Goal: Task Accomplishment & Management: Manage account settings

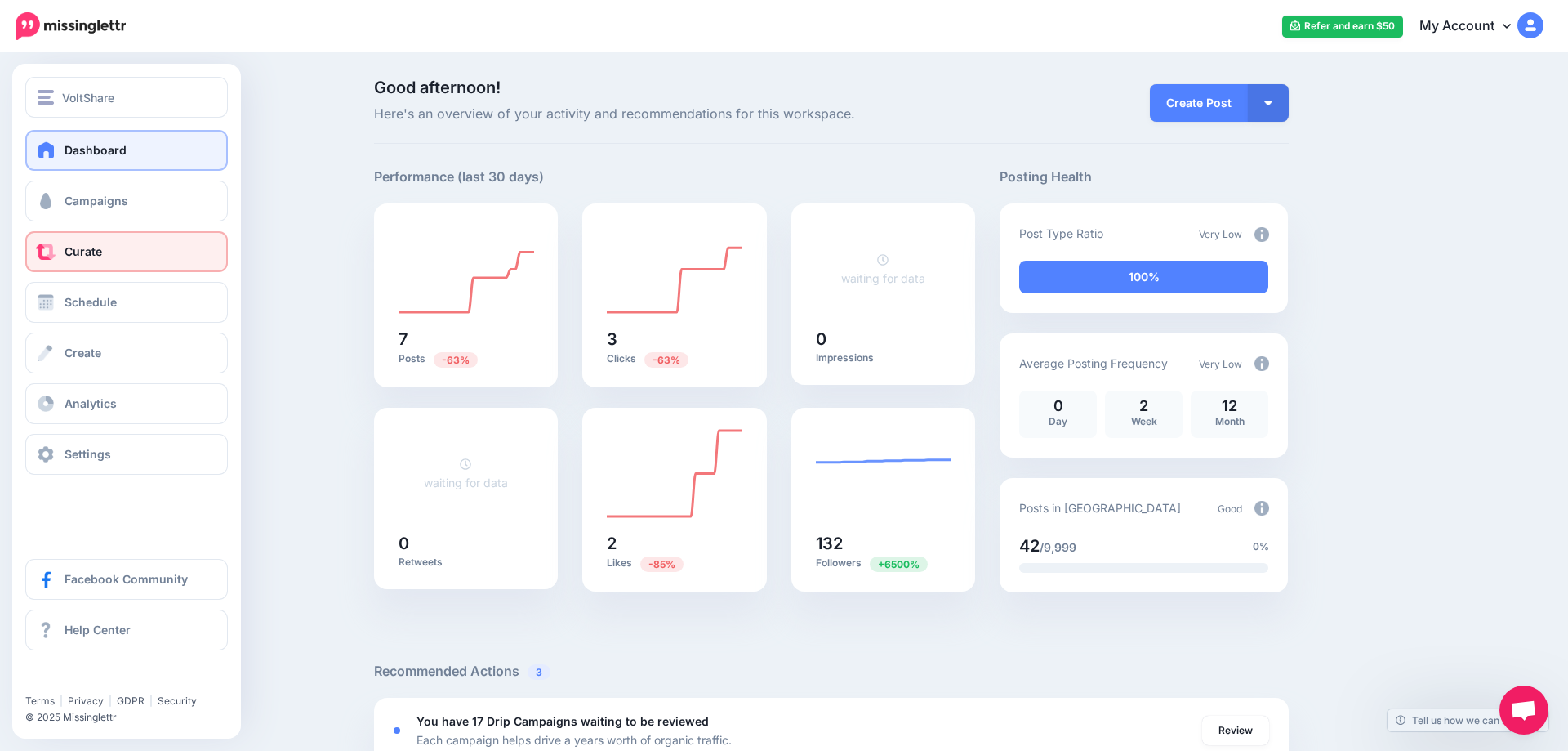
click at [140, 245] on link "Curate" at bounding box center [127, 251] width 202 height 41
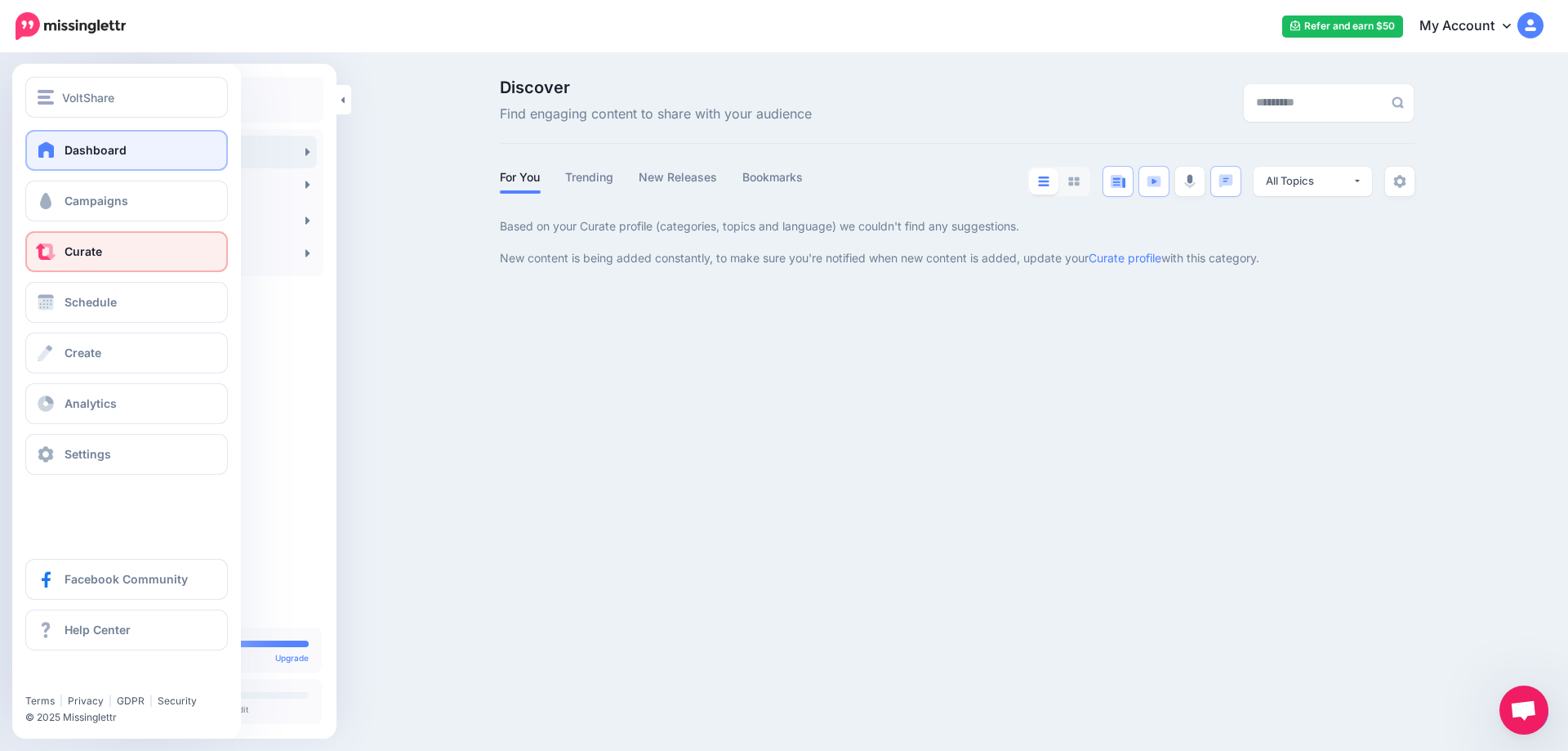
click at [59, 148] on link "Dashboard" at bounding box center [127, 150] width 202 height 41
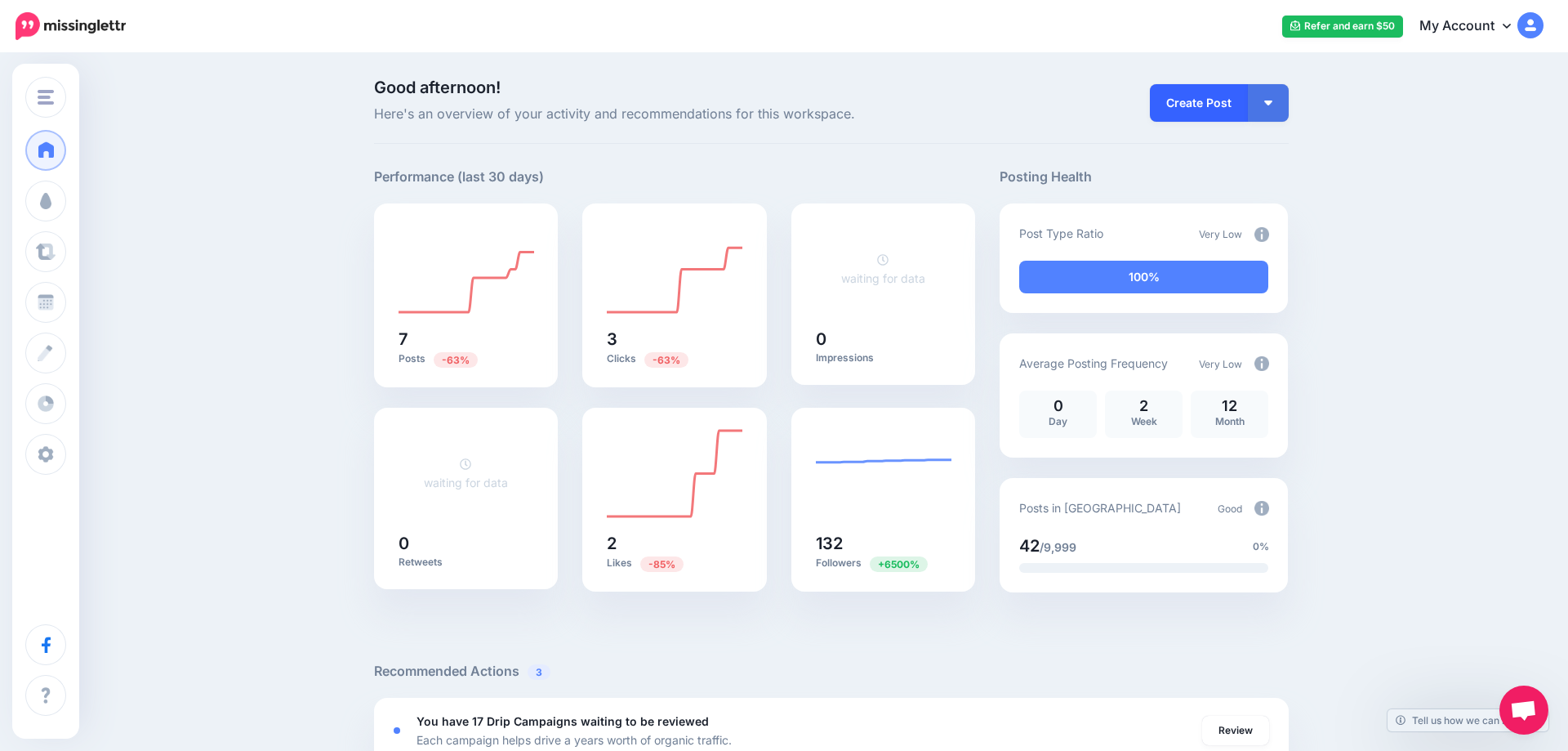
click at [1224, 103] on link "Create Post" at bounding box center [1199, 103] width 98 height 37
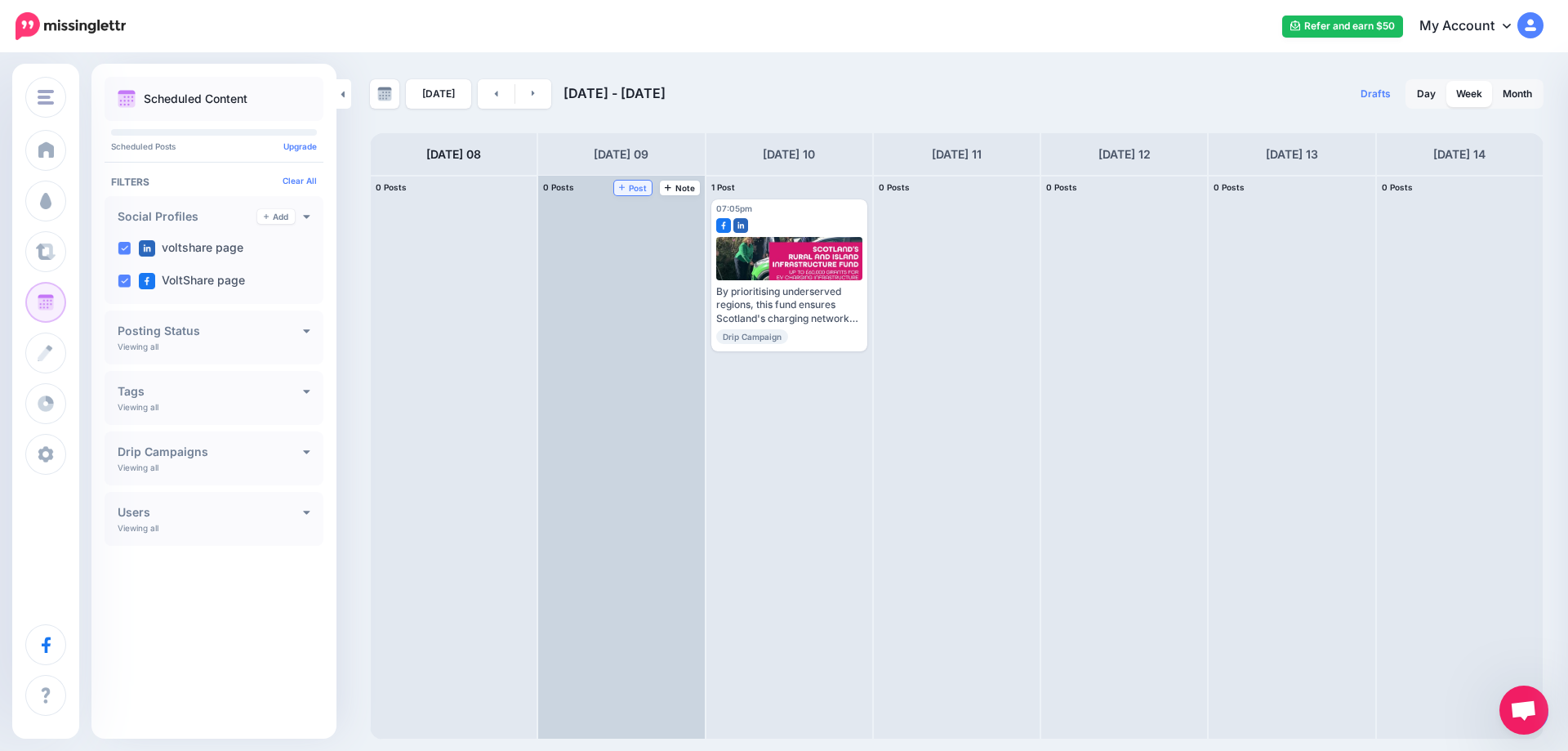
click at [635, 188] on span "Post" at bounding box center [633, 188] width 28 height 8
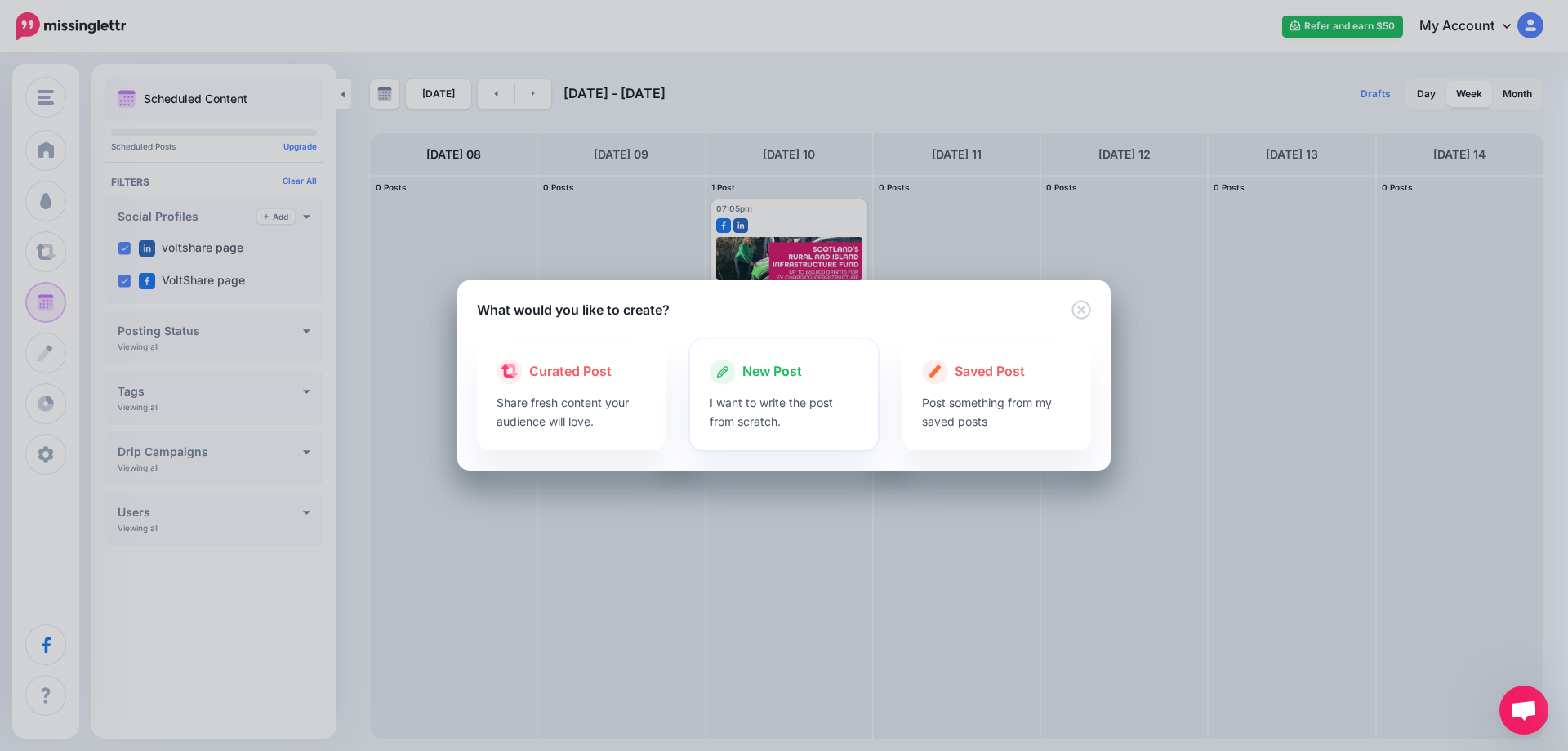
click at [825, 391] on div at bounding box center [784, 389] width 149 height 8
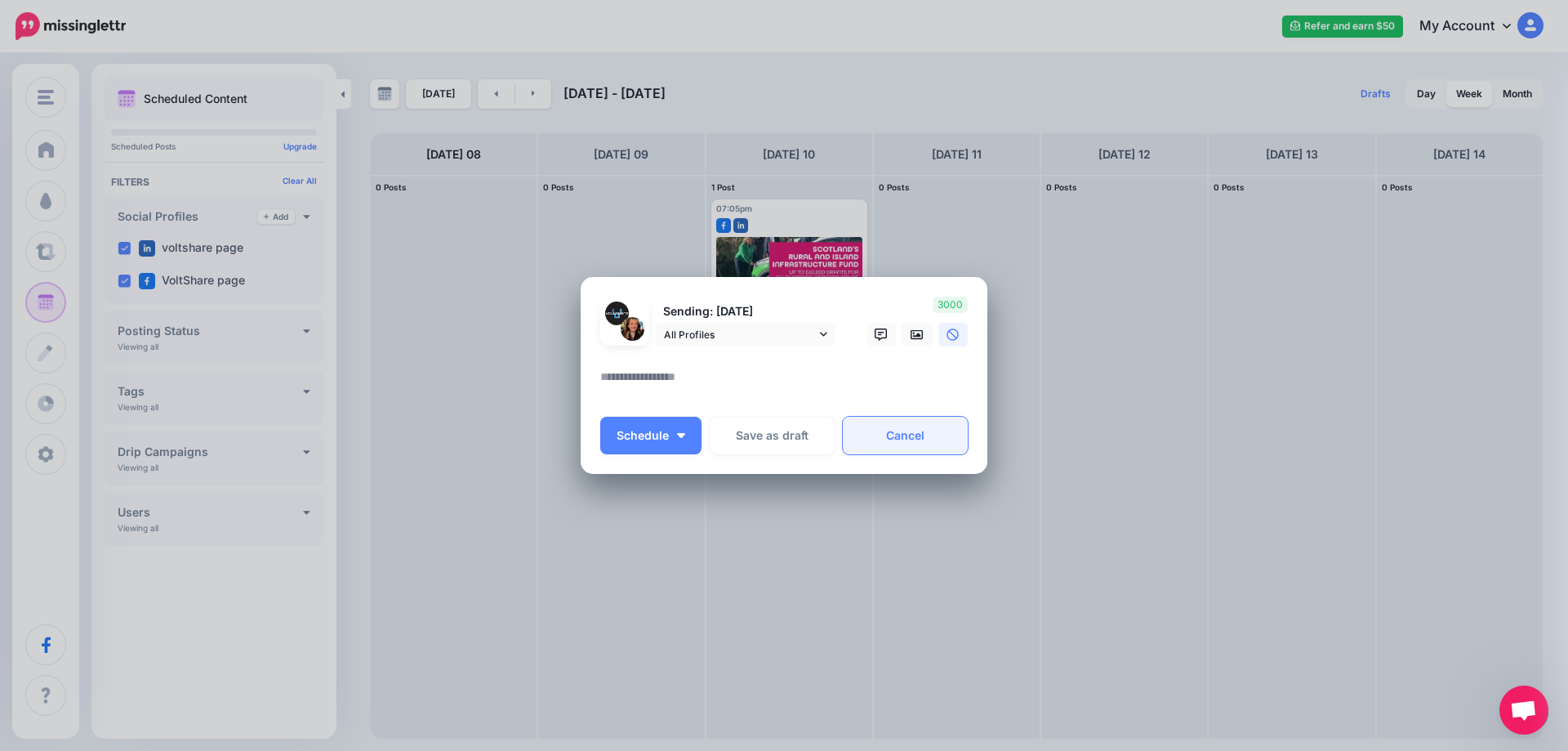
click at [931, 436] on link "Cancel" at bounding box center [905, 435] width 125 height 37
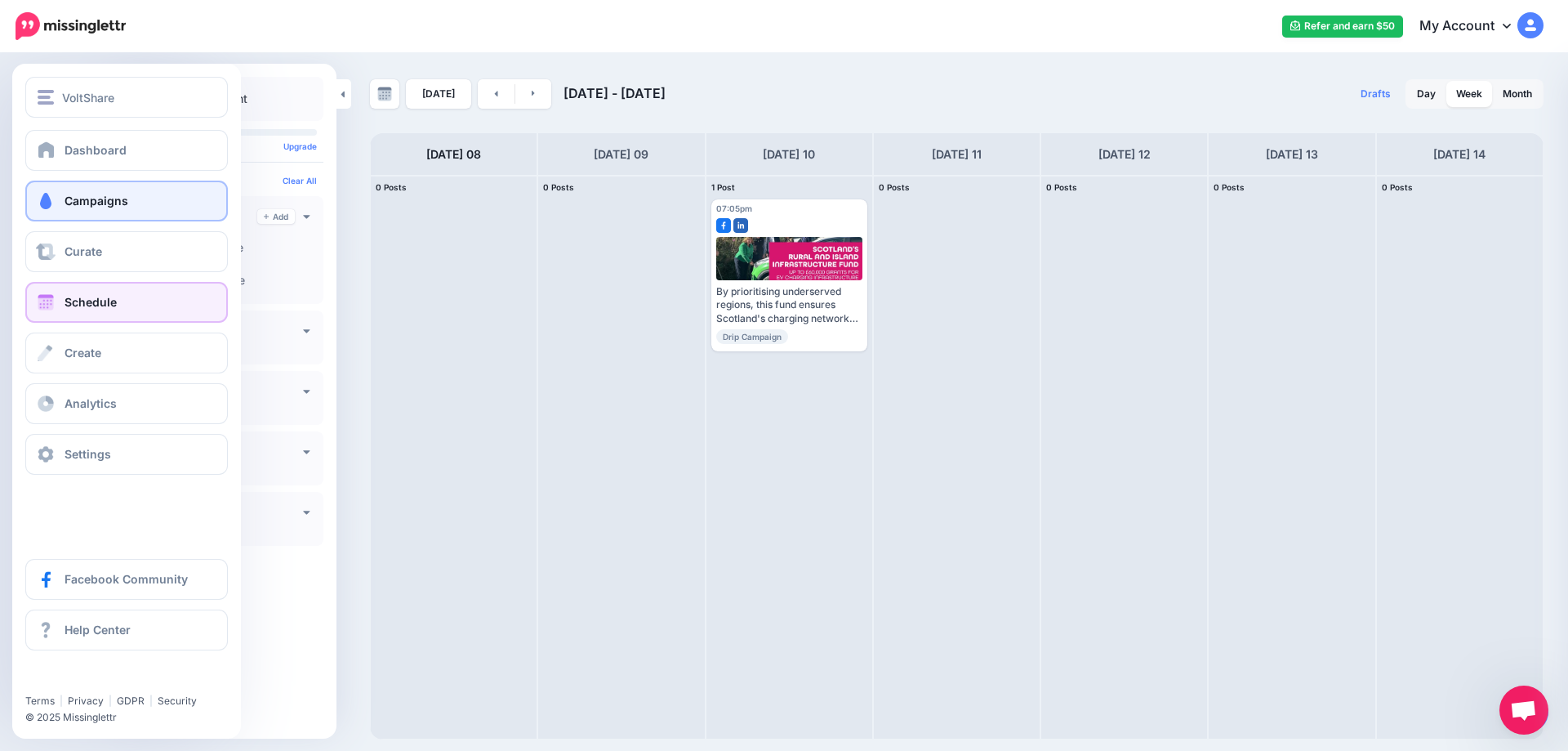
click at [133, 203] on link "Campaigns" at bounding box center [127, 201] width 202 height 41
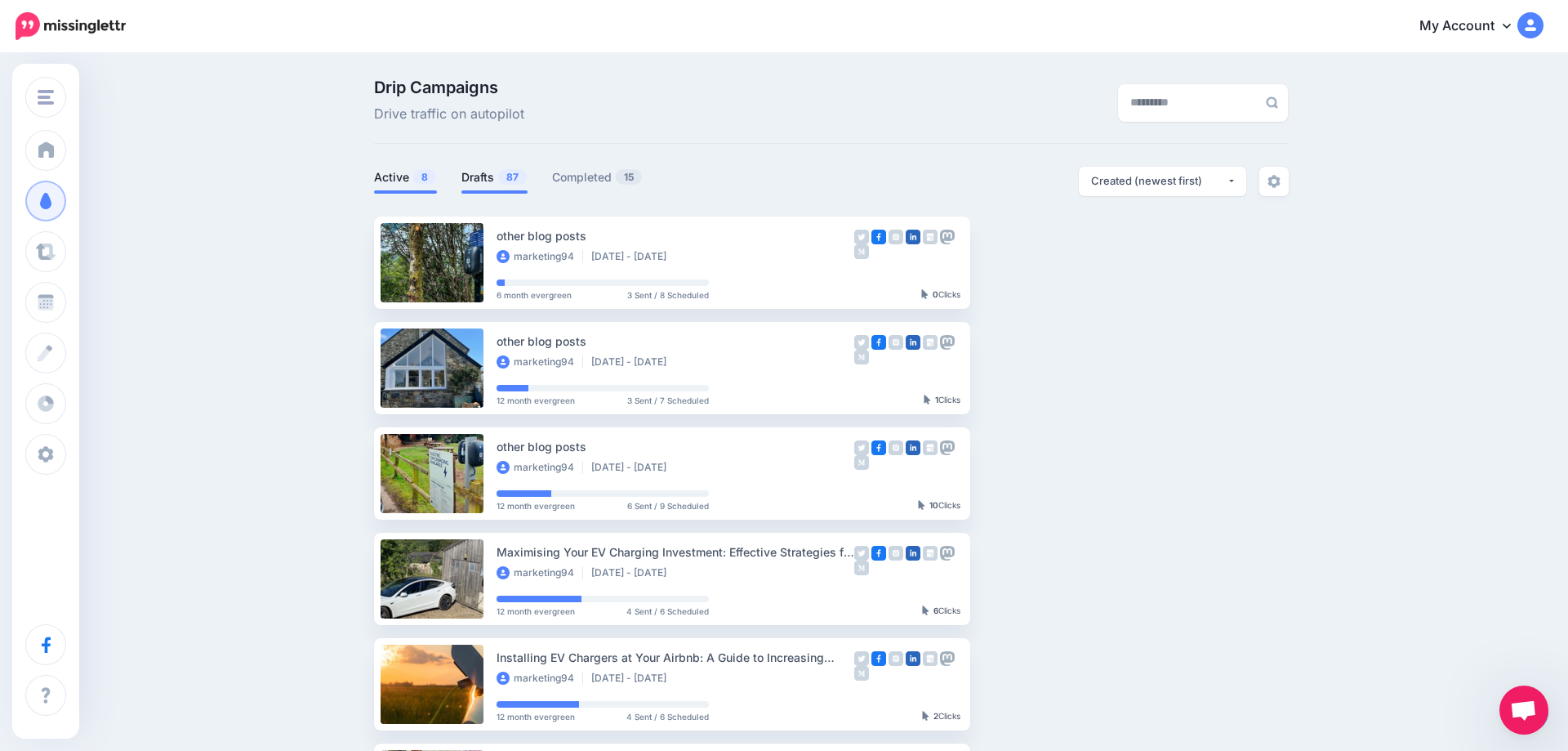
click at [498, 170] on link "Drafts 87" at bounding box center [494, 178] width 66 height 20
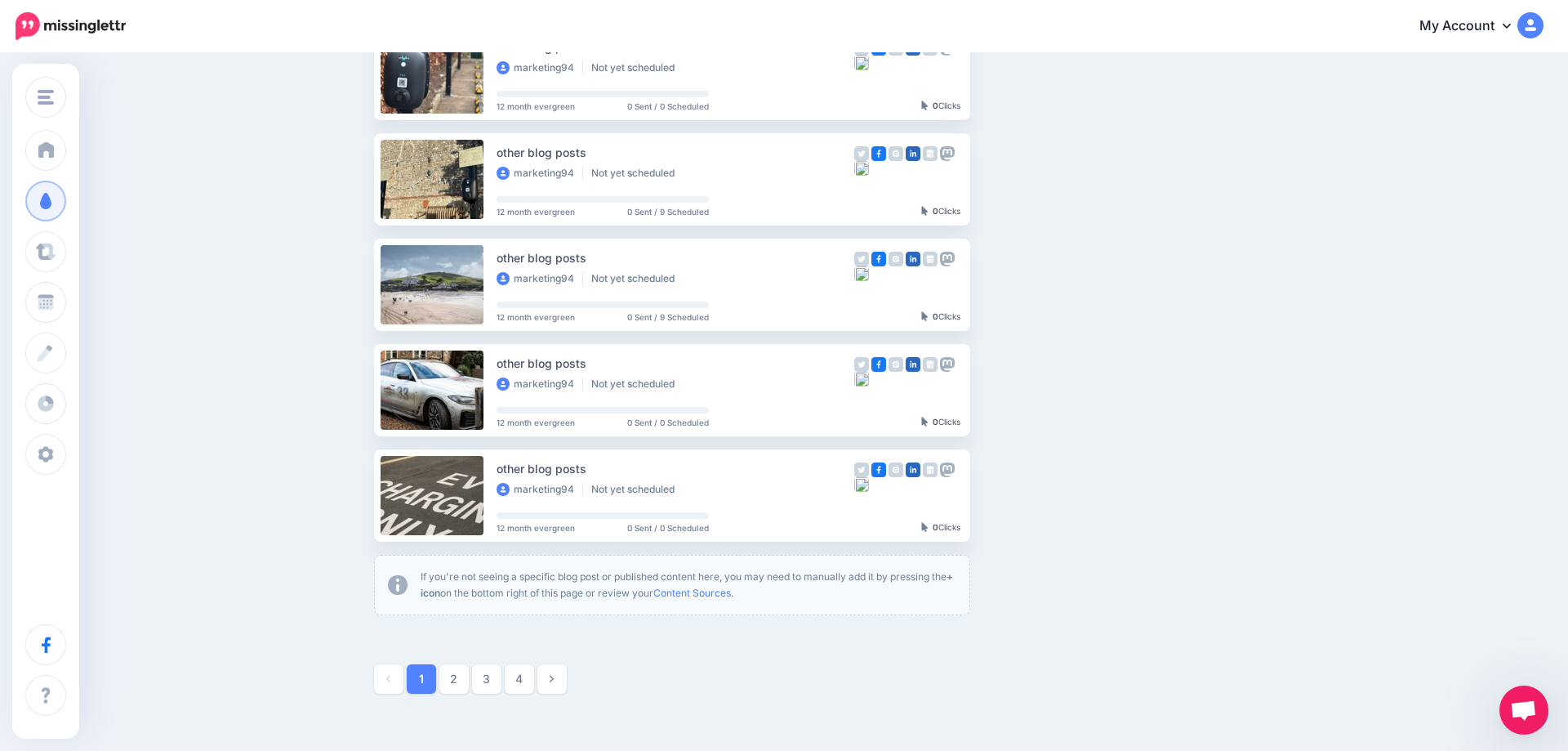
scroll to position [719, 0]
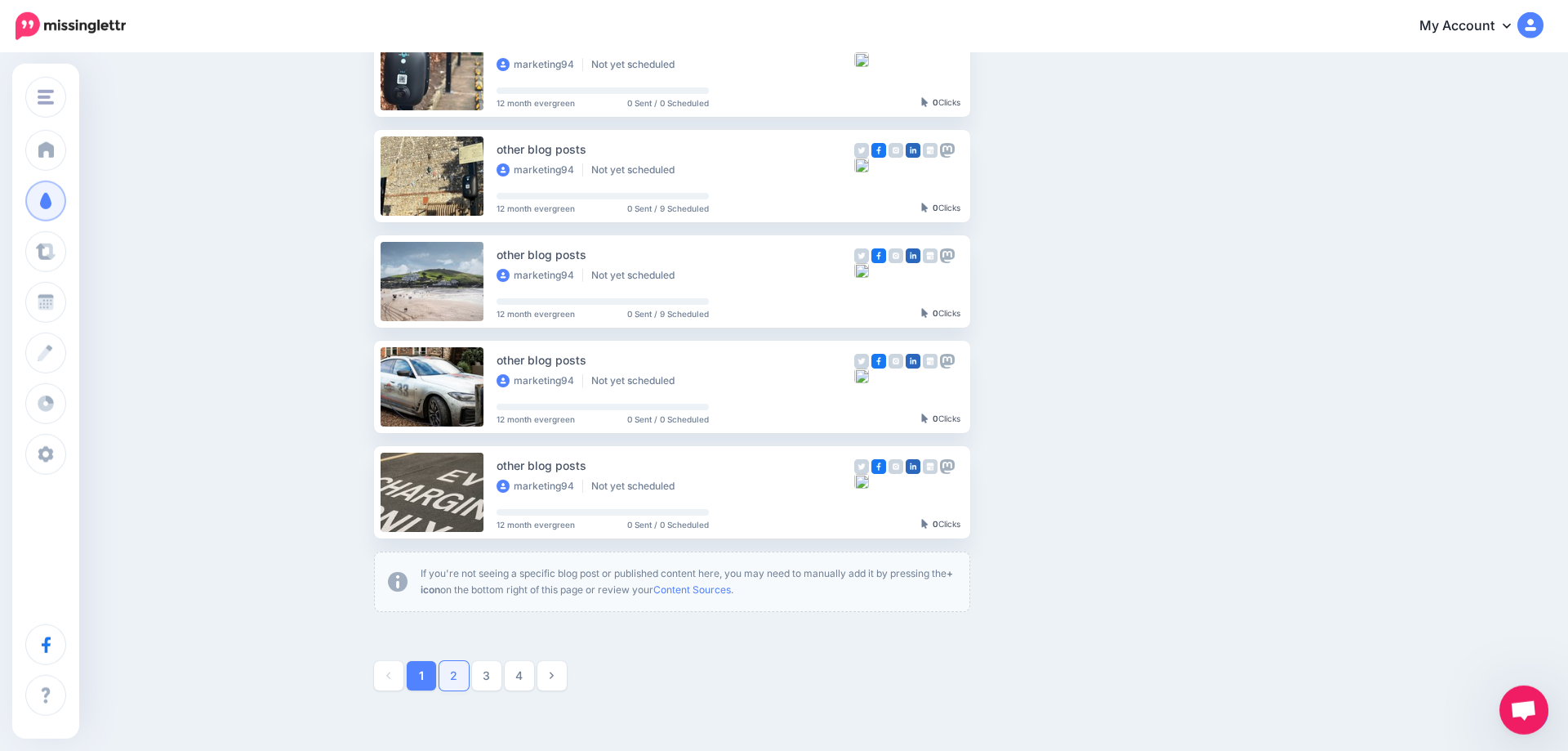
click at [455, 674] on link "2" at bounding box center [454, 675] width 29 height 29
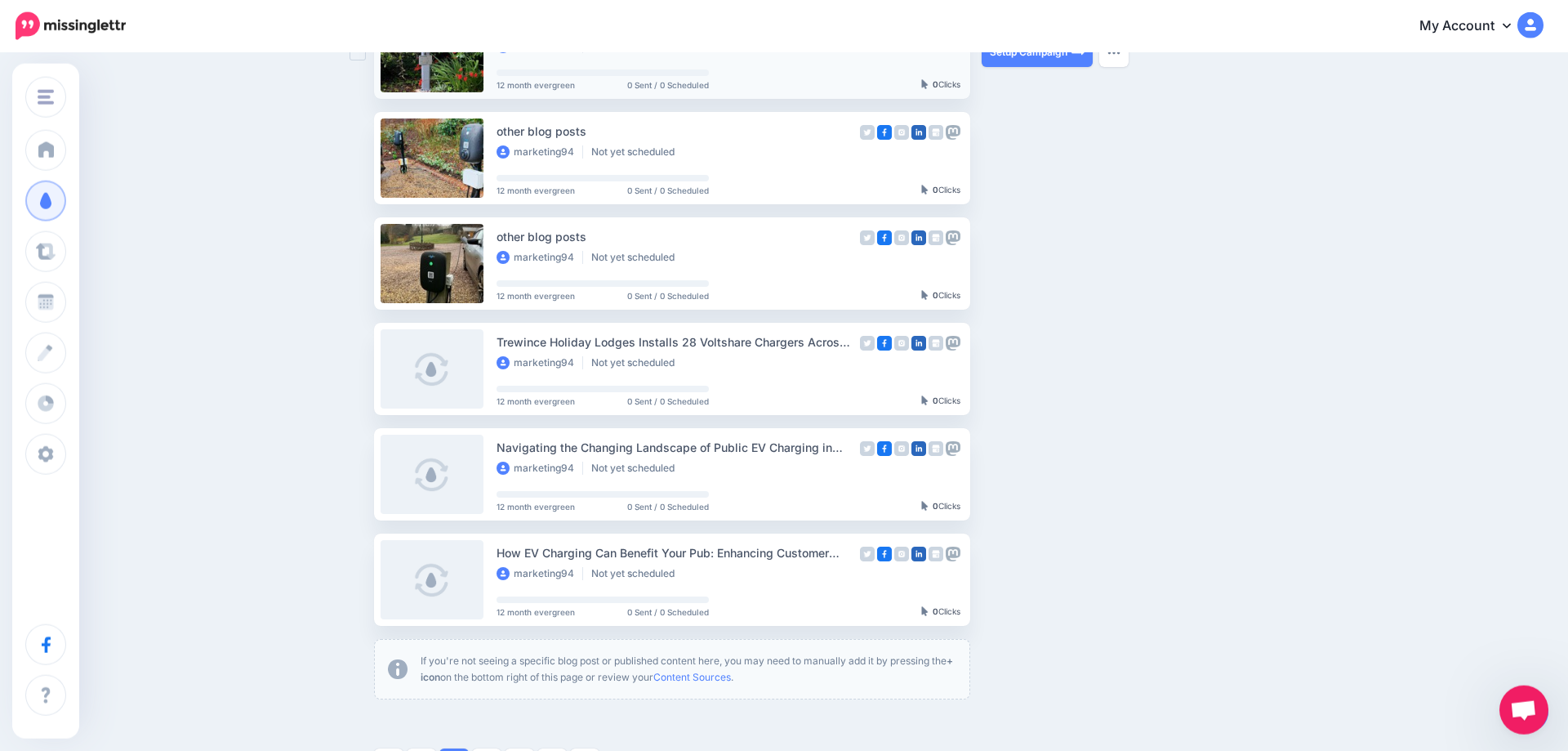
scroll to position [823, 0]
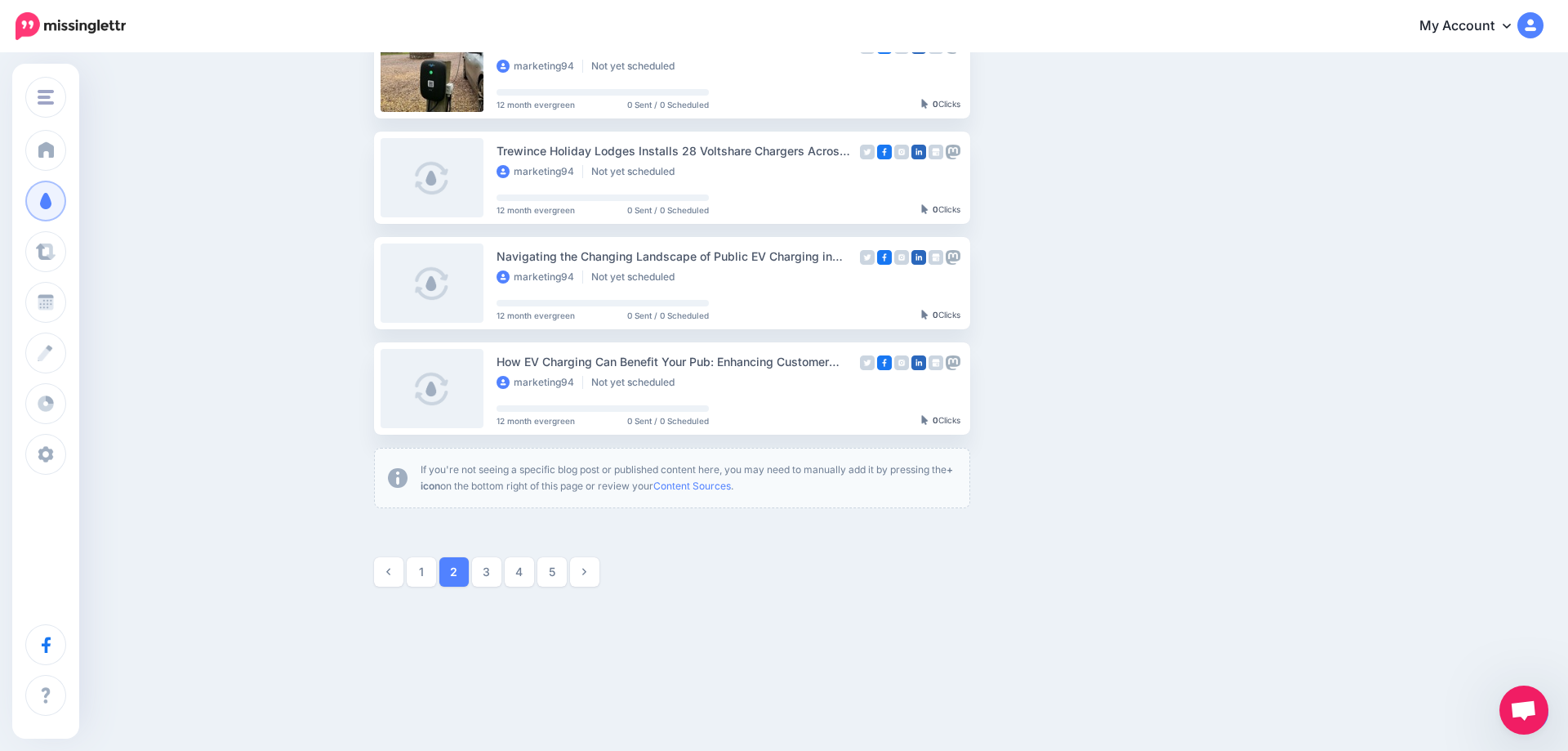
click at [651, 558] on div at bounding box center [831, 572] width 915 height 29
click at [485, 569] on link "3" at bounding box center [487, 572] width 29 height 29
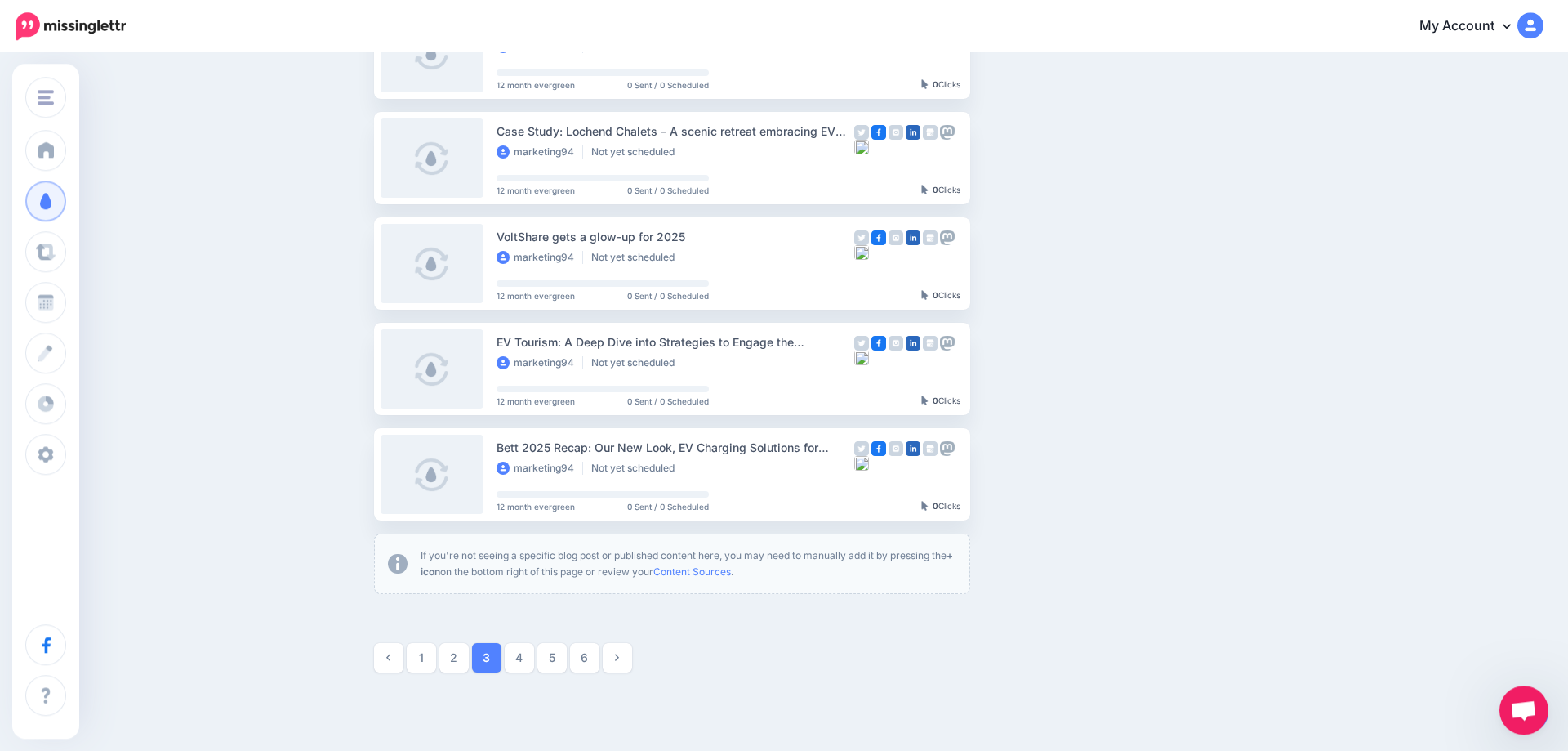
scroll to position [741, 0]
click at [520, 643] on link "4" at bounding box center [519, 654] width 29 height 29
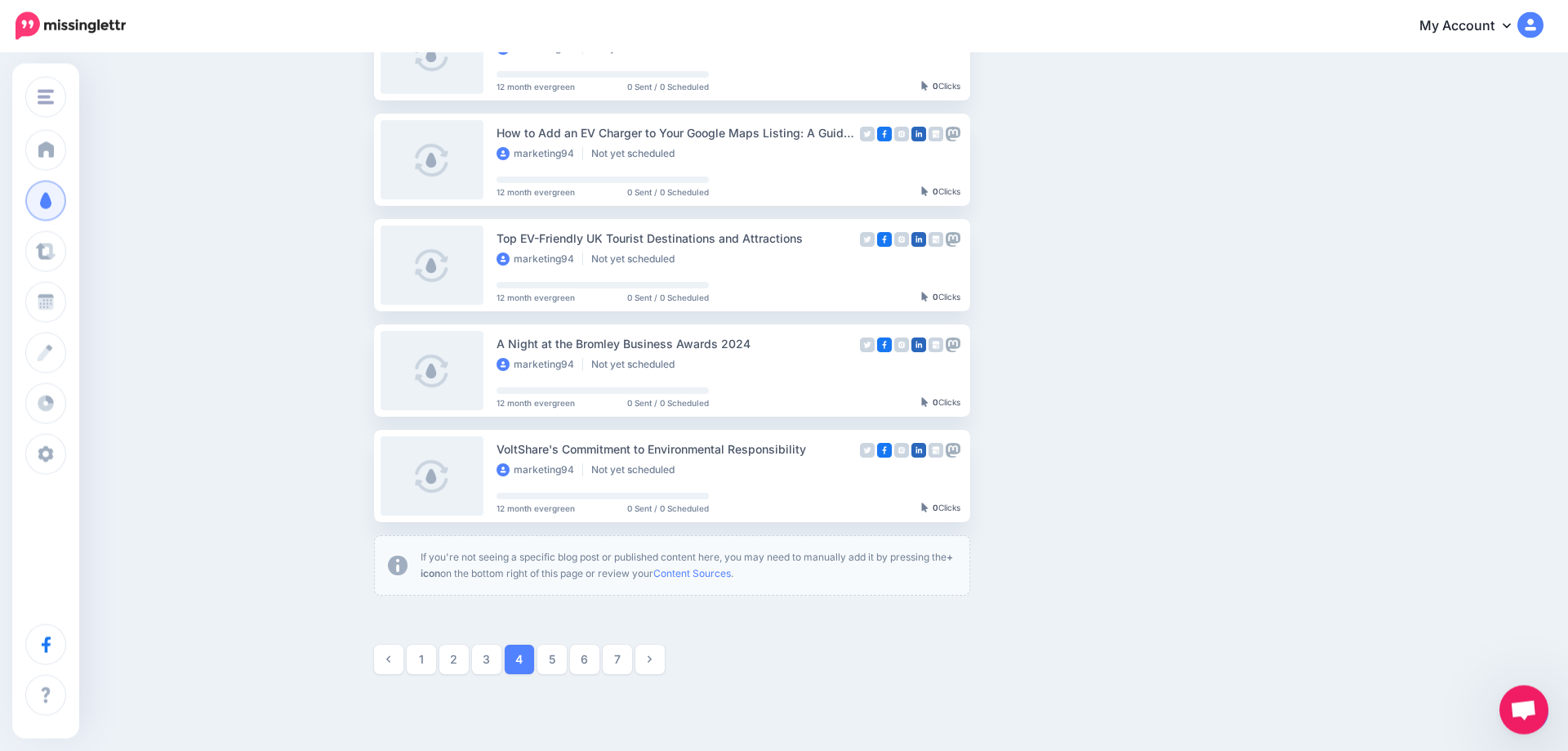
scroll to position [740, 0]
click at [446, 652] on link "2" at bounding box center [454, 655] width 29 height 29
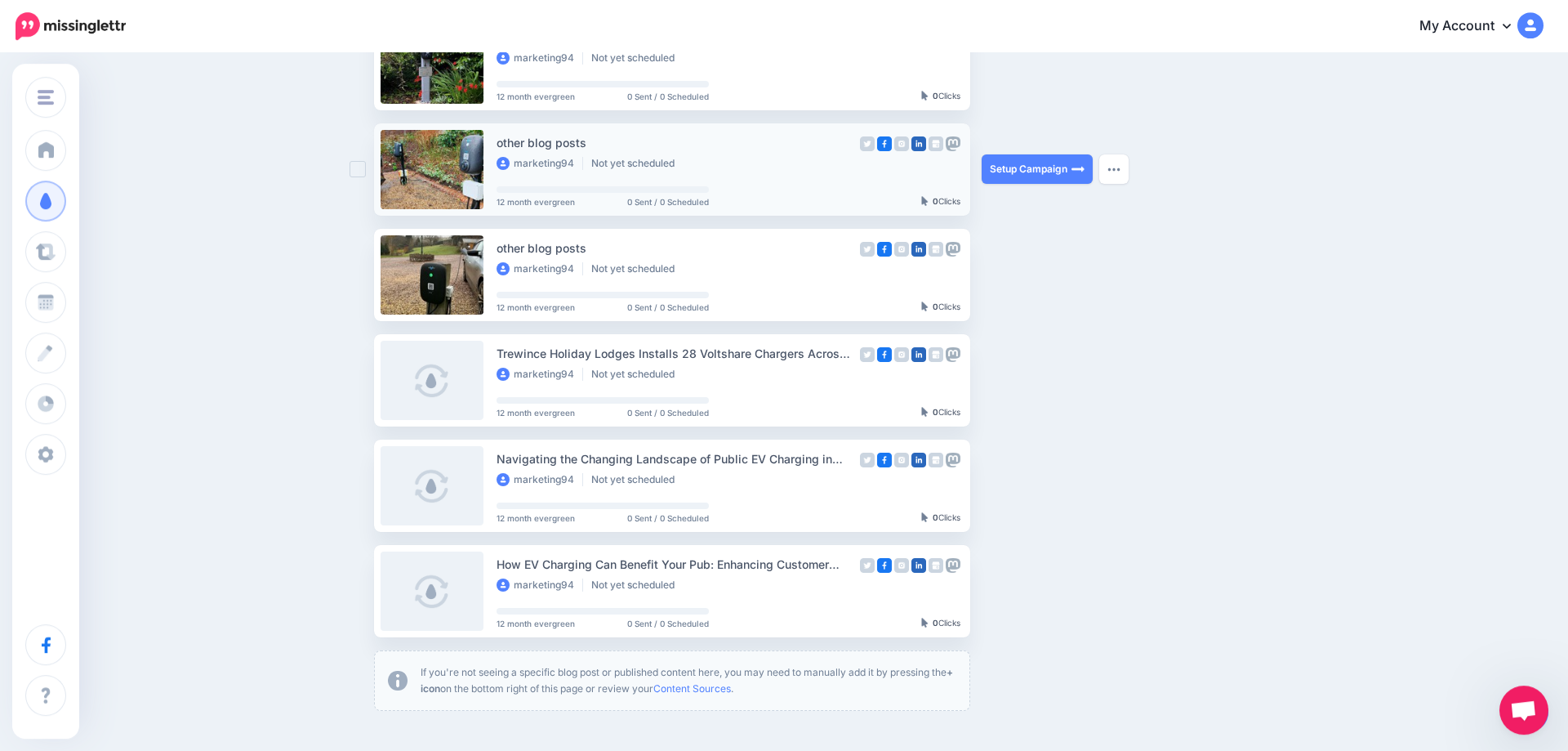
scroll to position [0, 0]
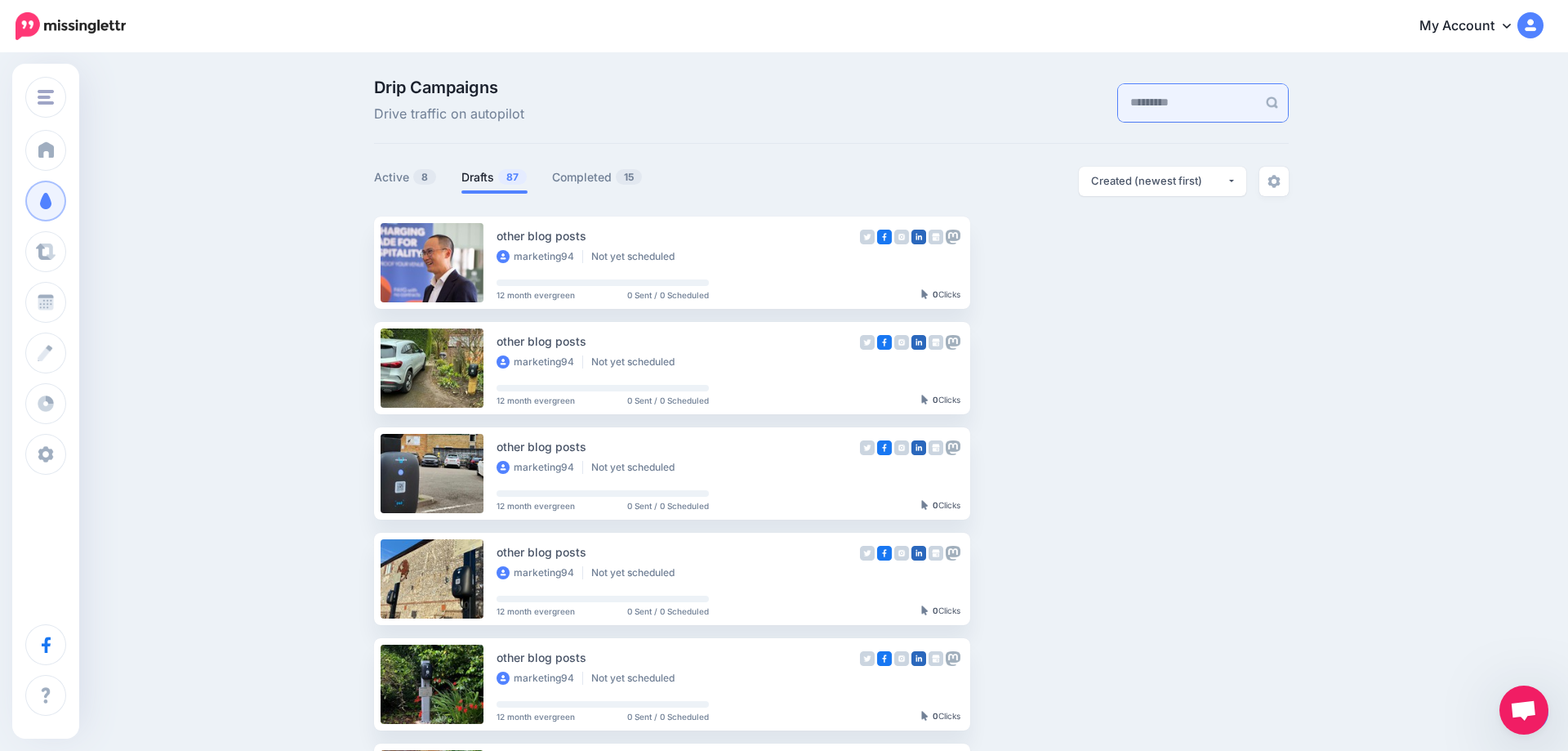
click at [1140, 98] on input "text" at bounding box center [1186, 103] width 138 height 37
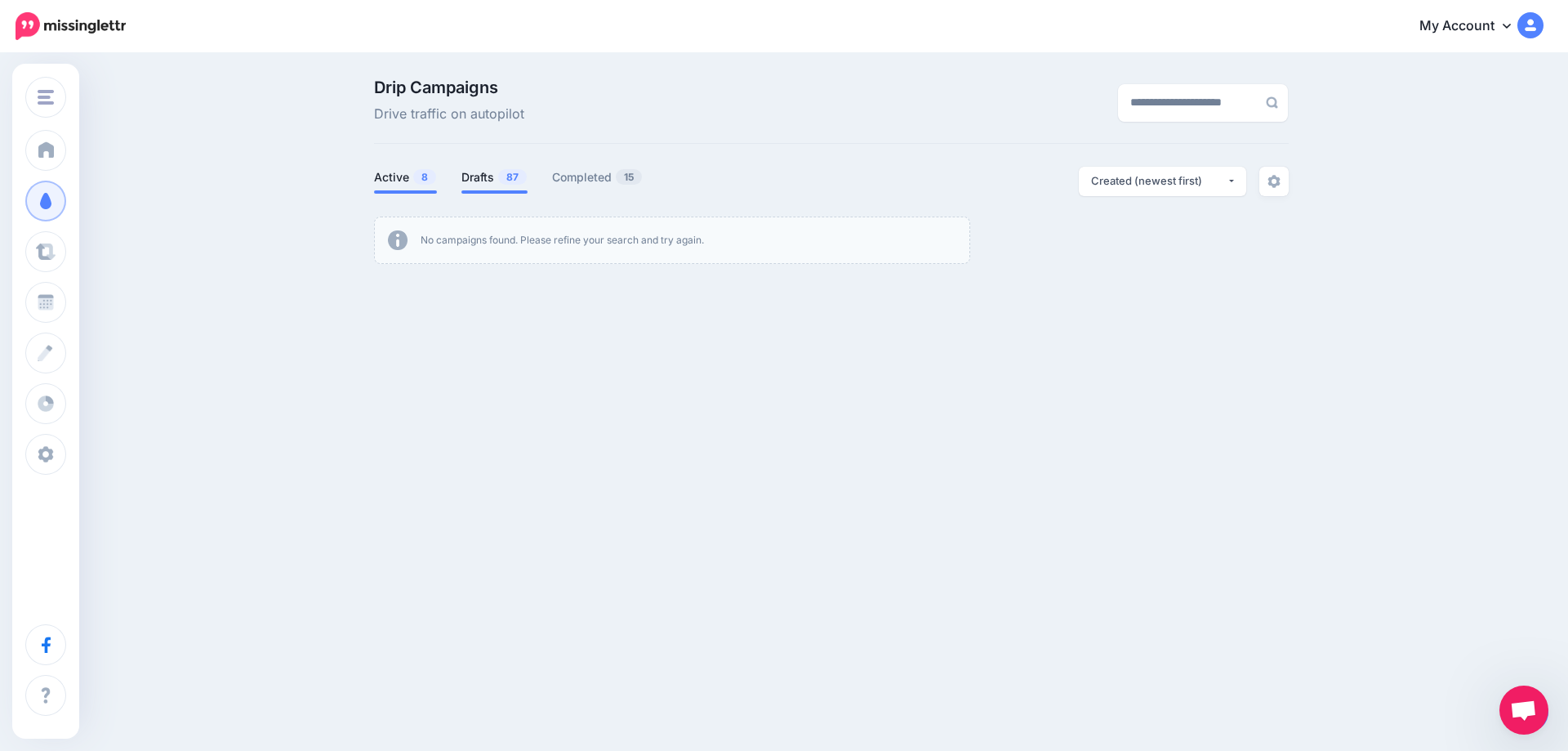
click at [409, 173] on link "Active 8" at bounding box center [405, 178] width 63 height 20
click at [581, 168] on link "Completed 15" at bounding box center [598, 178] width 90 height 20
click at [490, 170] on link "Drafts 87" at bounding box center [494, 178] width 66 height 20
click at [1242, 100] on input "**********" at bounding box center [1186, 103] width 138 height 37
drag, startPoint x: 1242, startPoint y: 100, endPoint x: 1043, endPoint y: 99, distance: 199.0
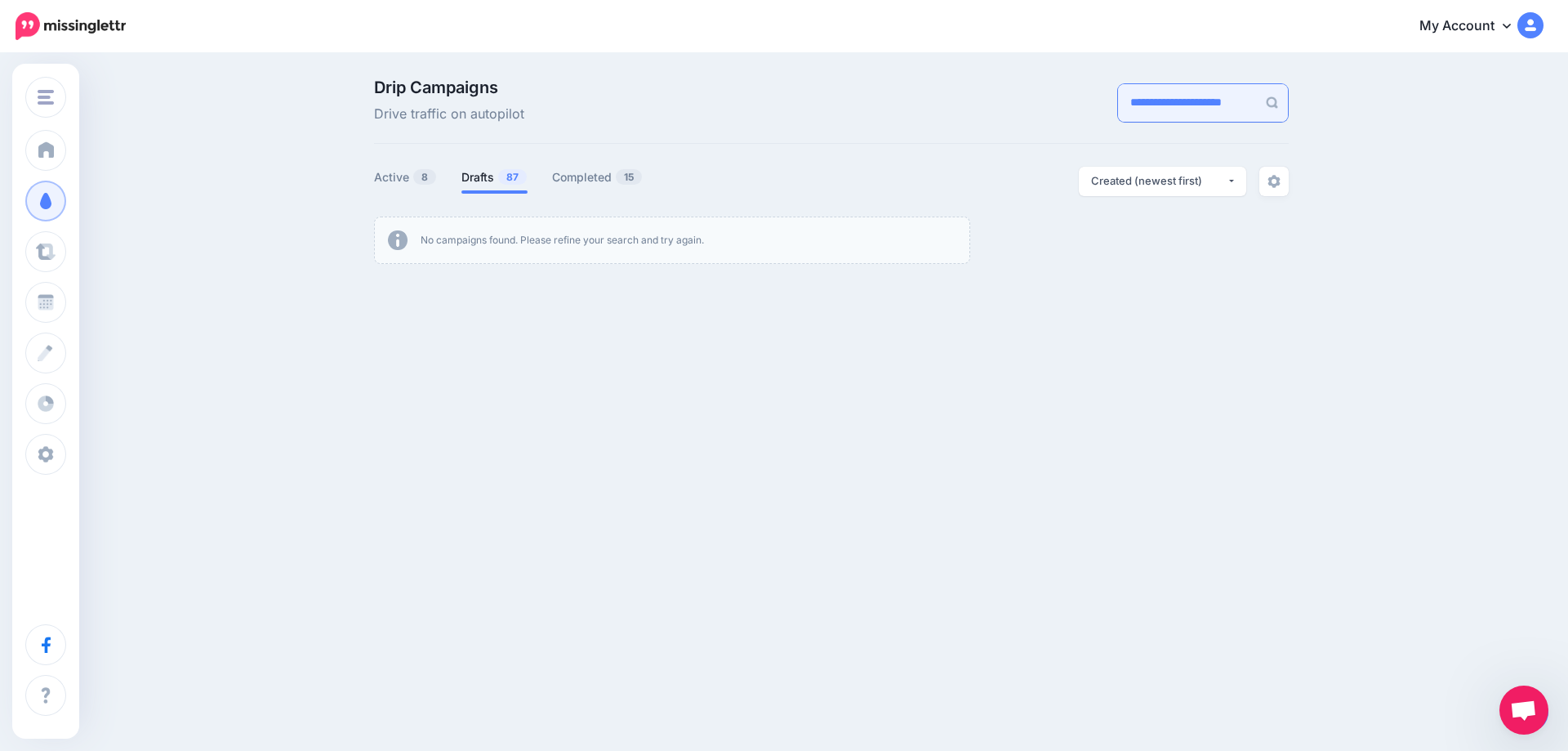
click at [1118, 99] on input "**********" at bounding box center [1186, 103] width 138 height 37
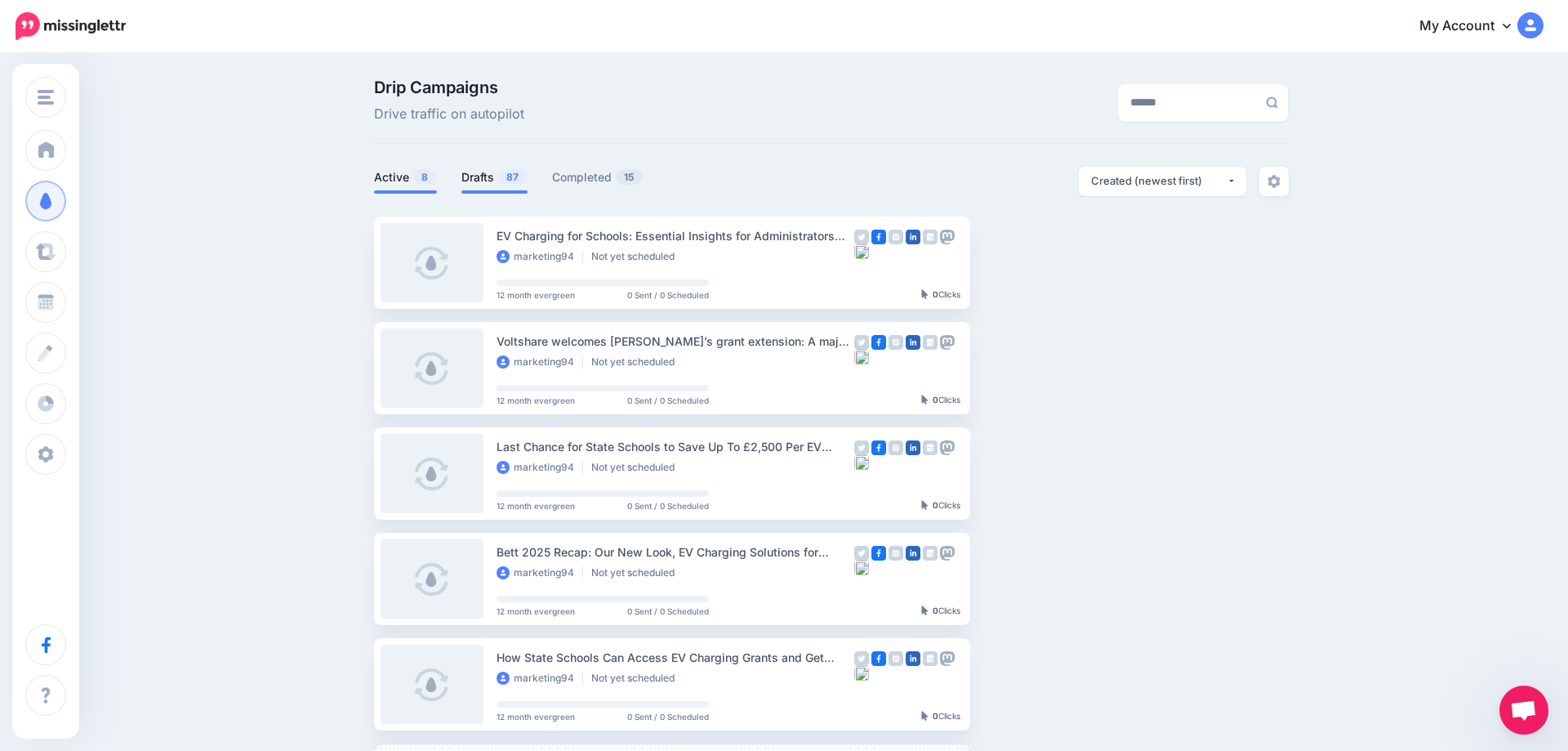
click at [402, 178] on link "Active 8" at bounding box center [405, 178] width 63 height 20
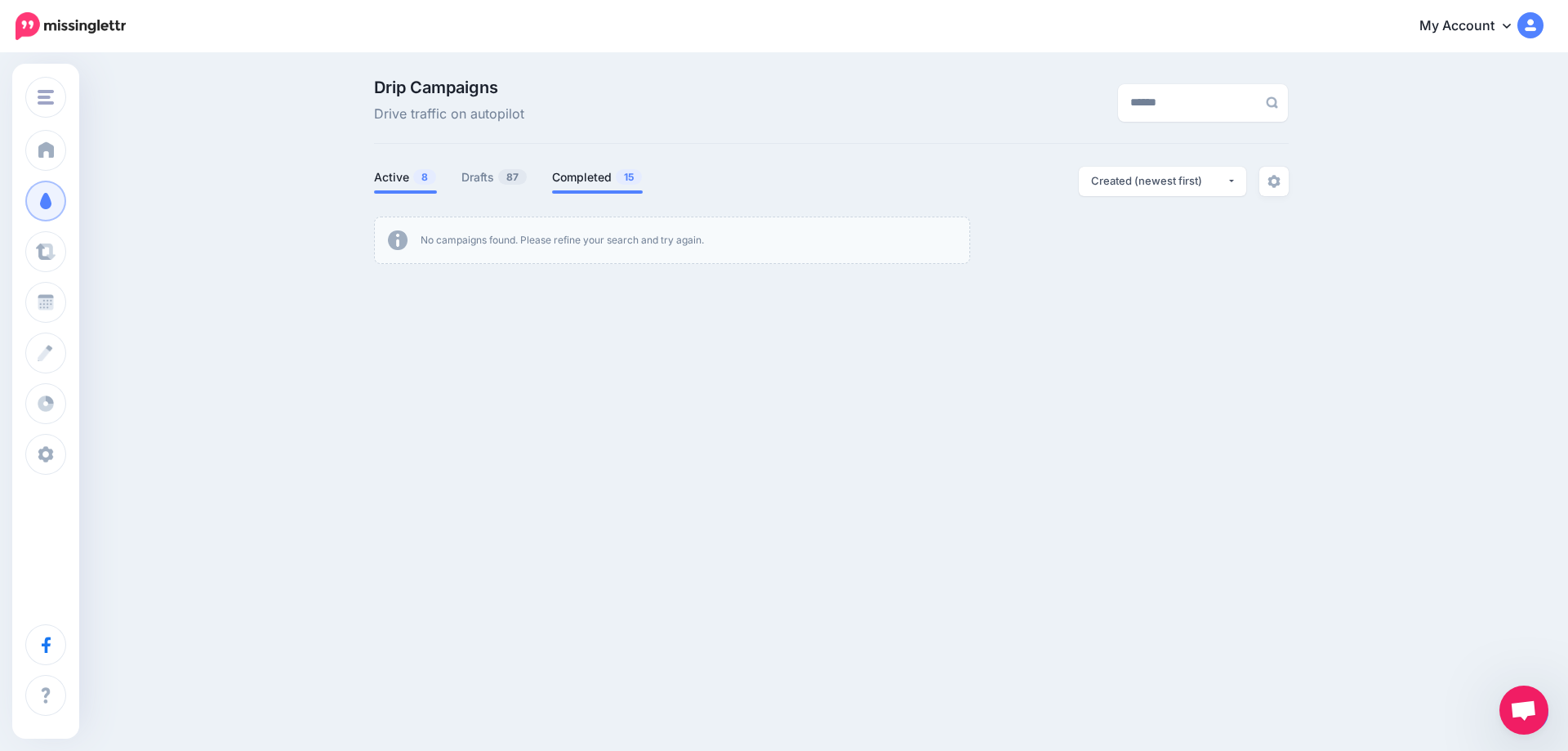
click at [561, 183] on link "Completed 15" at bounding box center [598, 178] width 90 height 20
click at [507, 173] on span "87" at bounding box center [512, 177] width 28 height 16
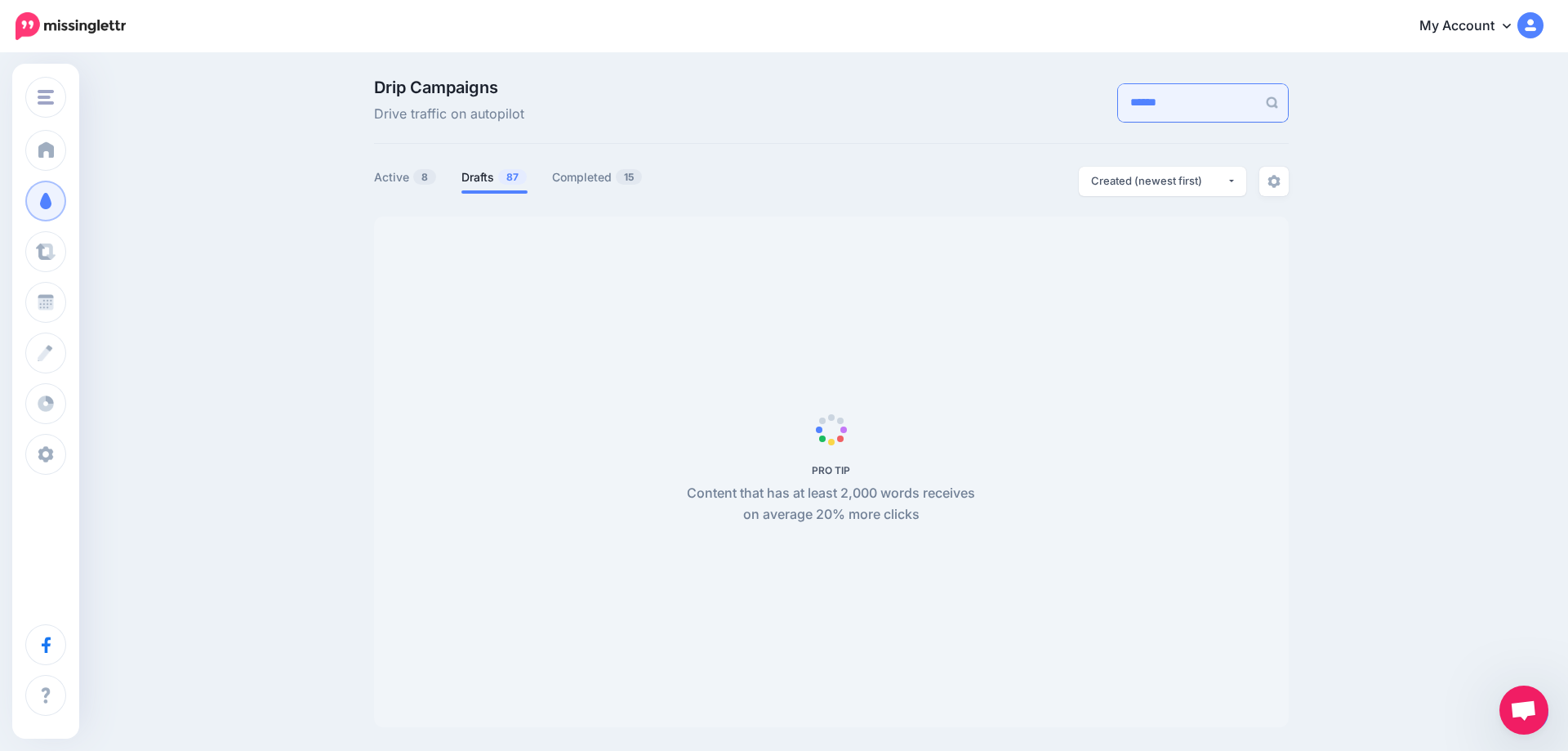
click at [1148, 110] on input "******" at bounding box center [1186, 103] width 138 height 37
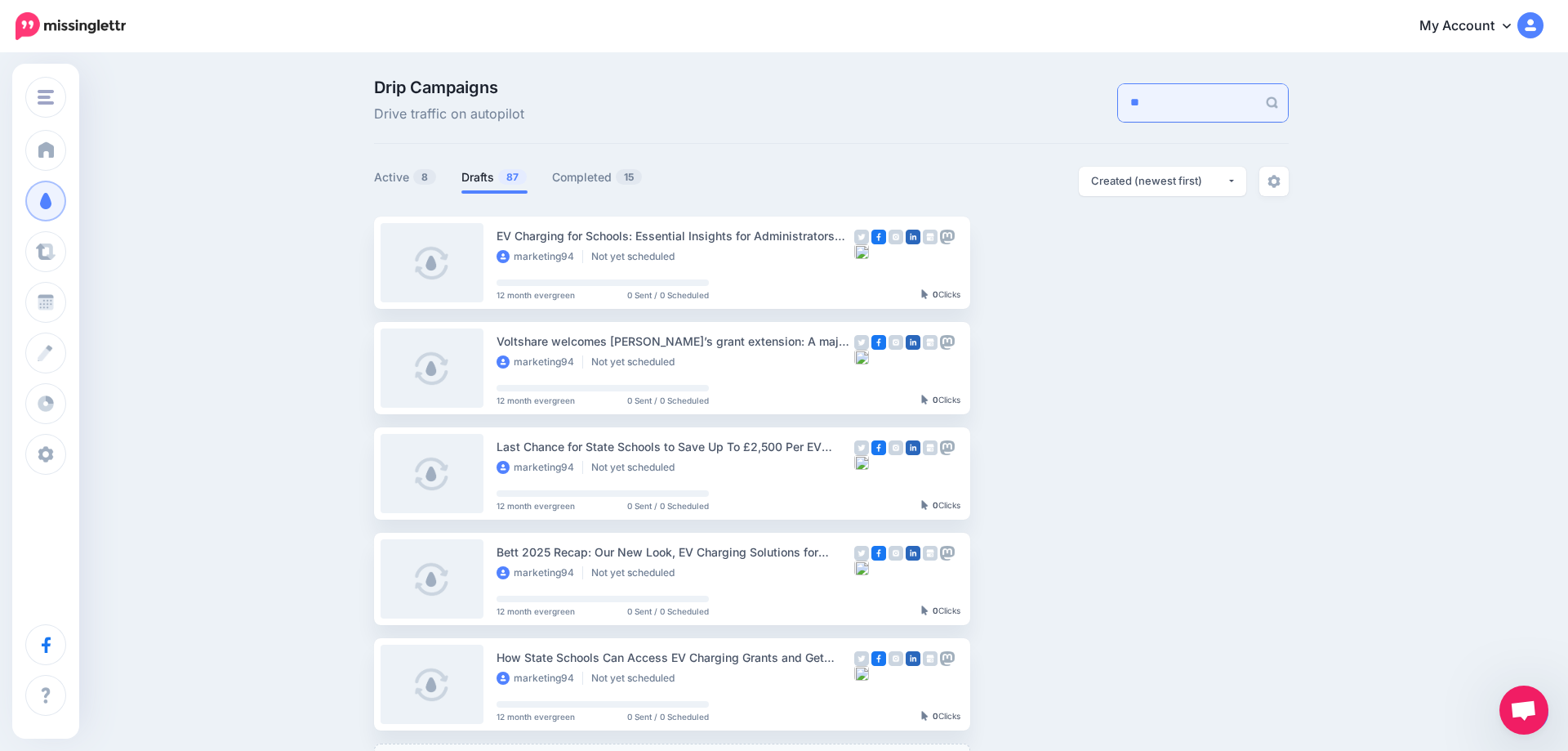
type input "*"
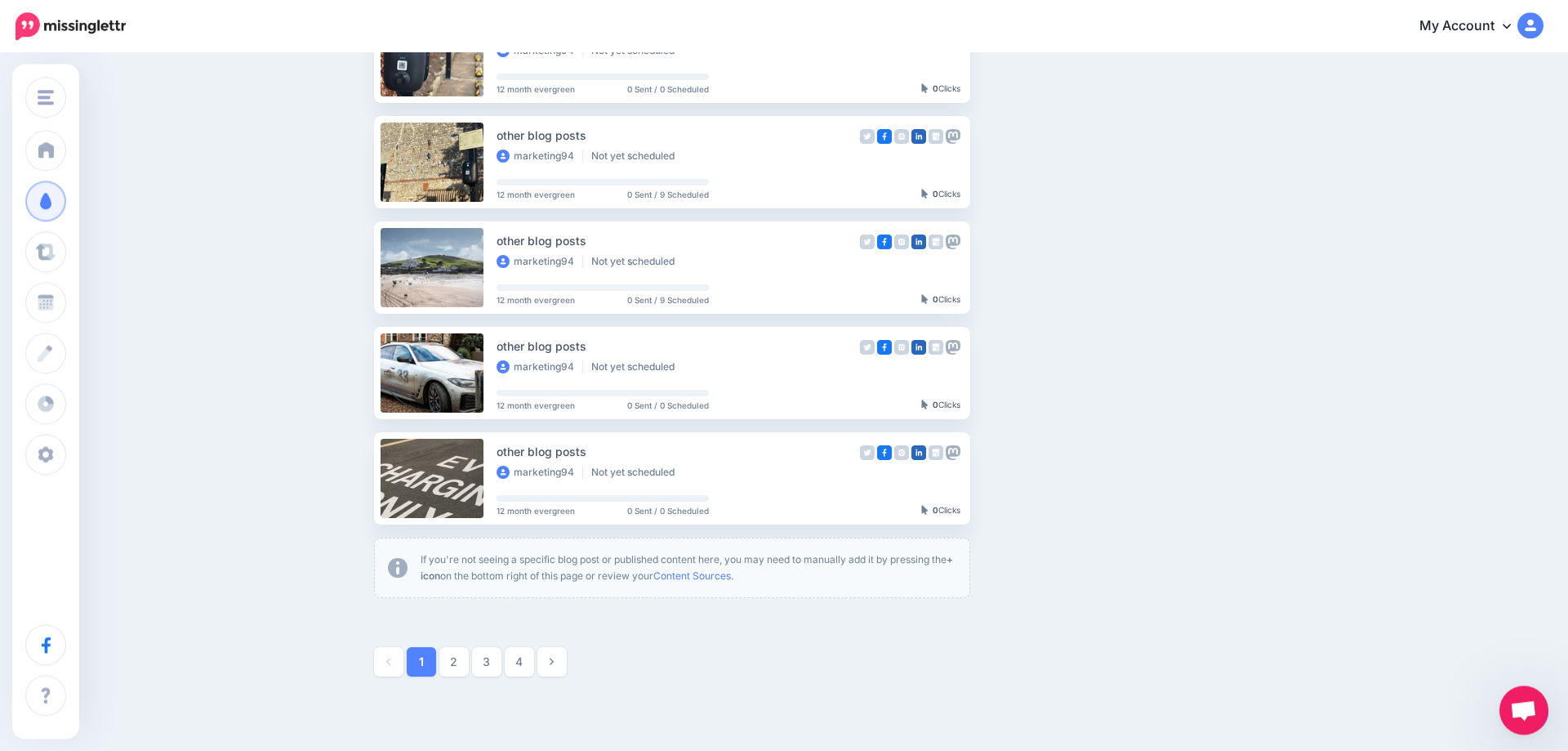
scroll to position [741, 0]
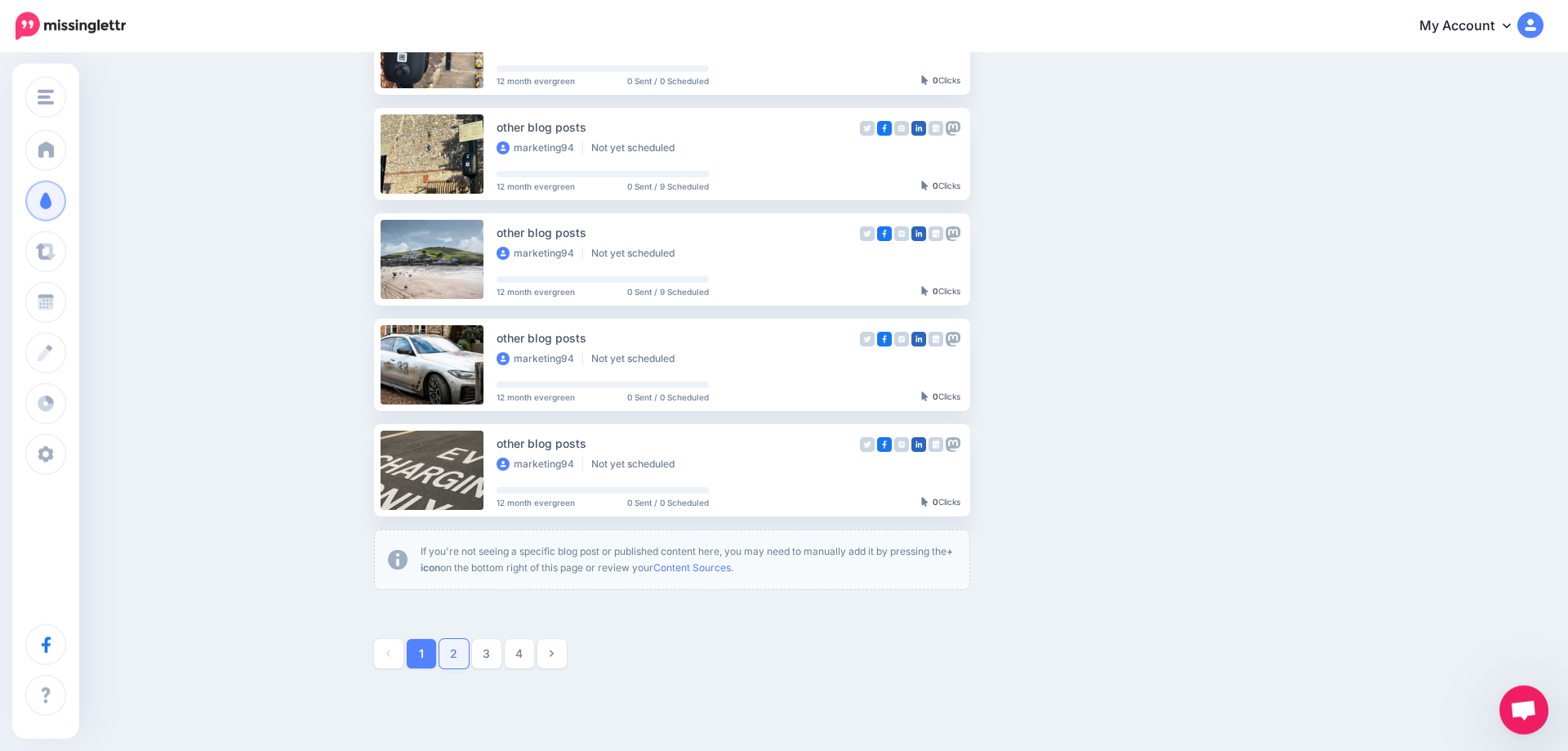
click at [450, 646] on link "2" at bounding box center [454, 654] width 29 height 29
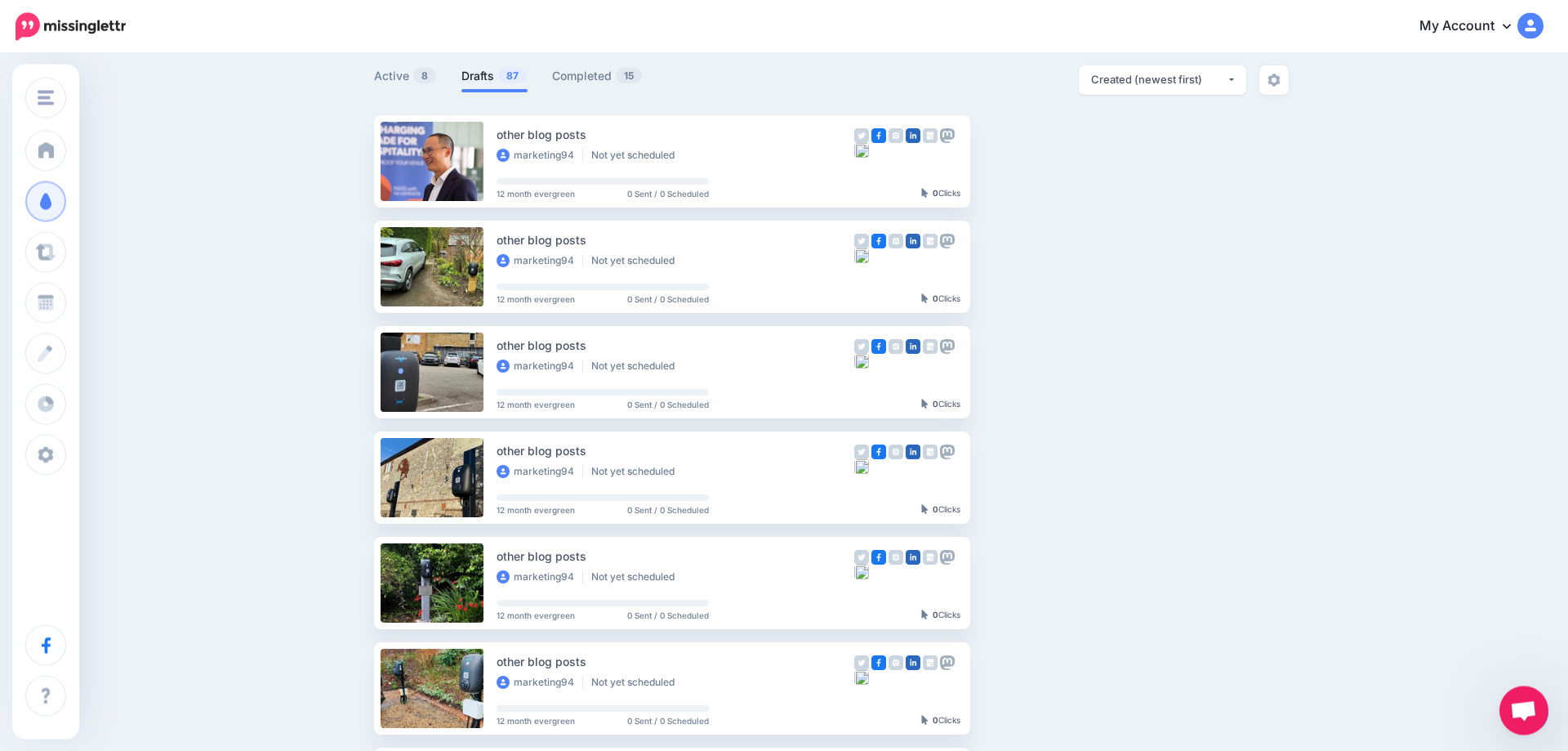
scroll to position [0, 0]
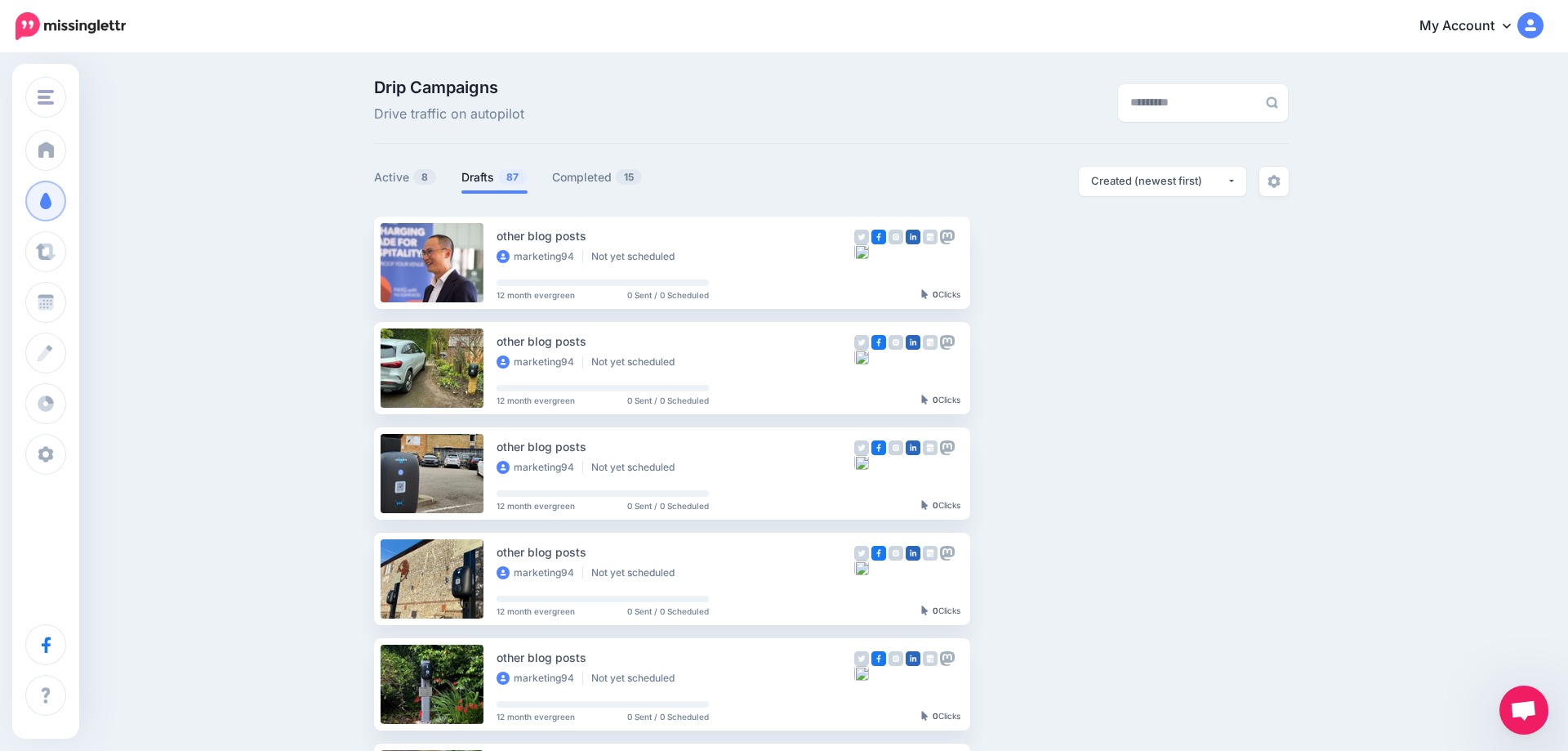
click at [1468, 20] on link "My Account" at bounding box center [1473, 27] width 140 height 40
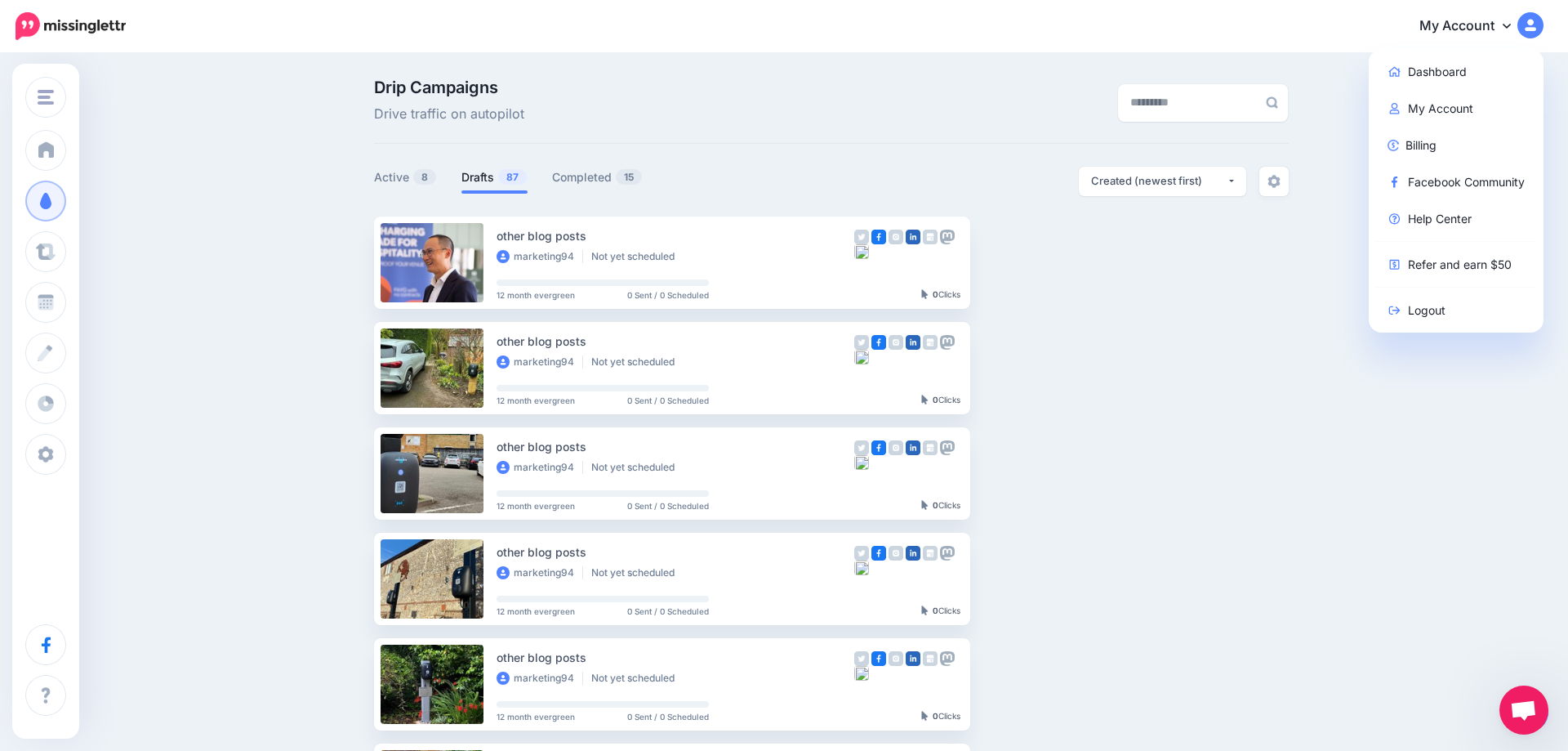
click at [1468, 20] on link "My Account" at bounding box center [1473, 27] width 140 height 40
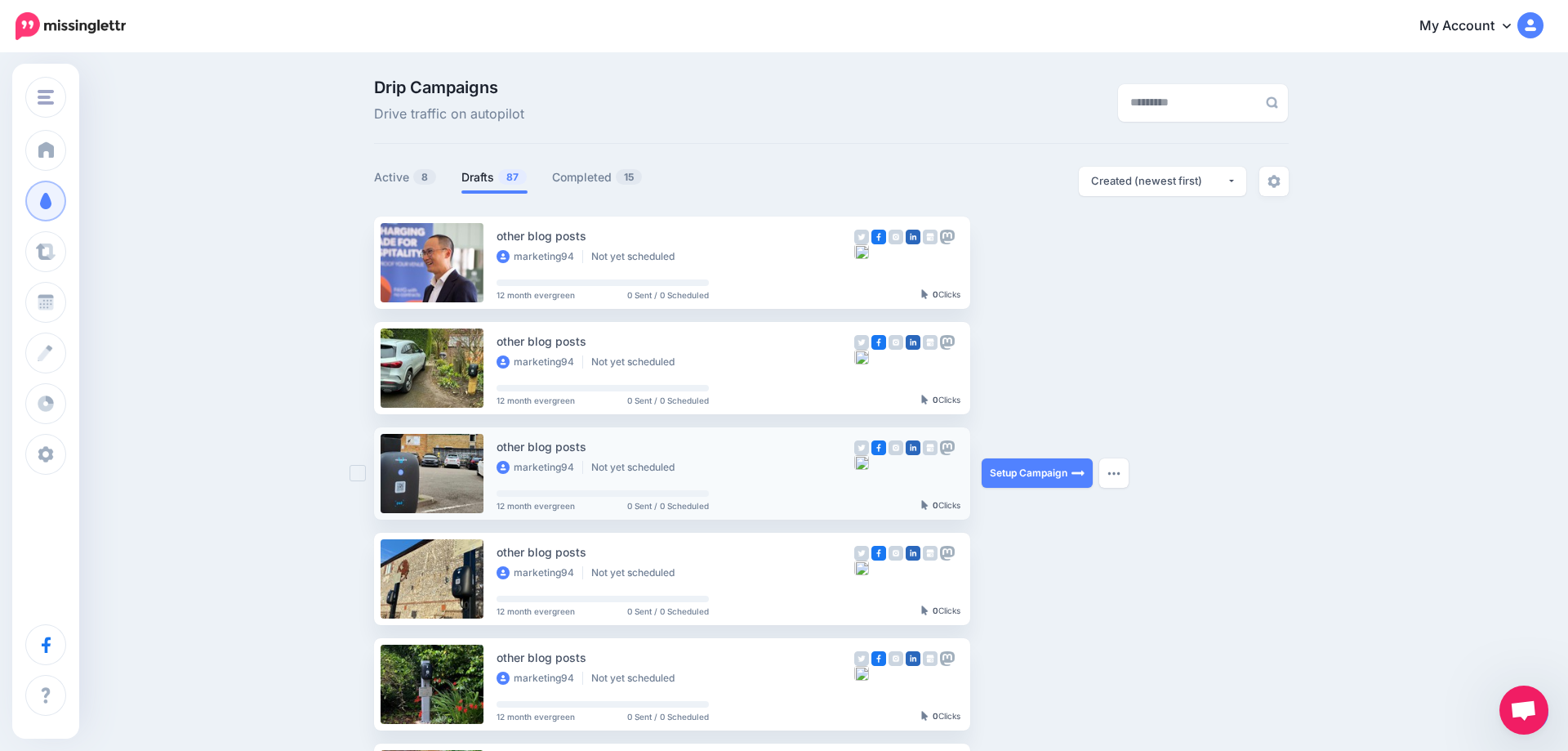
click at [639, 457] on div "other blog posts marketing94 Not yet scheduled" at bounding box center [675, 456] width 357 height 38
click at [1021, 466] on link "Setup Campaign" at bounding box center [1036, 473] width 111 height 29
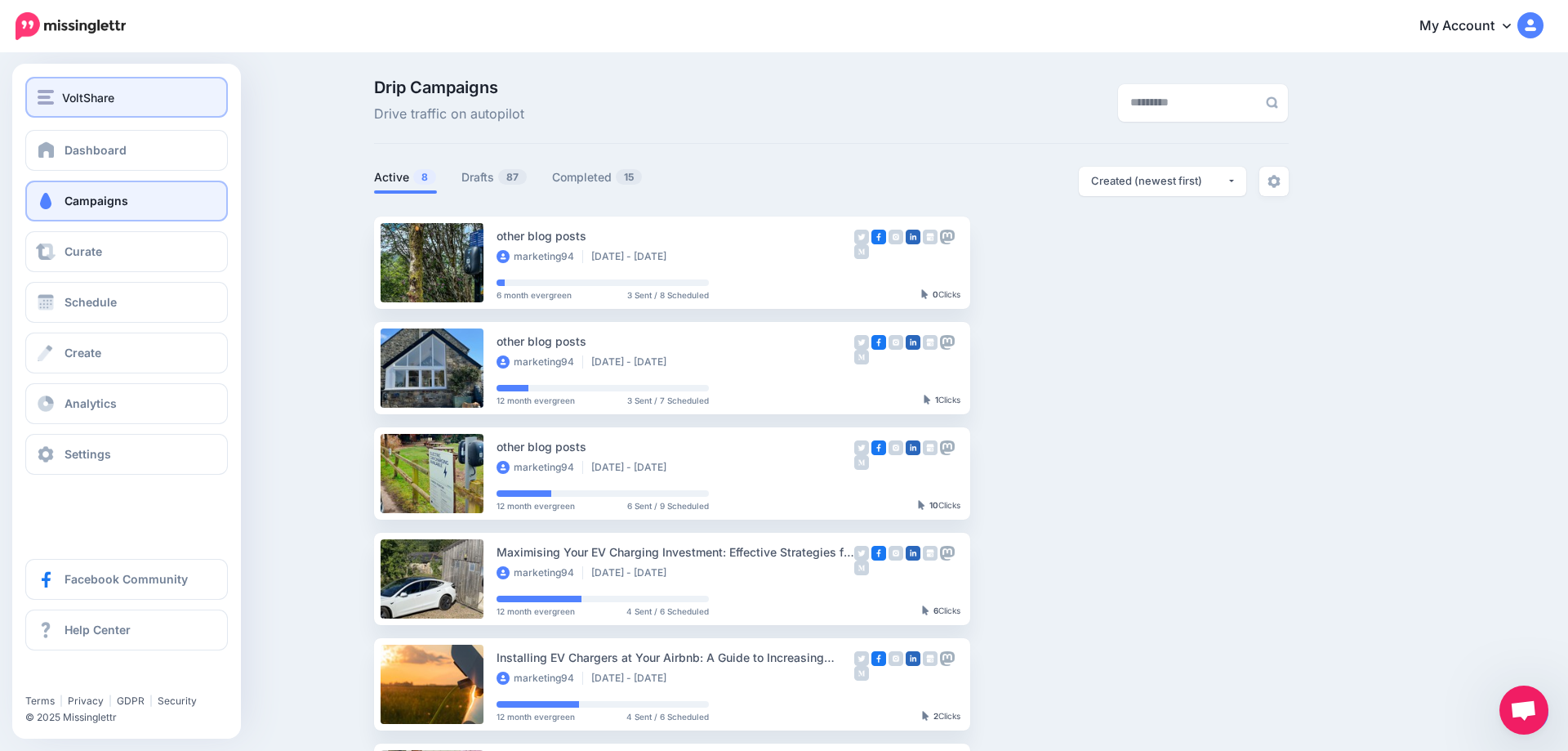
click at [115, 88] on span "VoltShare" at bounding box center [87, 97] width 52 height 19
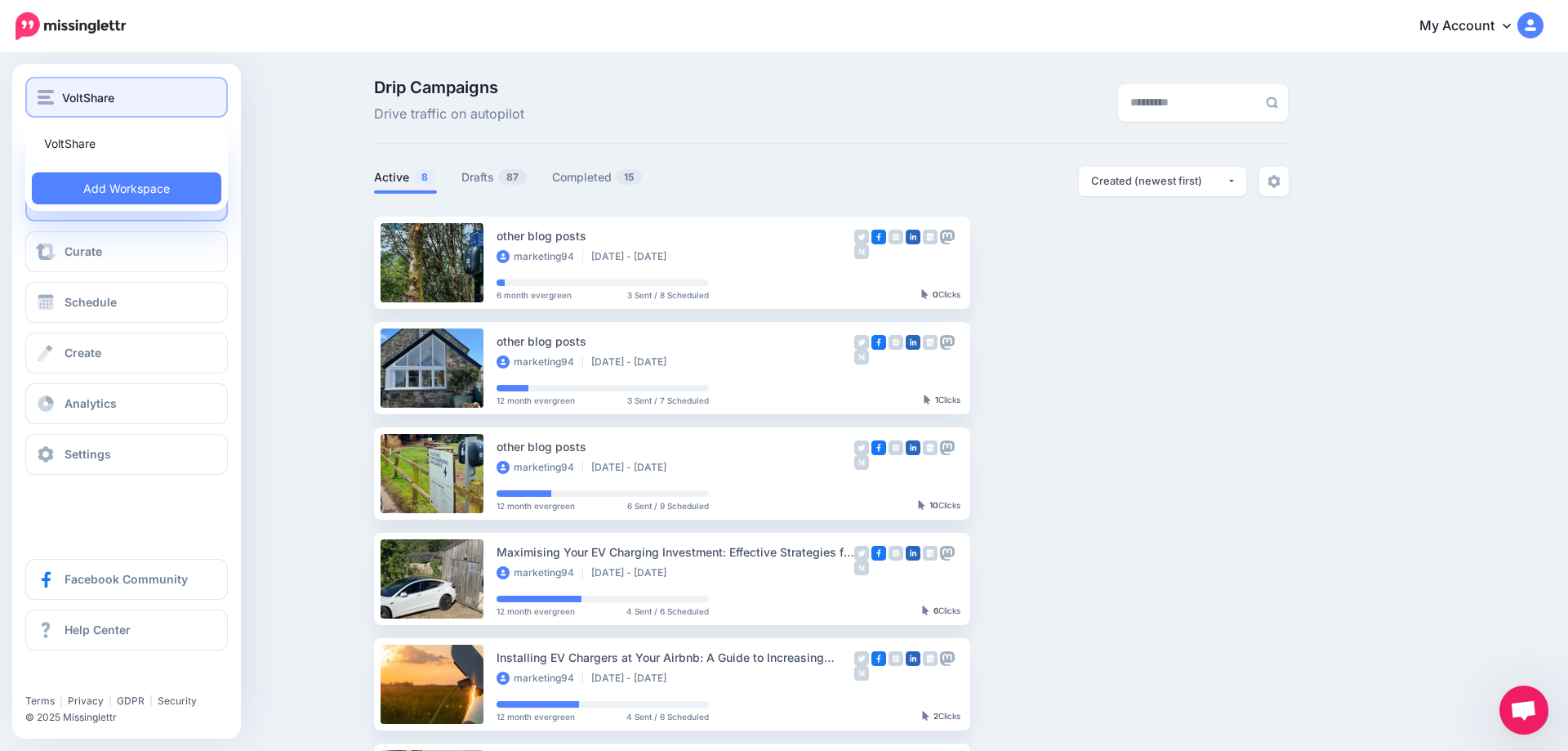
click at [115, 88] on span "VoltShare" at bounding box center [87, 97] width 52 height 19
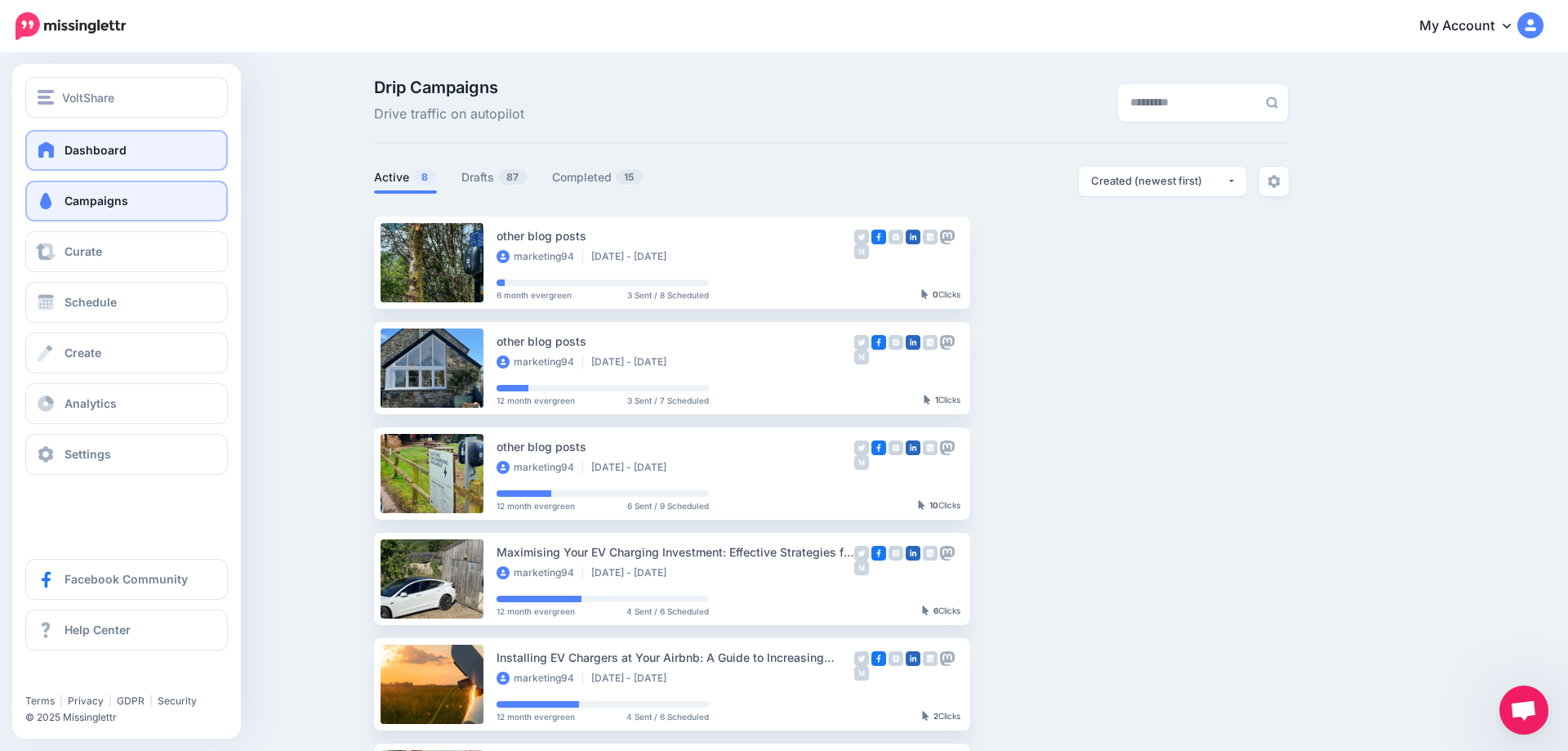
click at [114, 156] on span "Dashboard" at bounding box center [95, 150] width 62 height 14
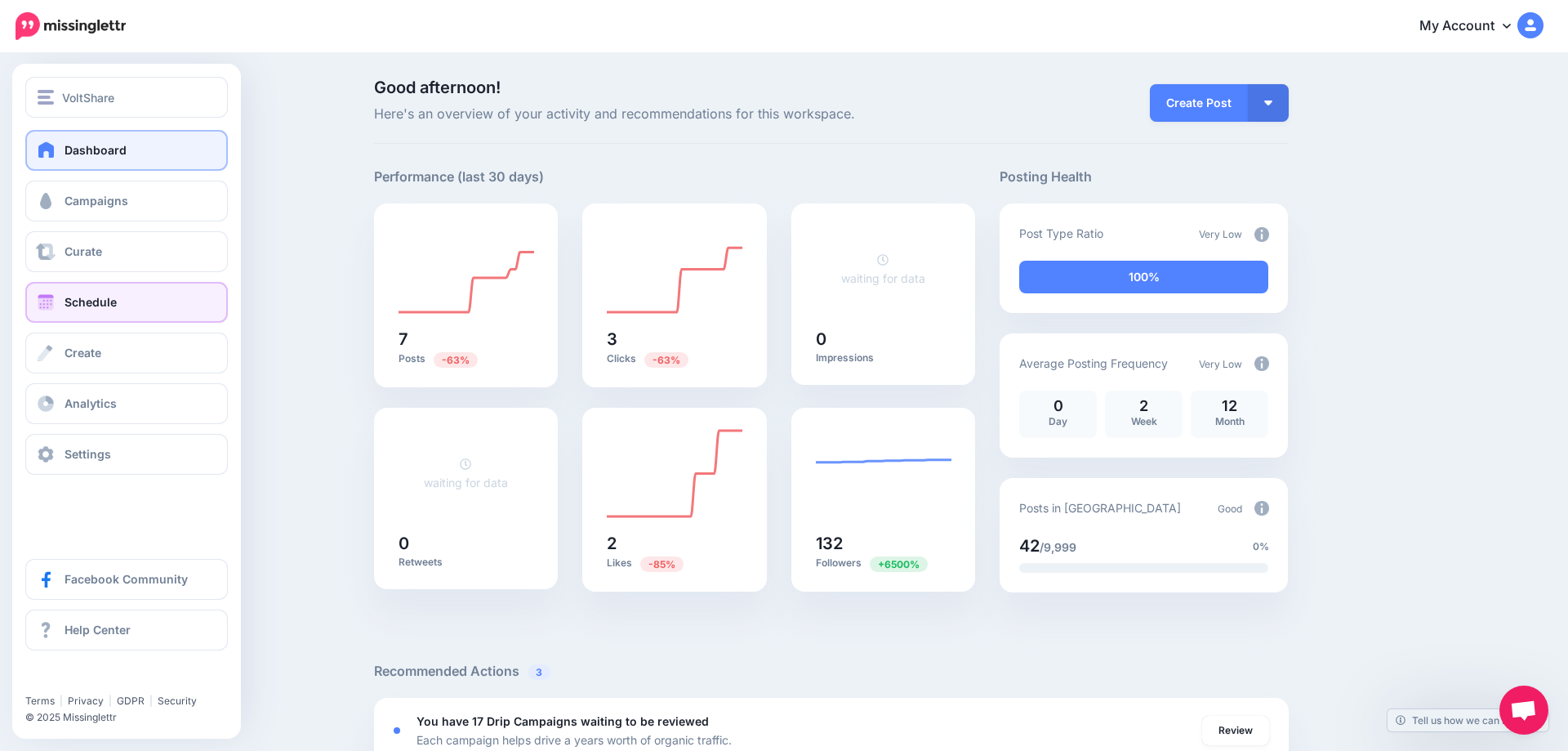
click at [133, 309] on link "Schedule" at bounding box center [127, 302] width 202 height 41
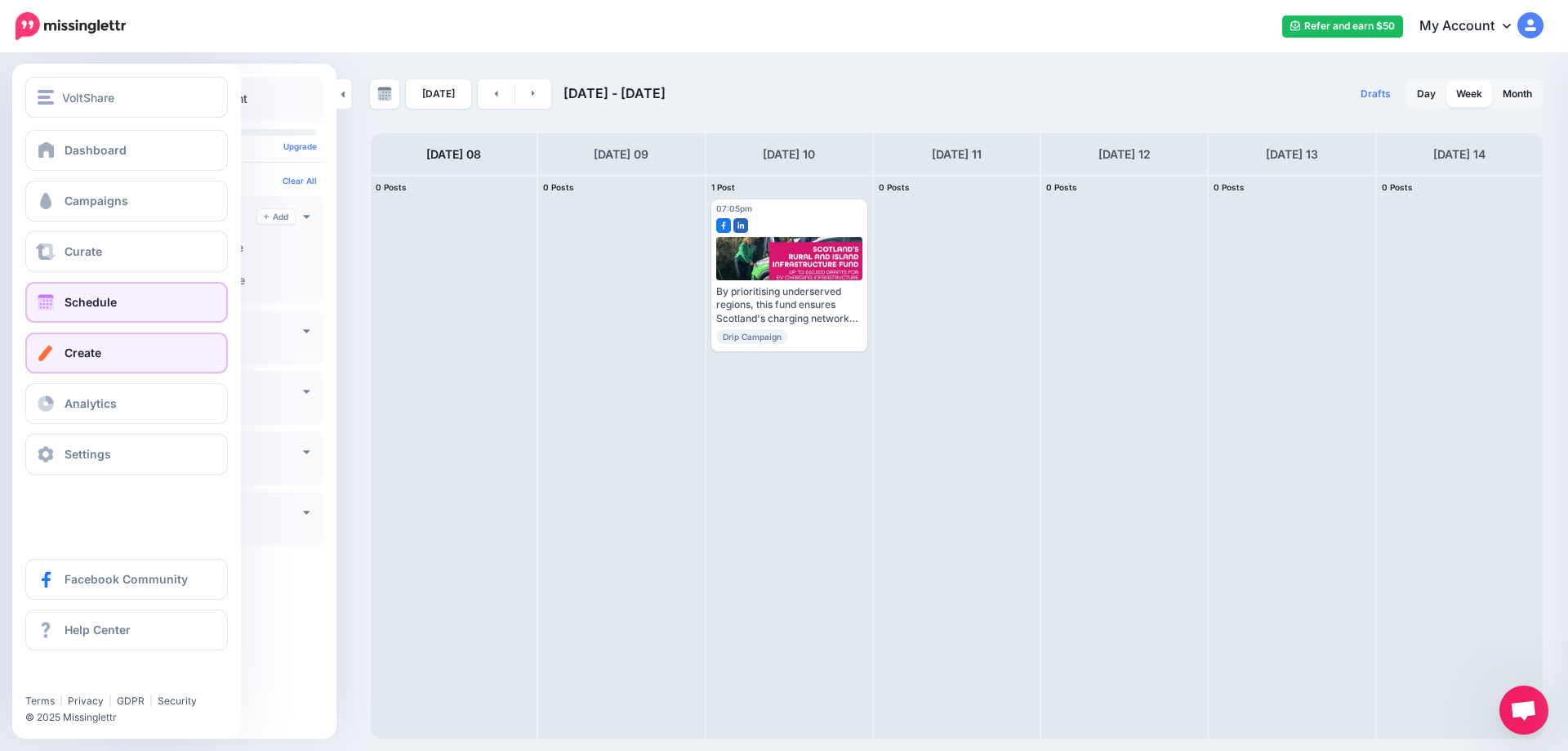
click at [98, 344] on link "Create" at bounding box center [127, 353] width 202 height 41
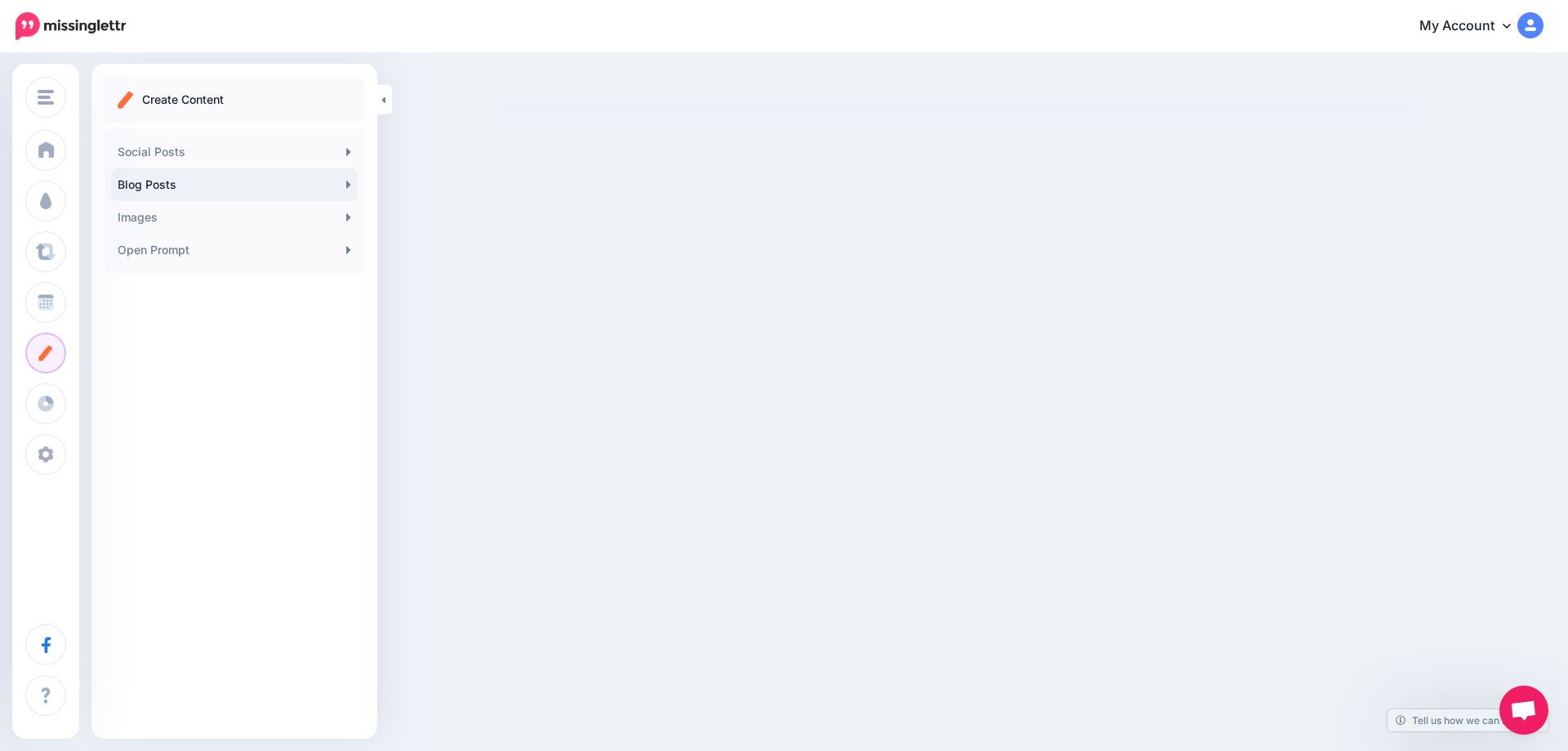
click at [199, 173] on link "Blog Posts" at bounding box center [234, 184] width 246 height 32
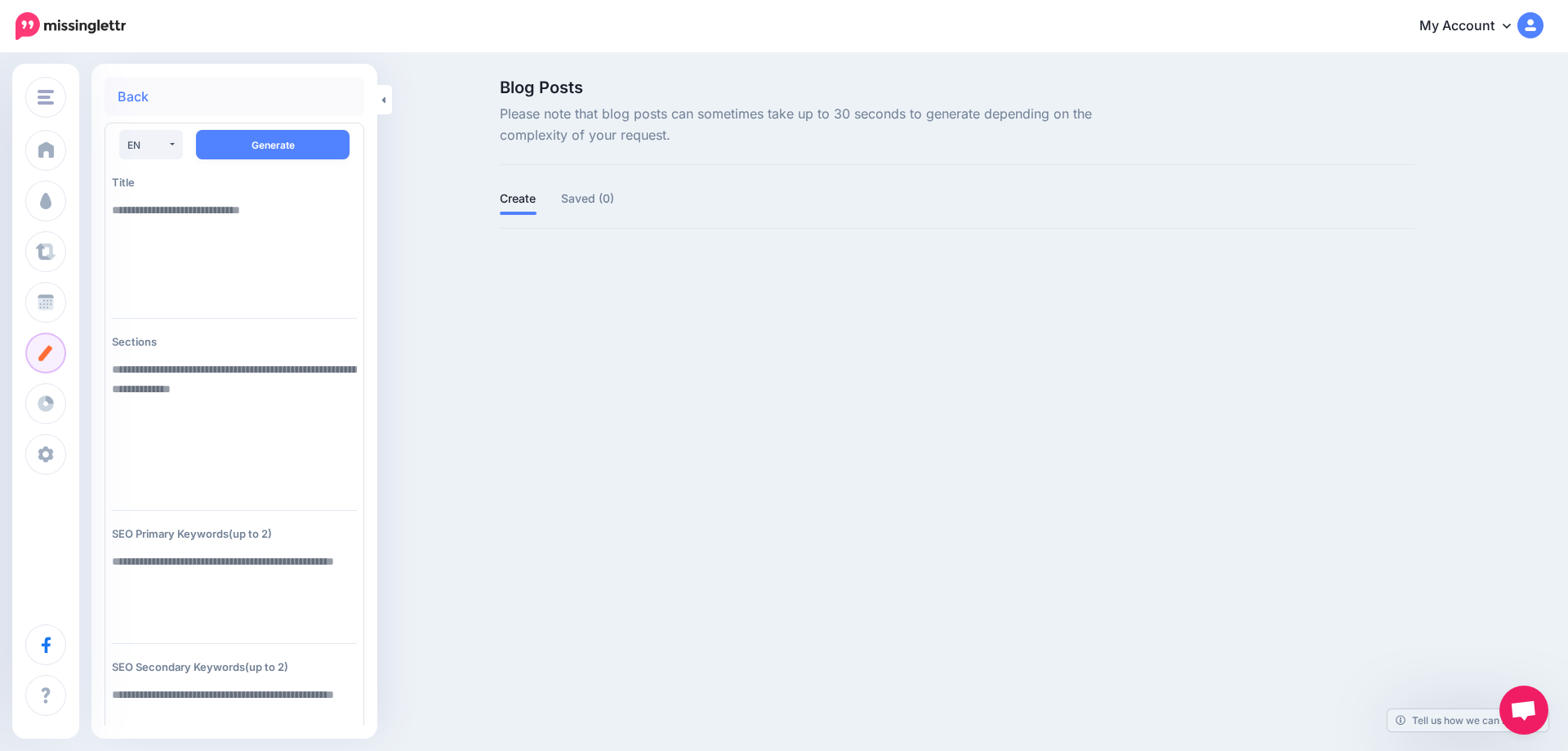
click at [131, 102] on link "Back" at bounding box center [133, 96] width 31 height 13
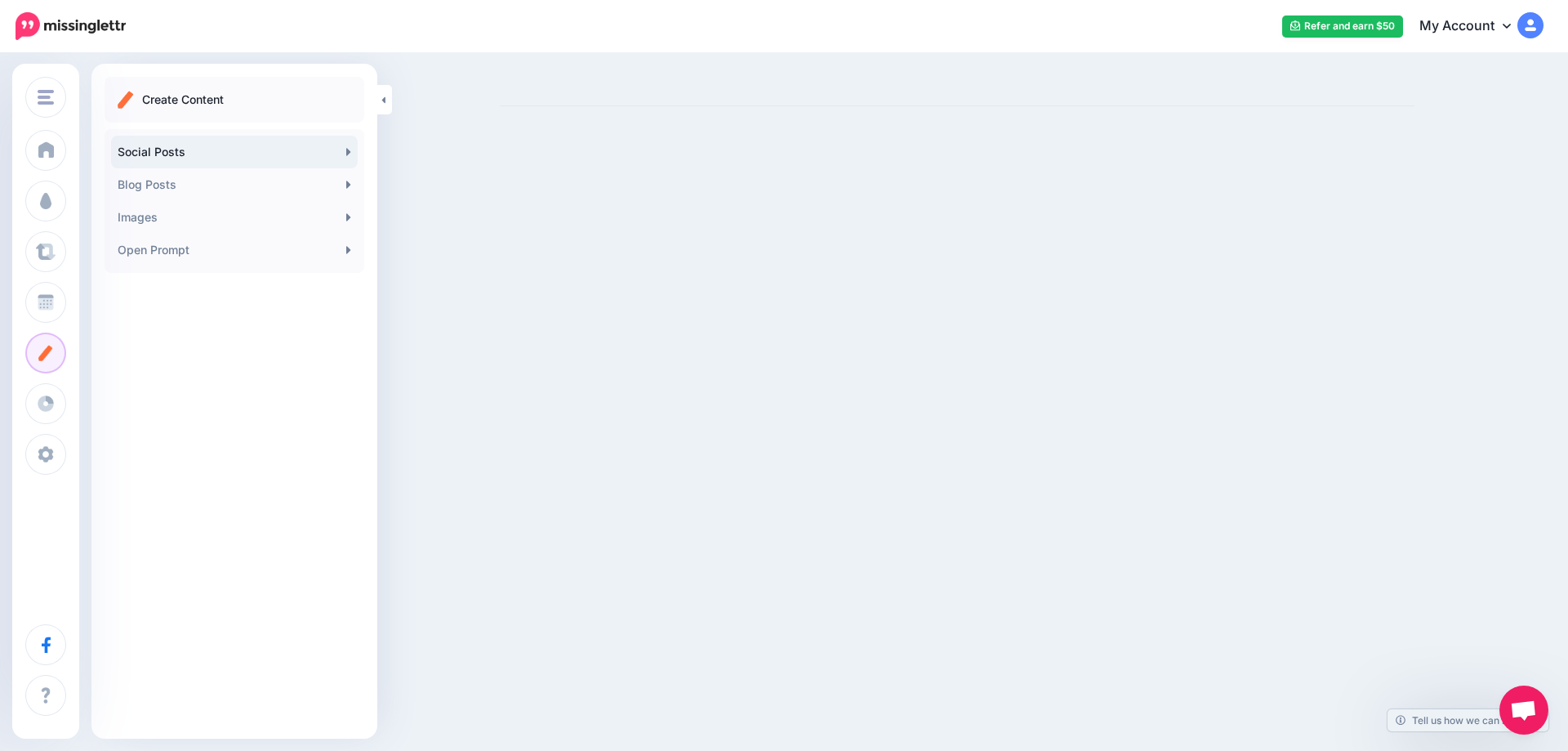
click at [177, 146] on link "Social Posts" at bounding box center [234, 151] width 246 height 32
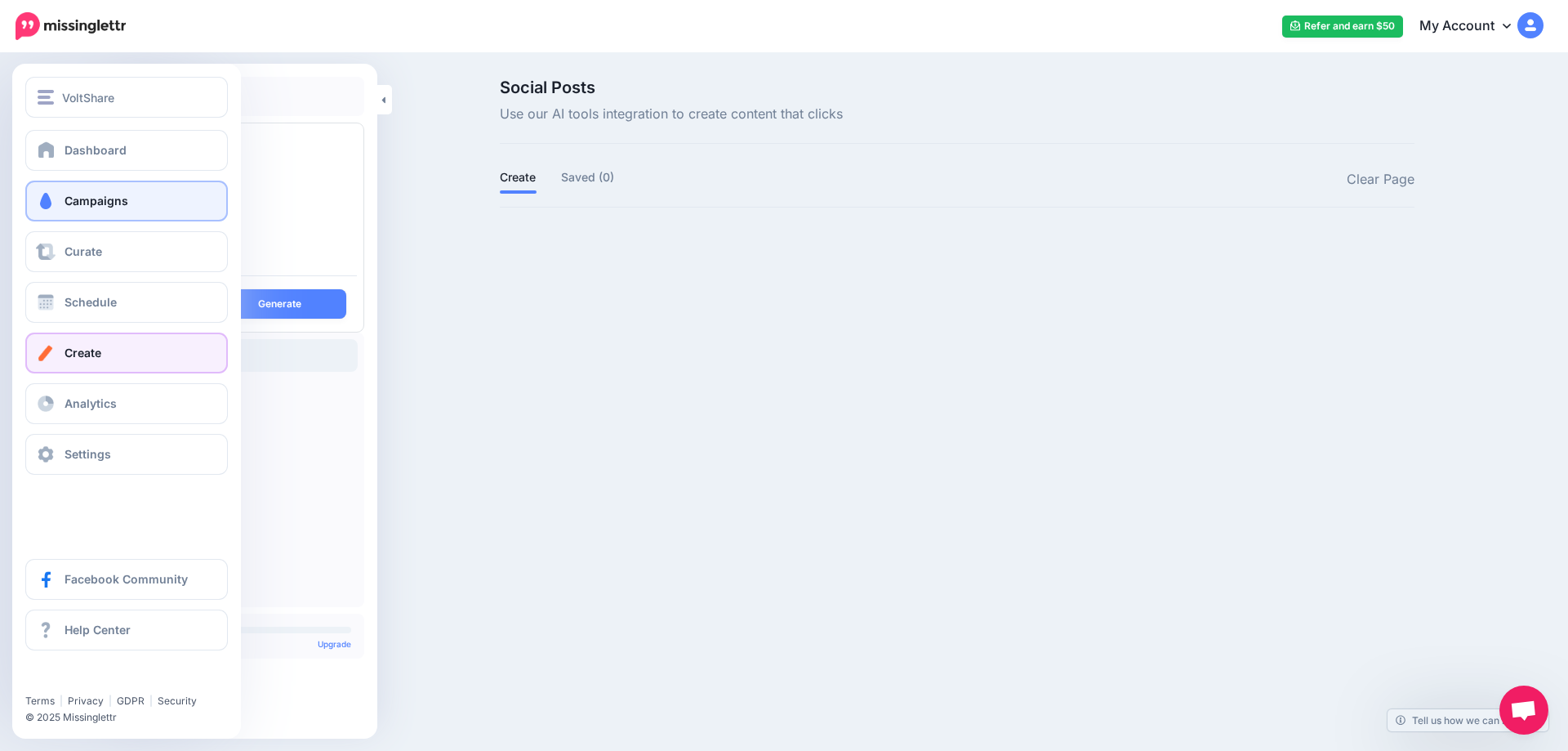
click at [151, 192] on link "Campaigns" at bounding box center [127, 201] width 202 height 41
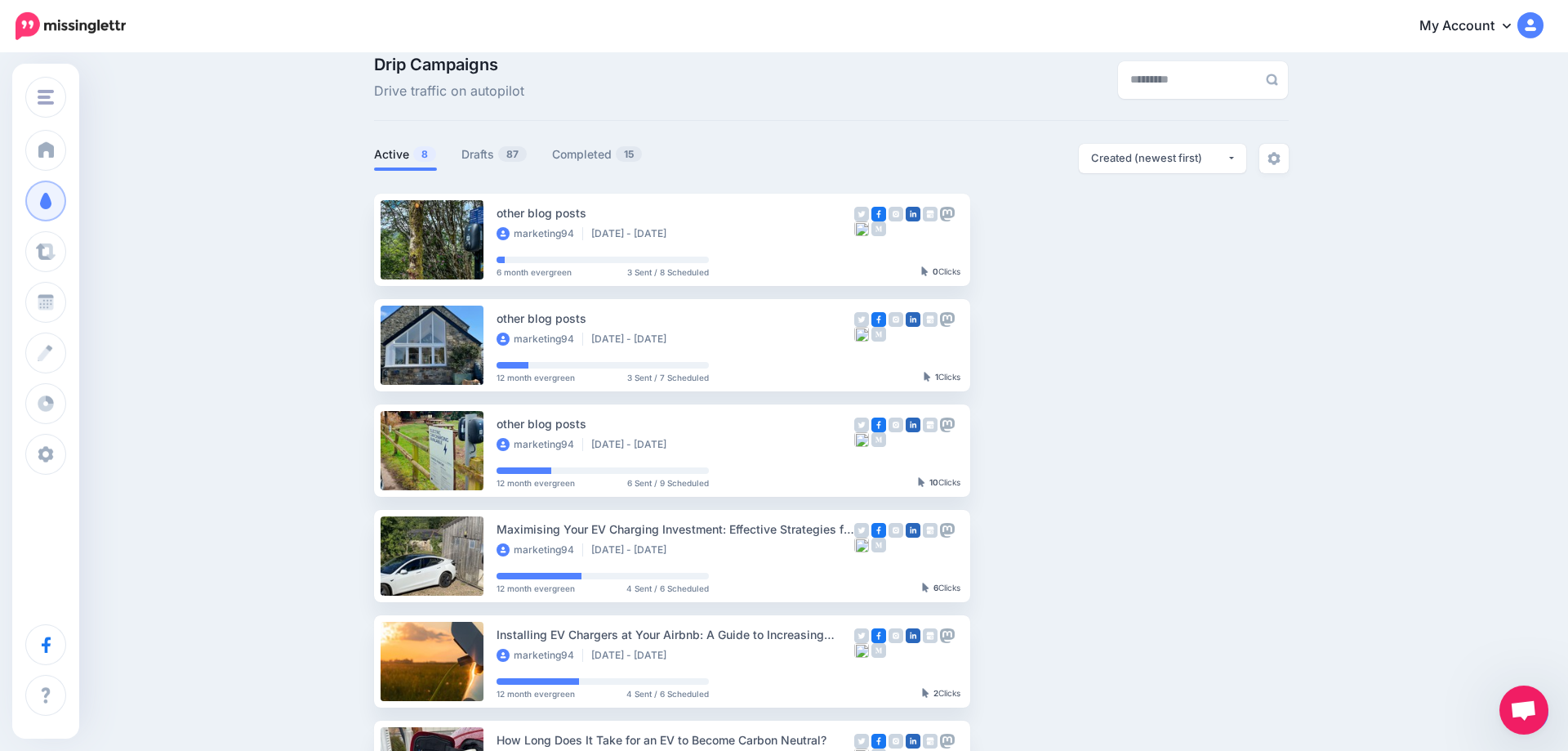
scroll to position [17, 0]
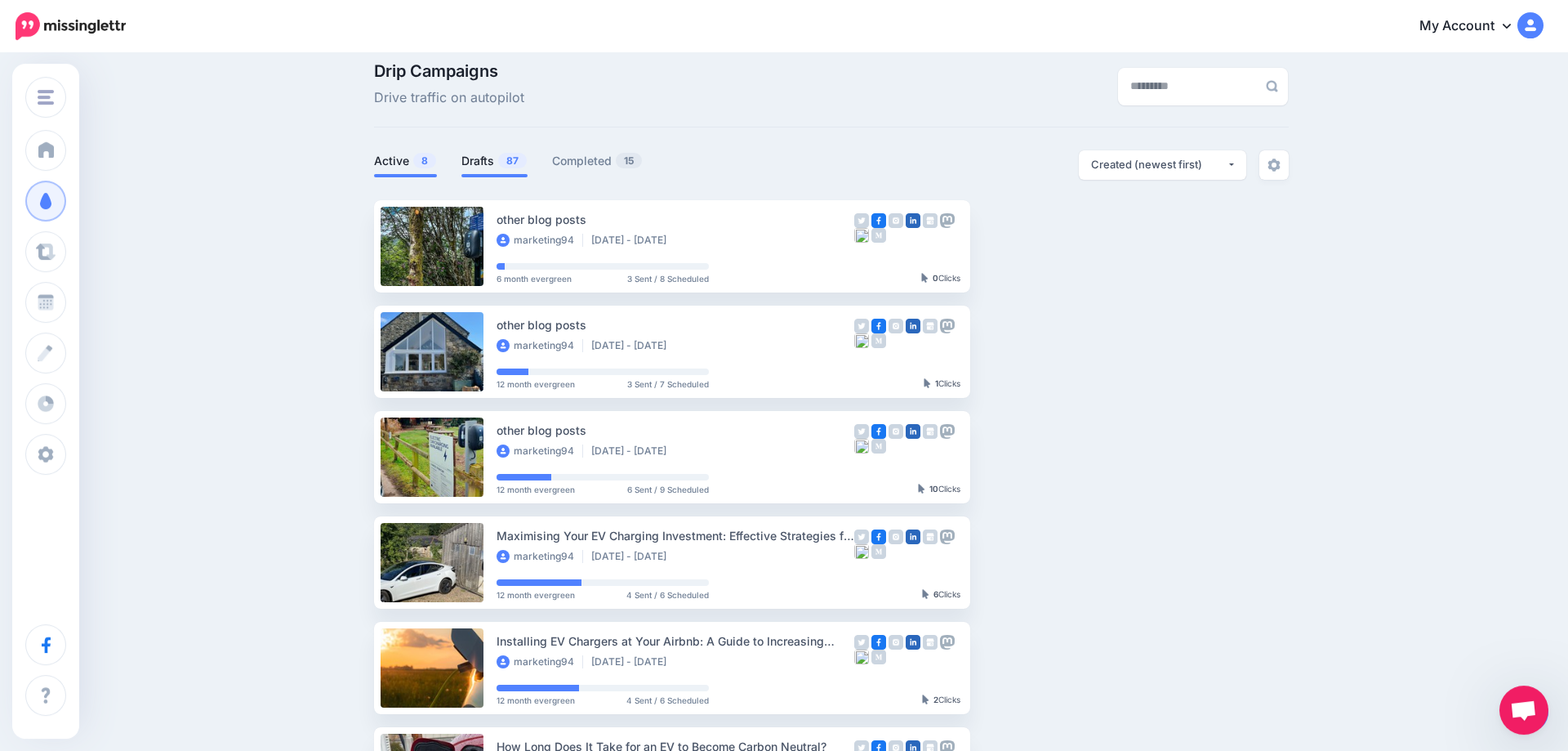
click at [491, 157] on link "Drafts 87" at bounding box center [494, 161] width 66 height 20
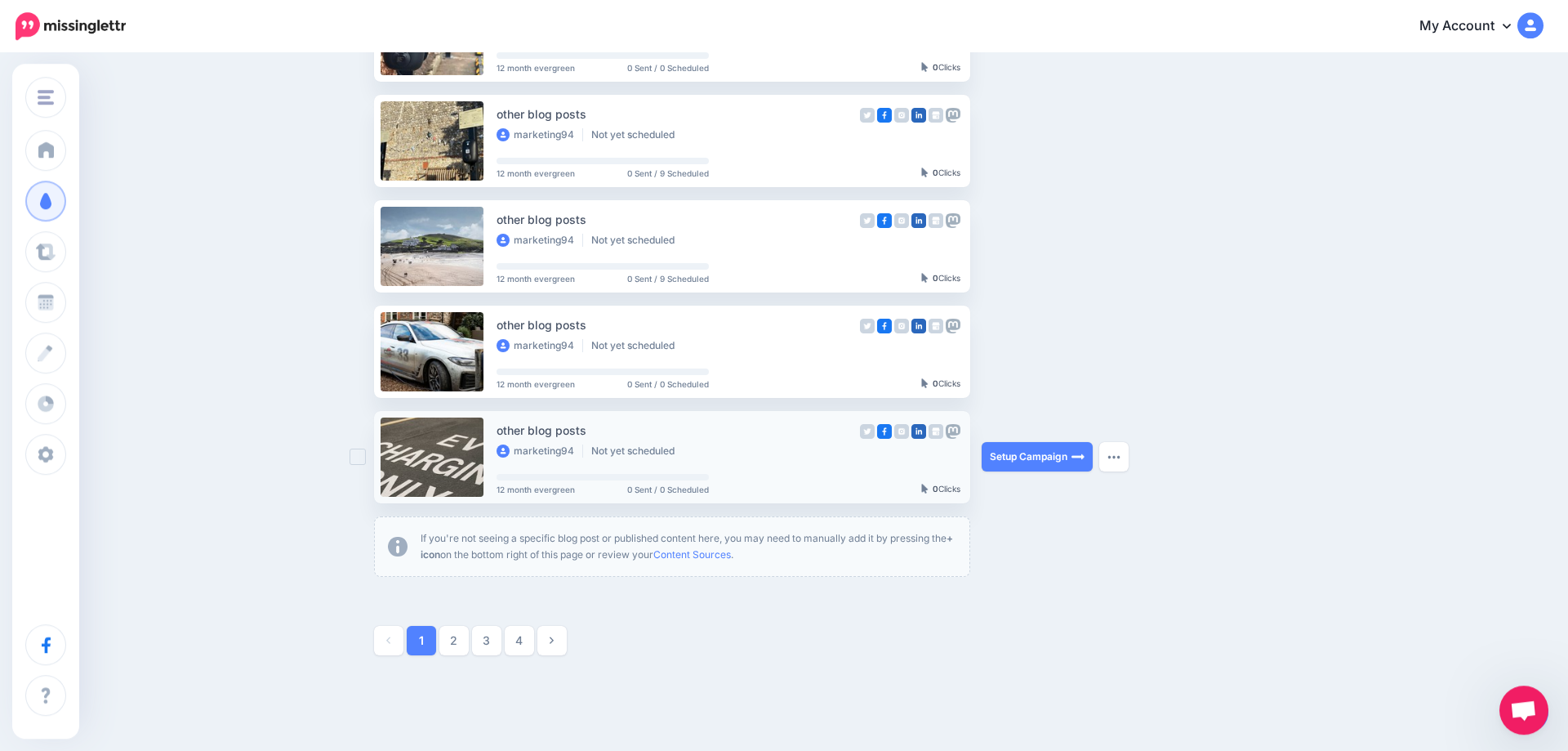
scroll to position [823, 0]
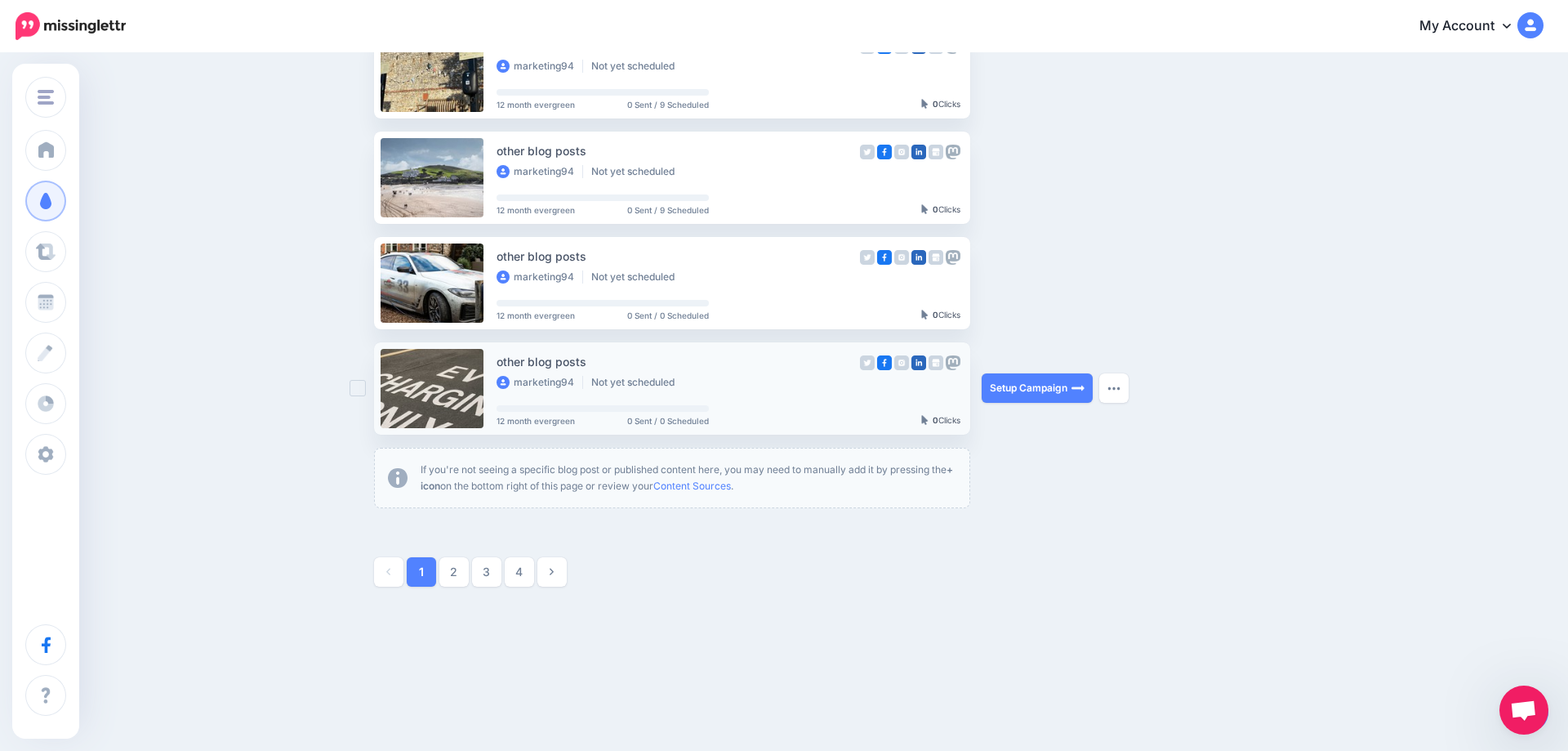
click at [622, 350] on div "other blog posts marketing94 Not yet scheduled 12 month evergreen 0 Sent / 0 Sc…" at bounding box center [730, 388] width 467 height 80
click at [1057, 385] on link "Setup Campaign" at bounding box center [1036, 388] width 111 height 29
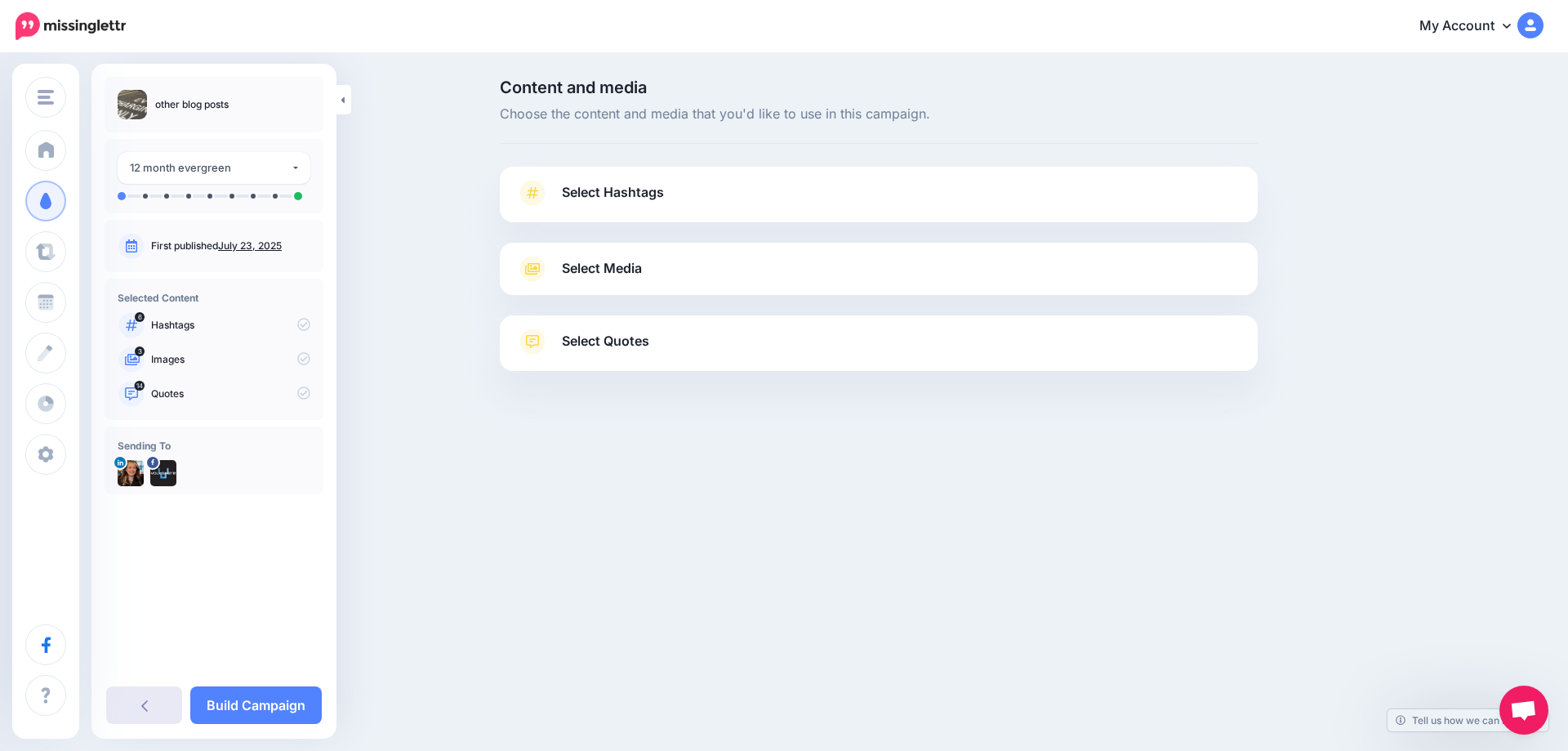
click at [145, 698] on link at bounding box center [143, 705] width 76 height 37
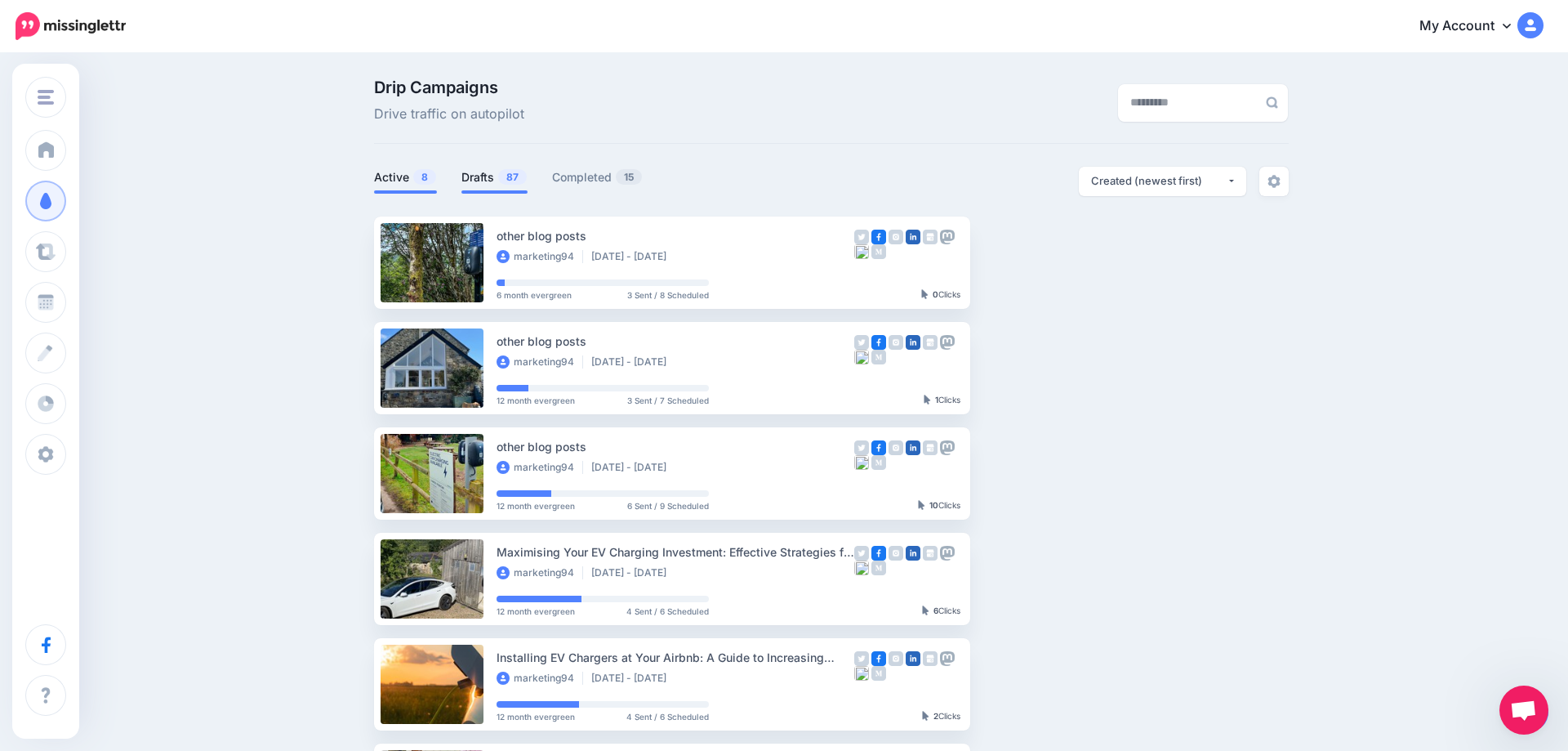
click at [489, 188] on li "Drafts 87" at bounding box center [494, 180] width 66 height 27
click at [475, 178] on link "Drafts 87" at bounding box center [494, 178] width 66 height 20
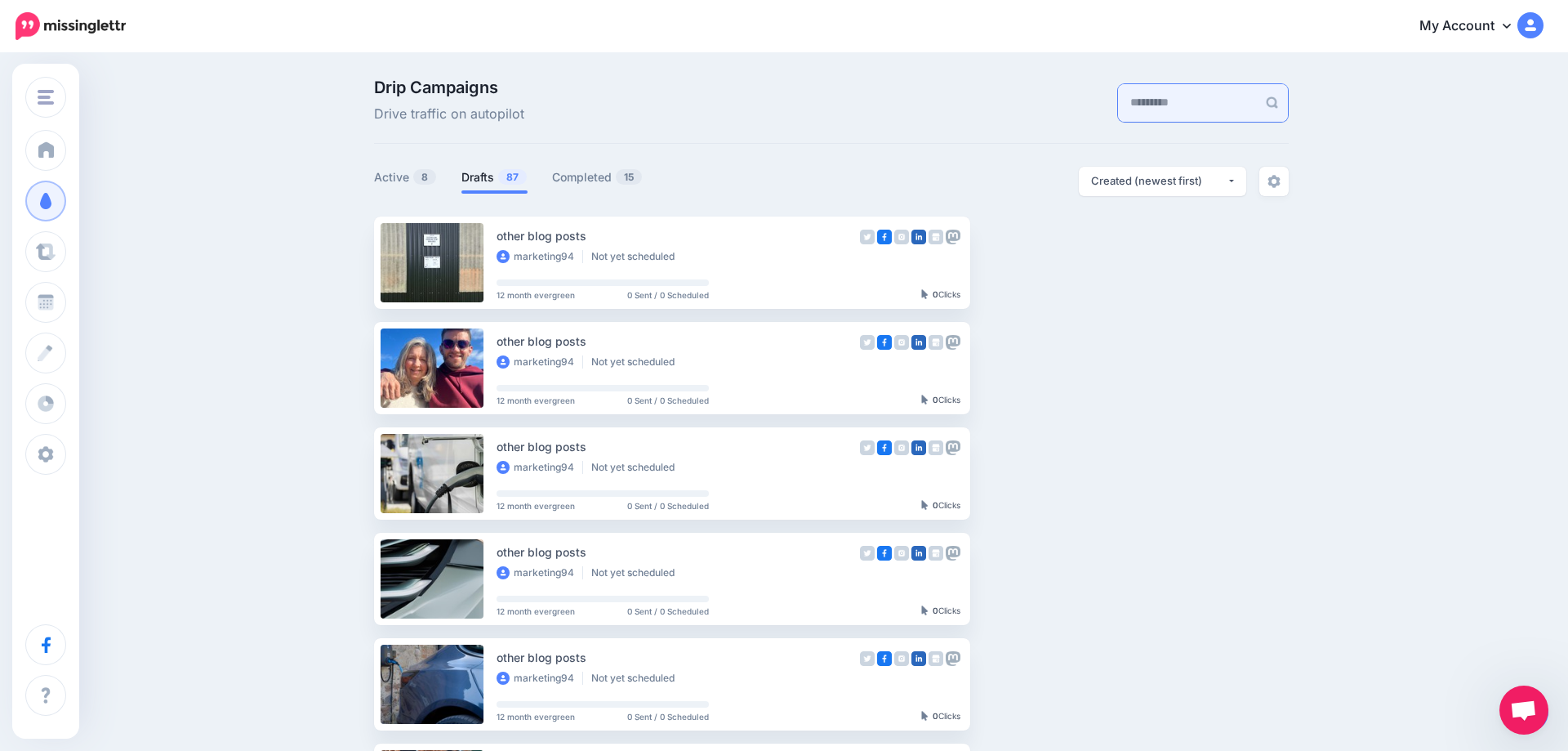
click at [1174, 100] on input "text" at bounding box center [1186, 103] width 138 height 37
type input "*******"
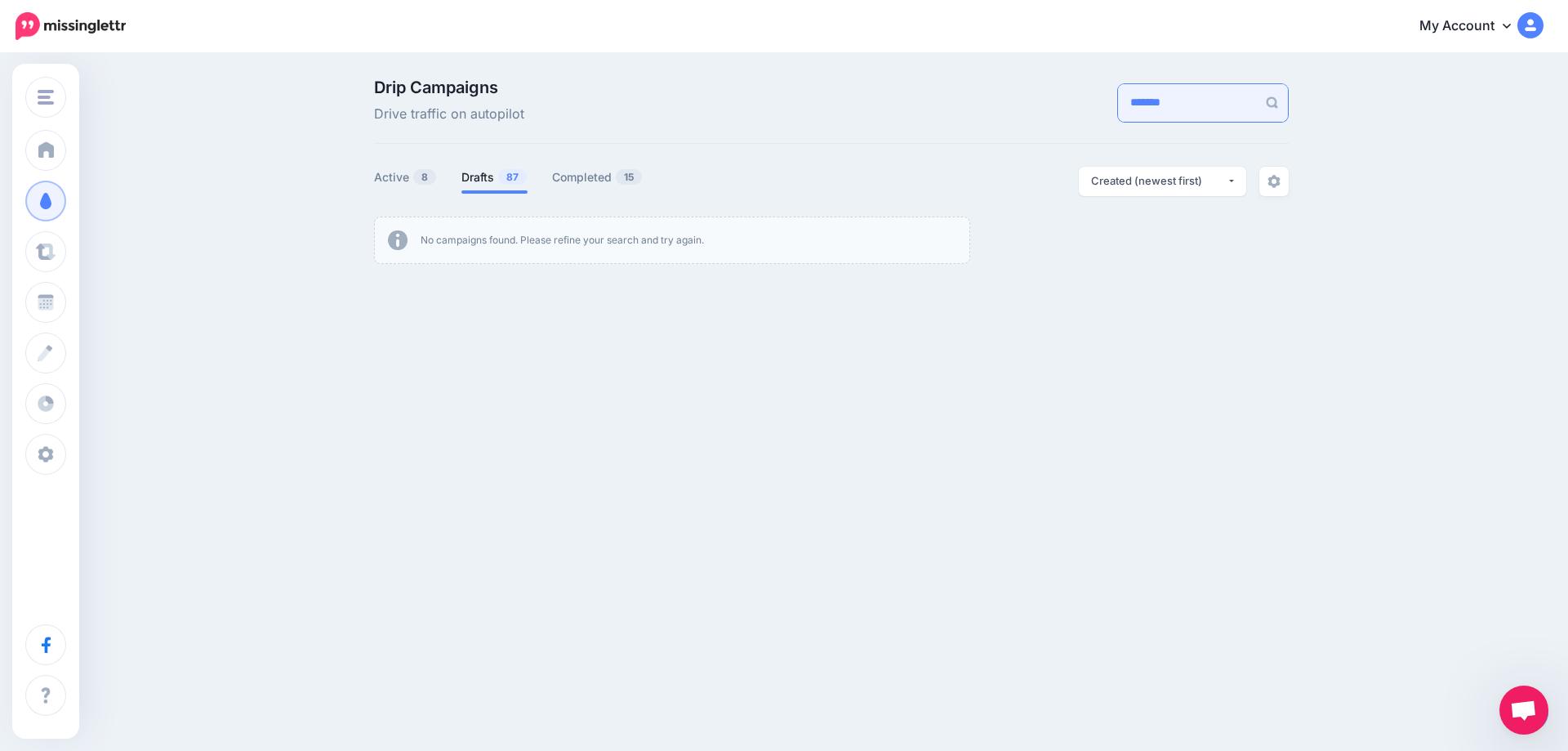
drag, startPoint x: 1175, startPoint y: 105, endPoint x: 1063, endPoint y: 90, distance: 113.0
click at [1118, 90] on input "*******" at bounding box center [1186, 103] width 138 height 37
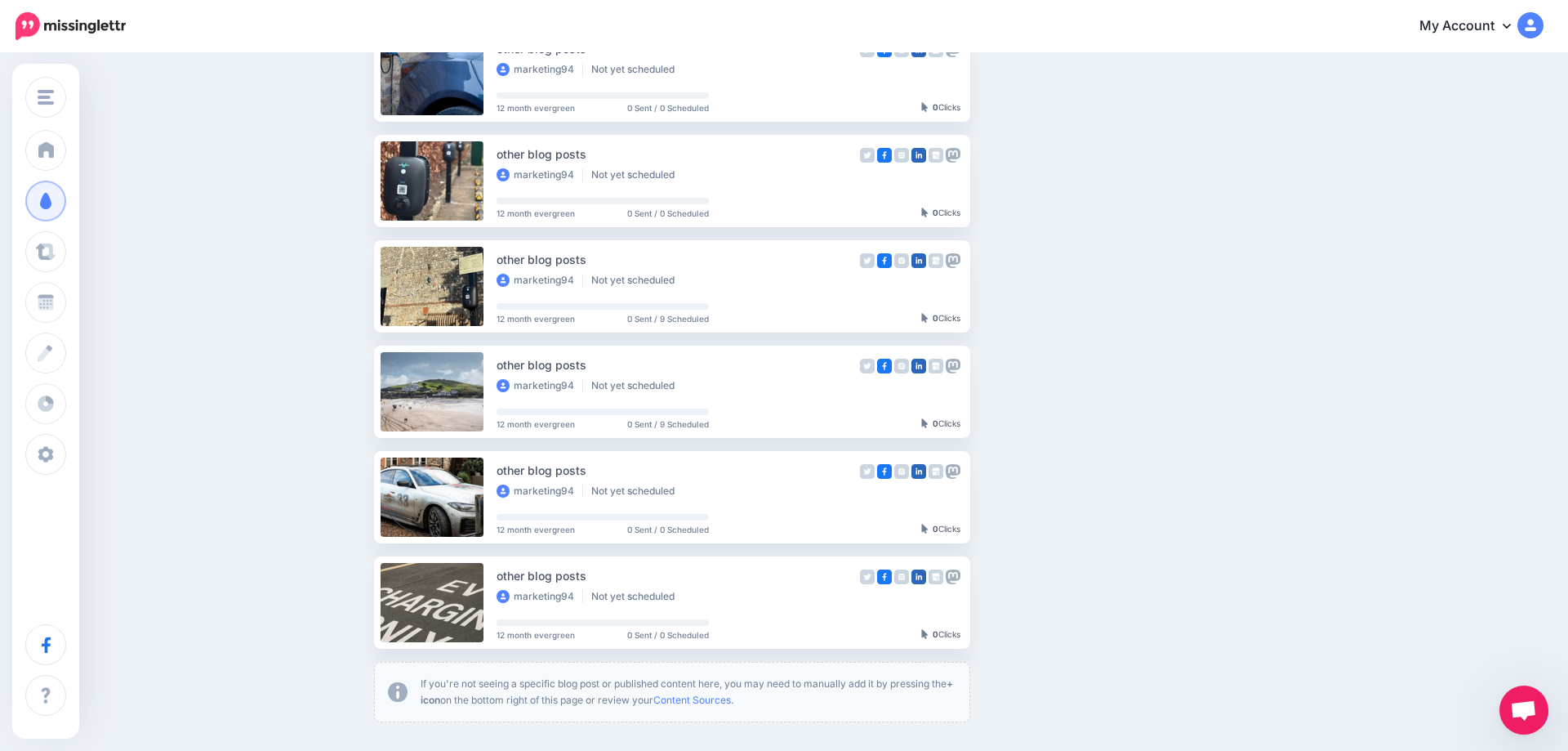
scroll to position [823, 0]
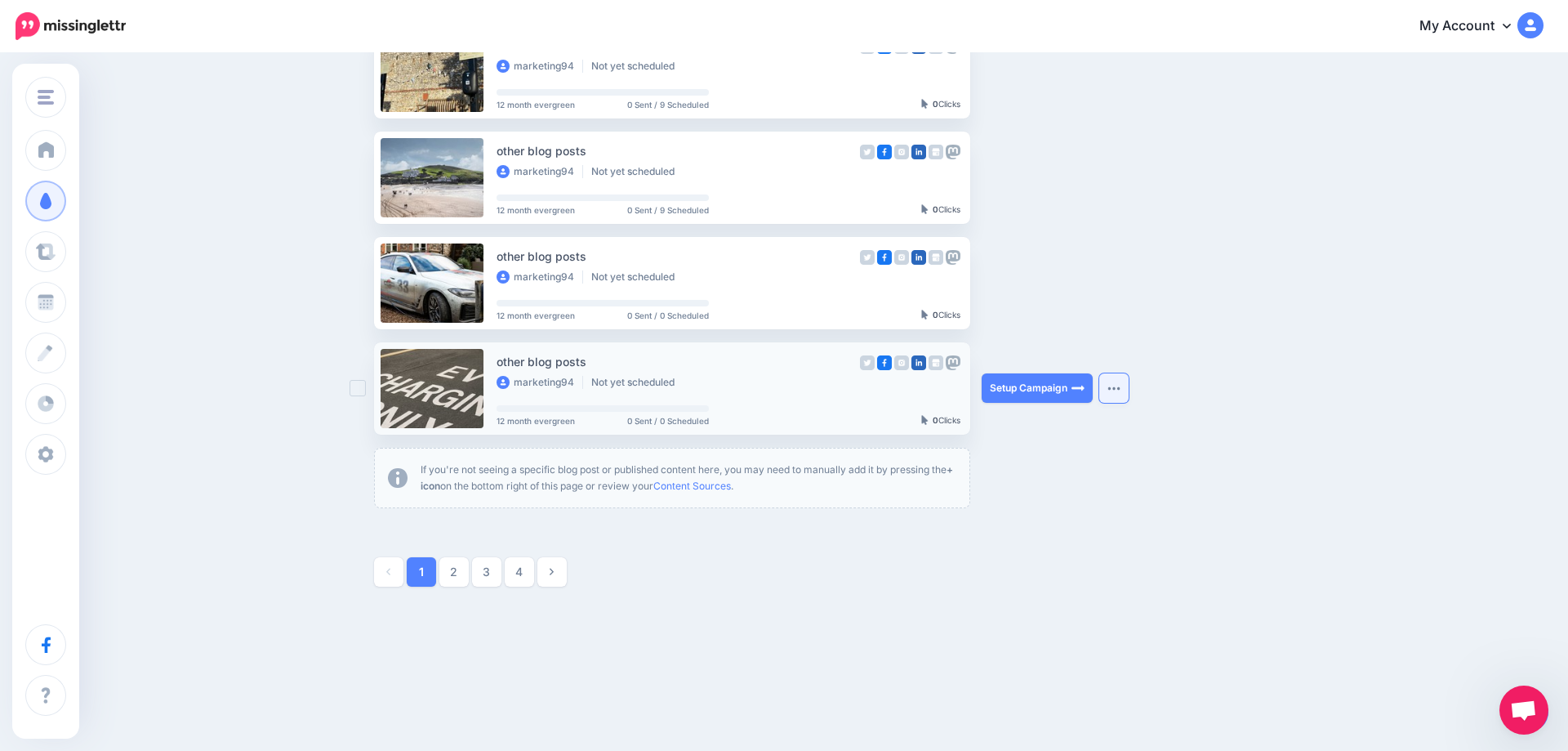
click at [1122, 390] on button "button" at bounding box center [1114, 388] width 29 height 29
click at [705, 480] on link "Content Sources" at bounding box center [692, 485] width 78 height 12
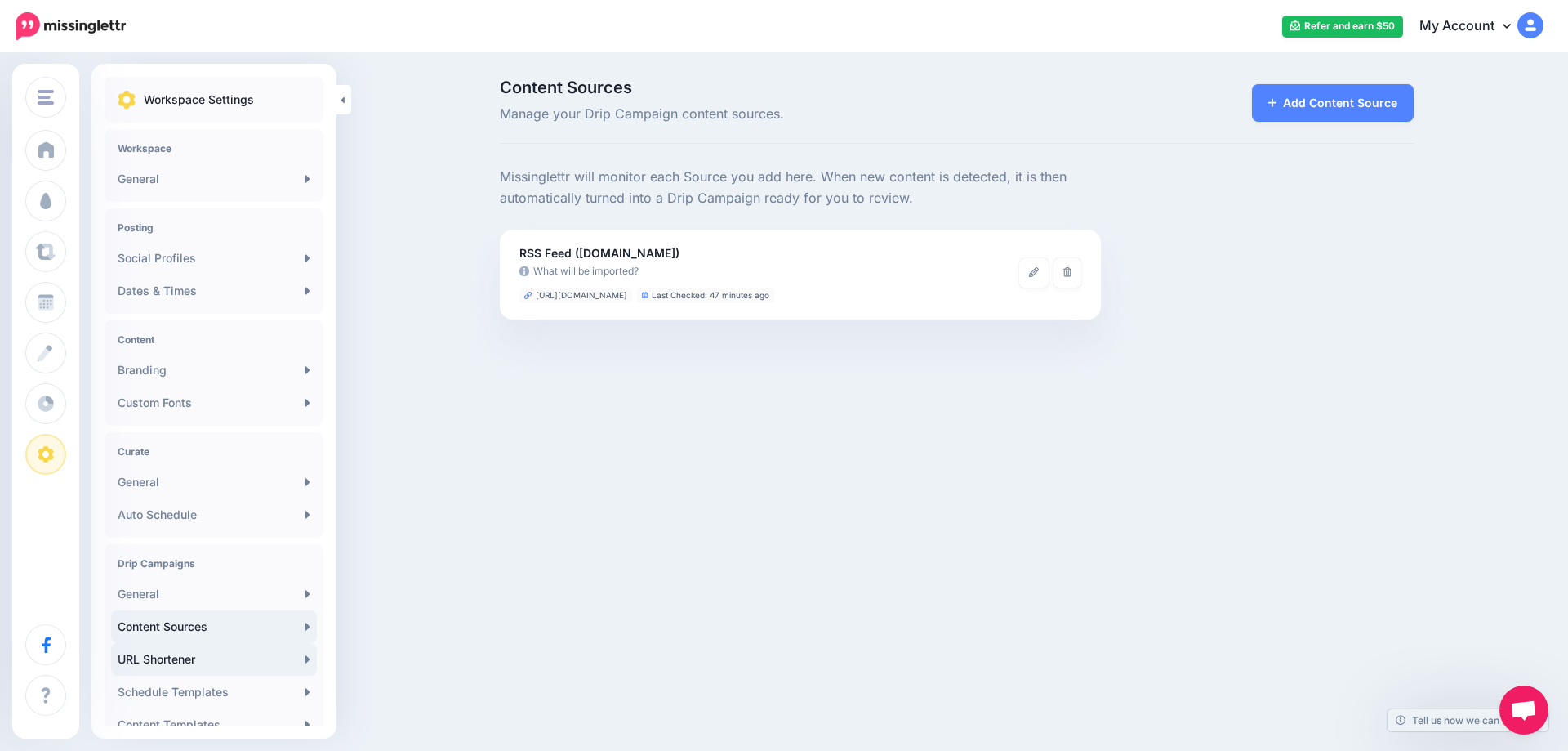
click at [171, 660] on link "URL Shortener" at bounding box center [214, 659] width 206 height 32
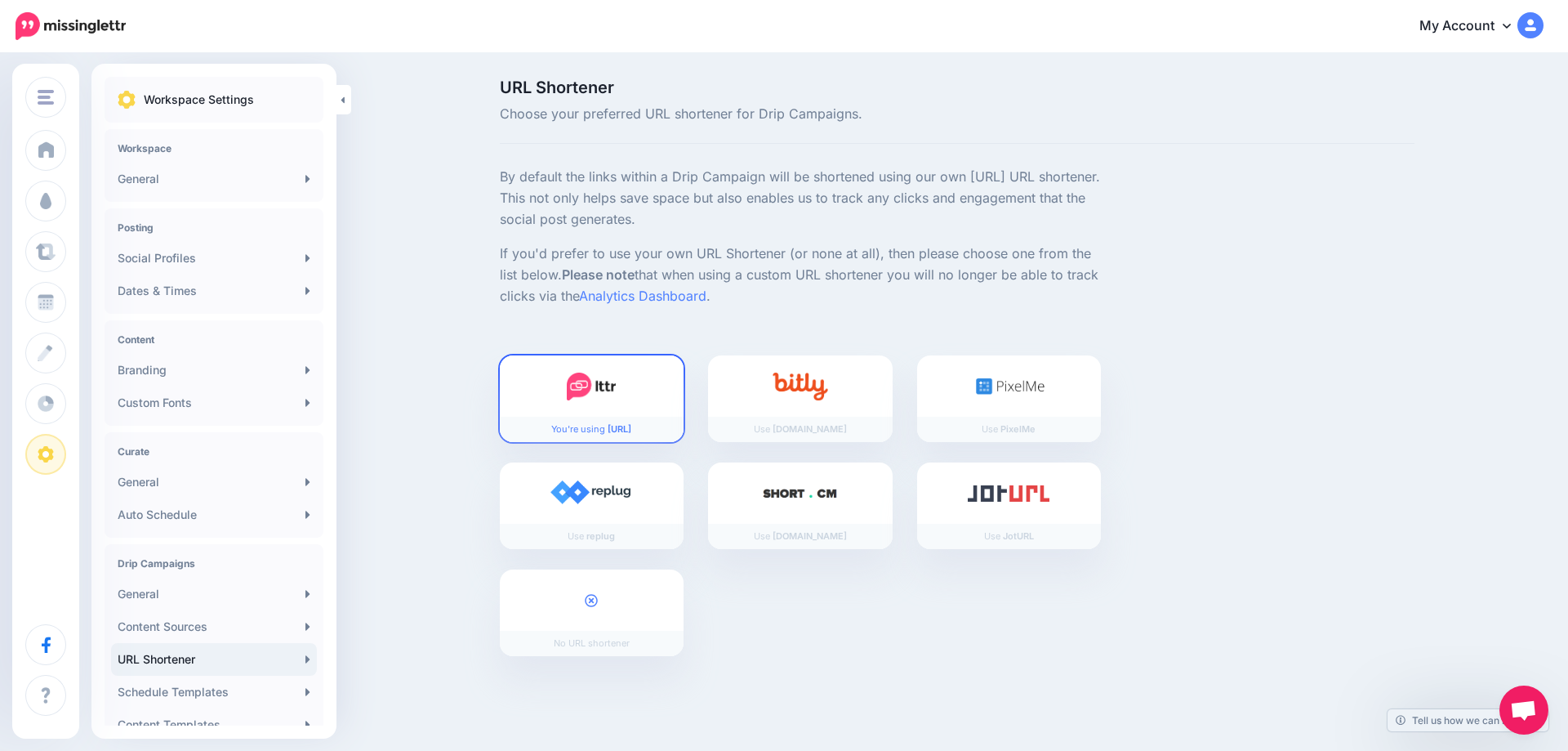
click at [615, 396] on img at bounding box center [592, 386] width 49 height 27
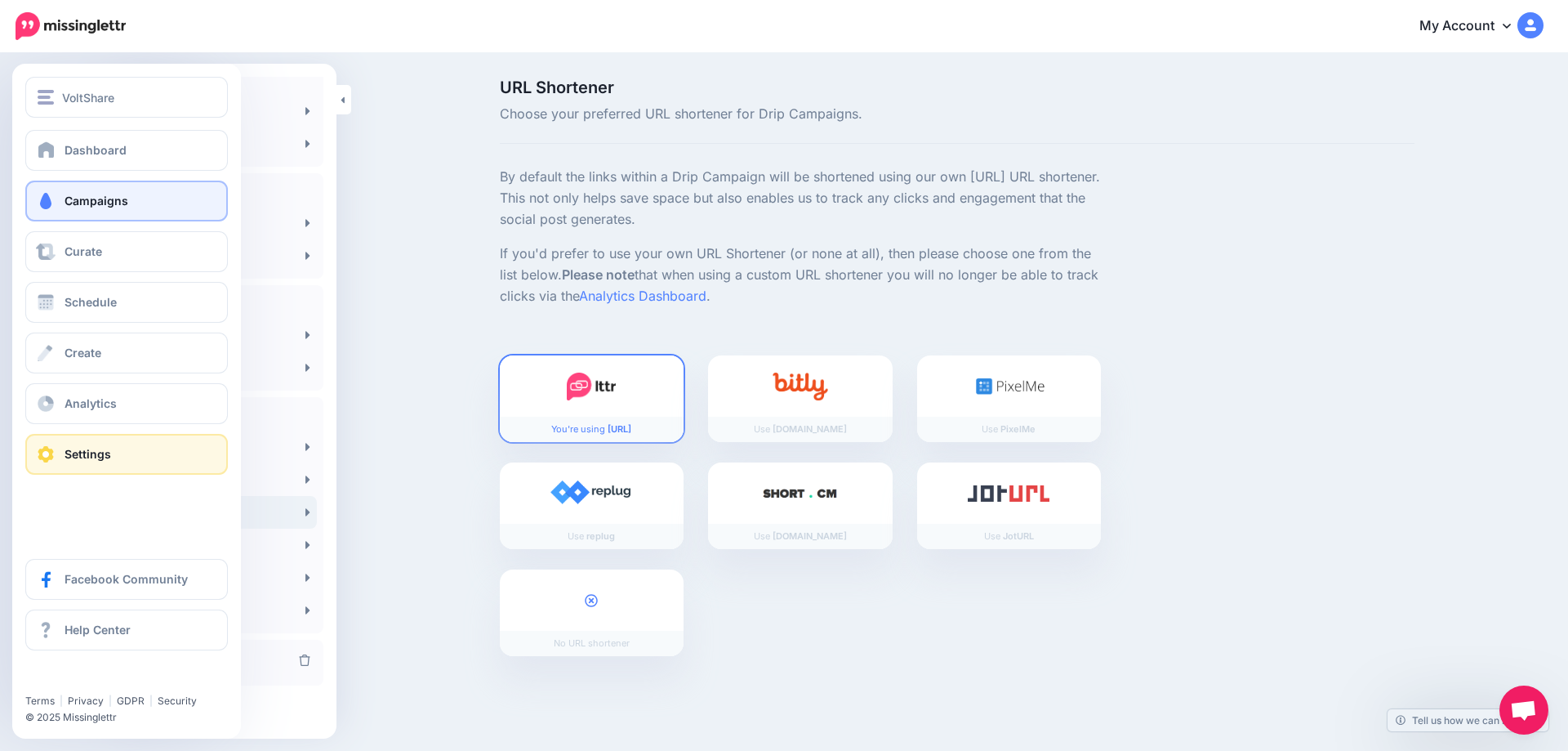
click at [86, 188] on link "Campaigns" at bounding box center [127, 201] width 202 height 41
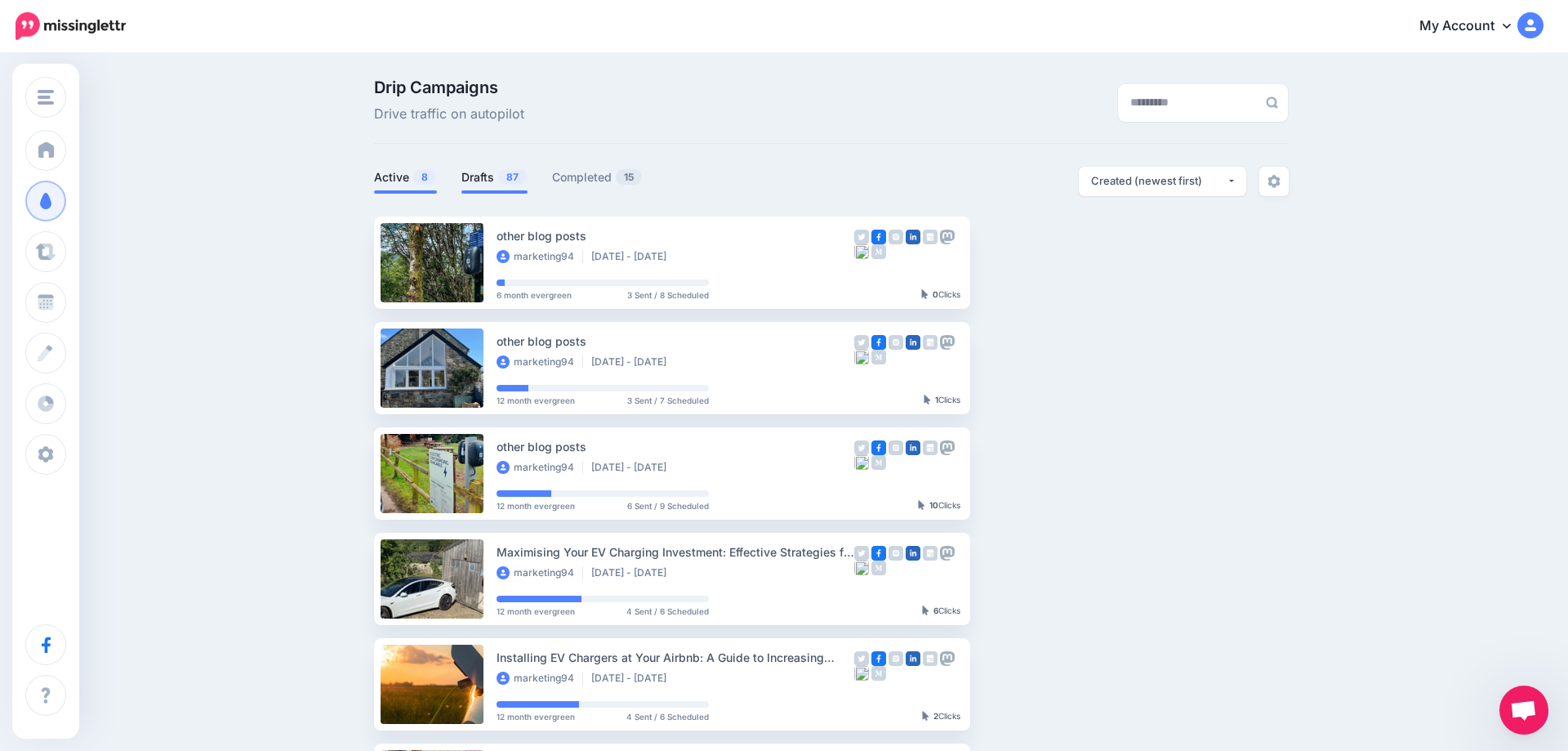
click at [469, 180] on link "Drafts 87" at bounding box center [494, 178] width 66 height 20
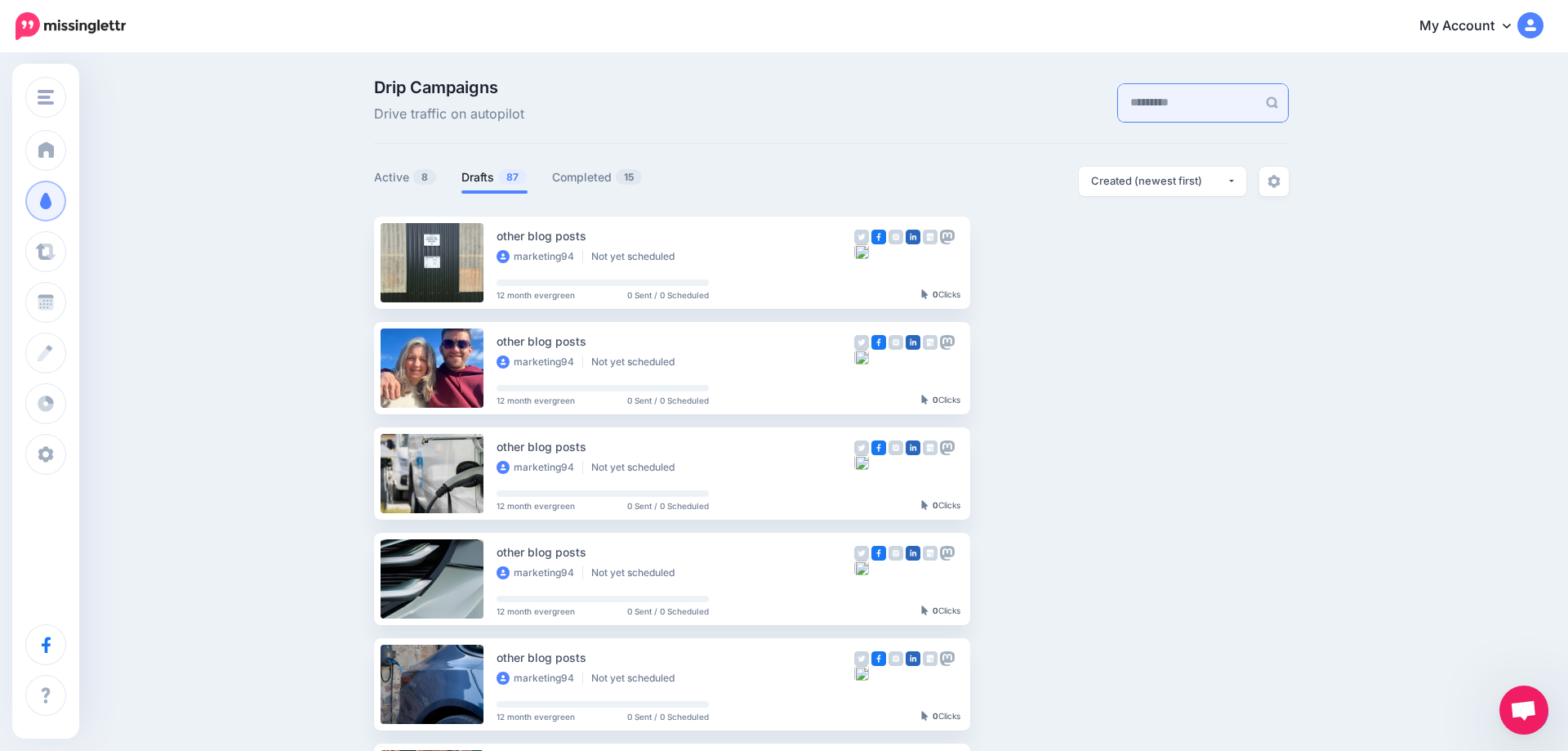
click at [1118, 112] on input "text" at bounding box center [1186, 103] width 138 height 37
type input "********"
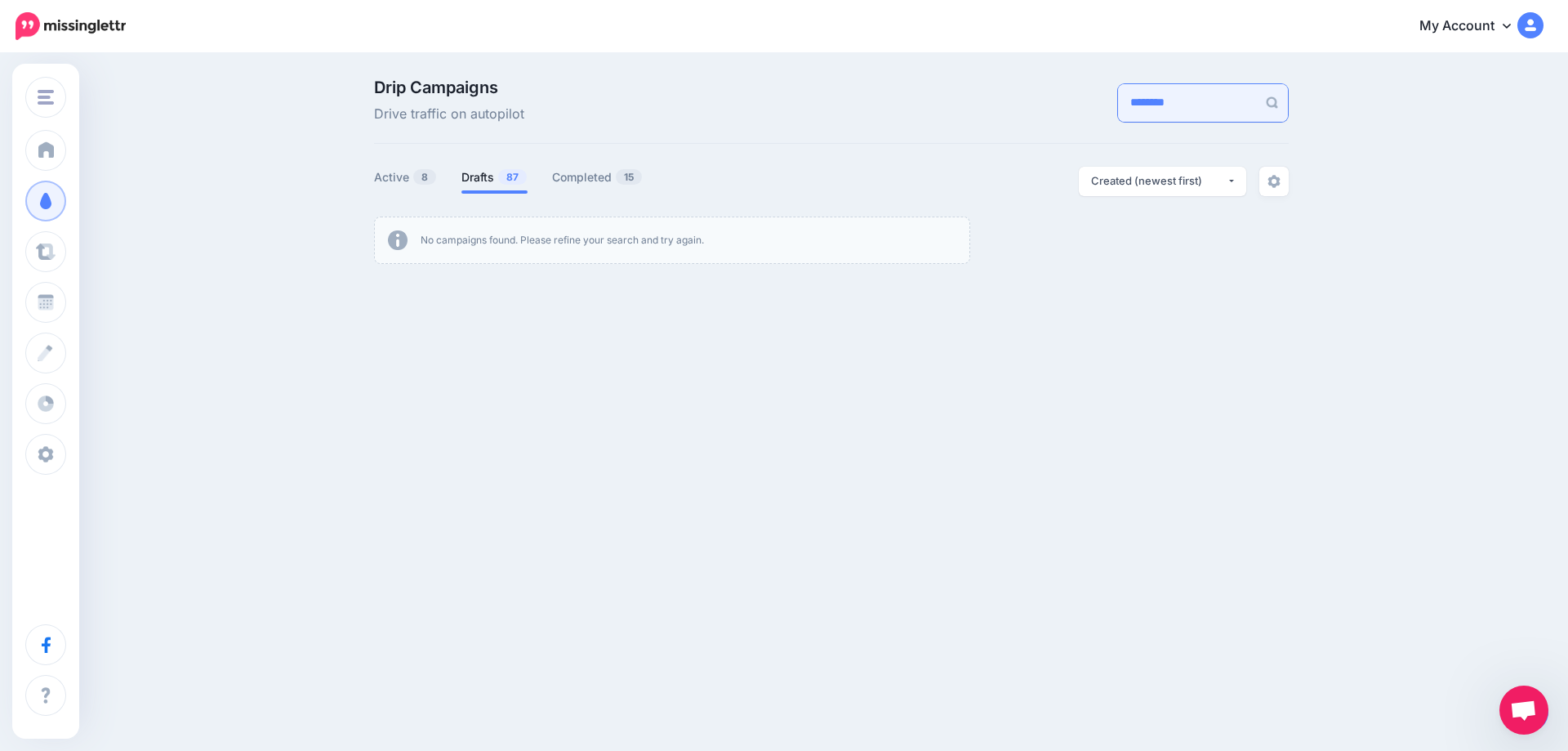
drag, startPoint x: 1186, startPoint y: 109, endPoint x: 1041, endPoint y: 105, distance: 145.1
click at [1118, 105] on input "********" at bounding box center [1186, 103] width 138 height 37
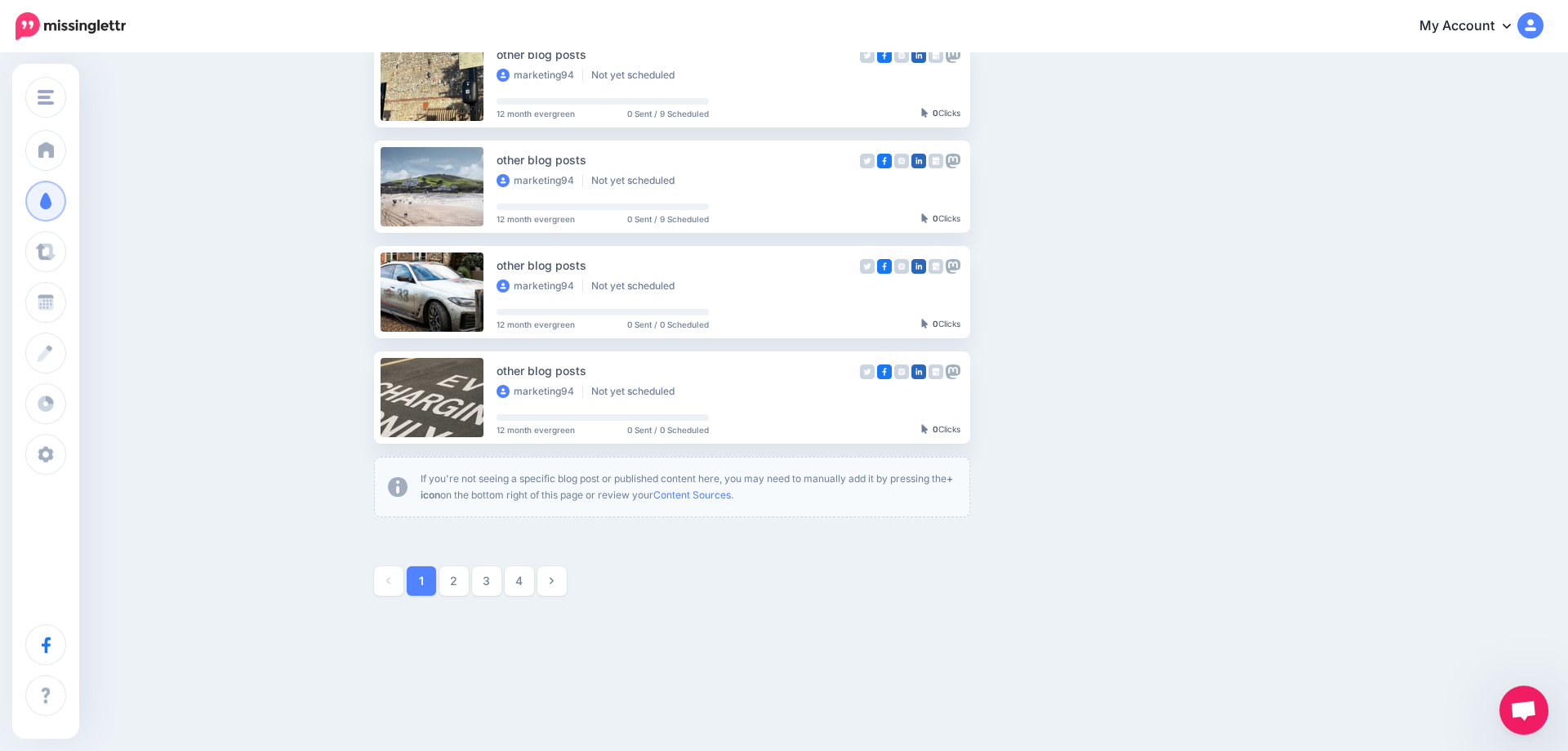
scroll to position [823, 0]
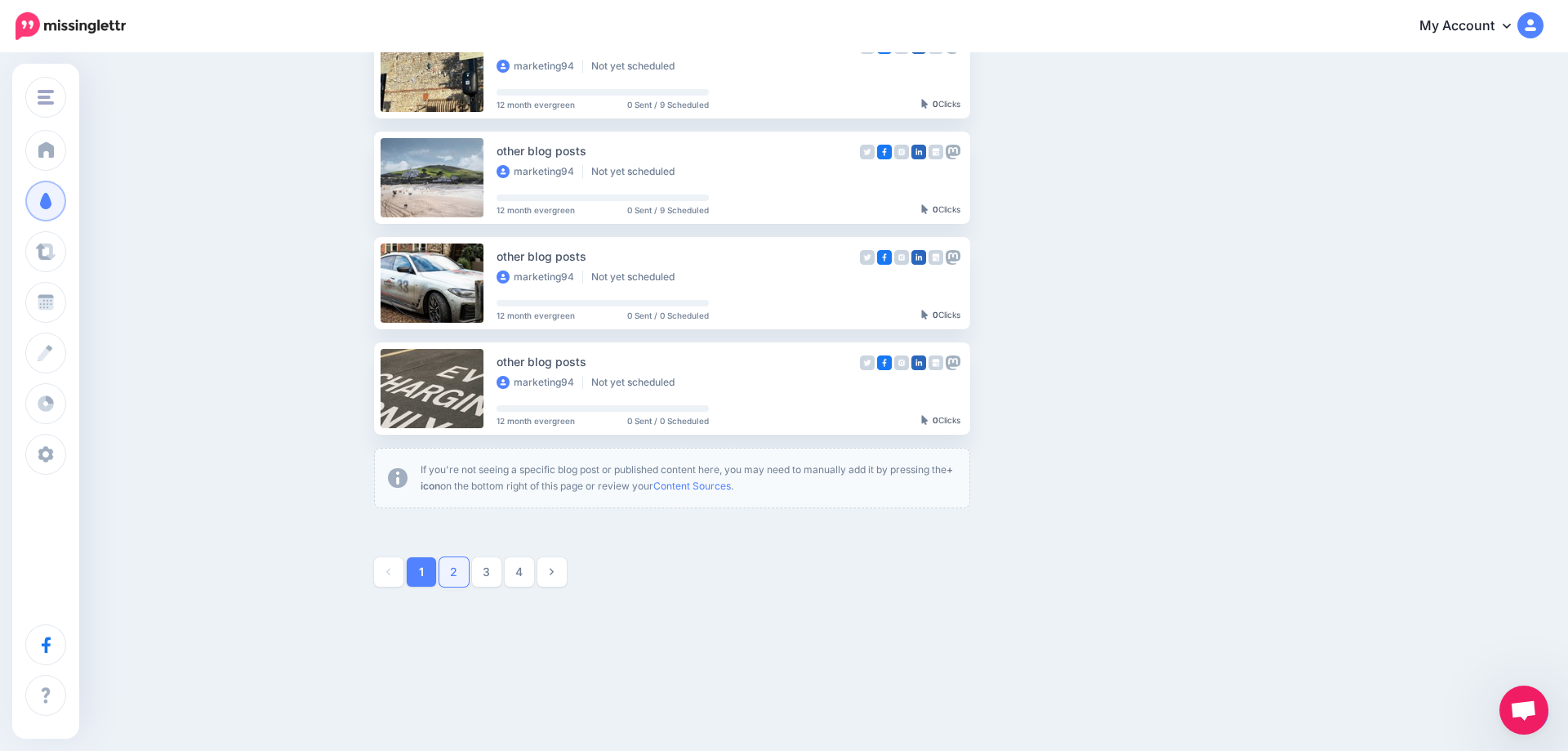
click at [456, 567] on link "2" at bounding box center [454, 572] width 29 height 29
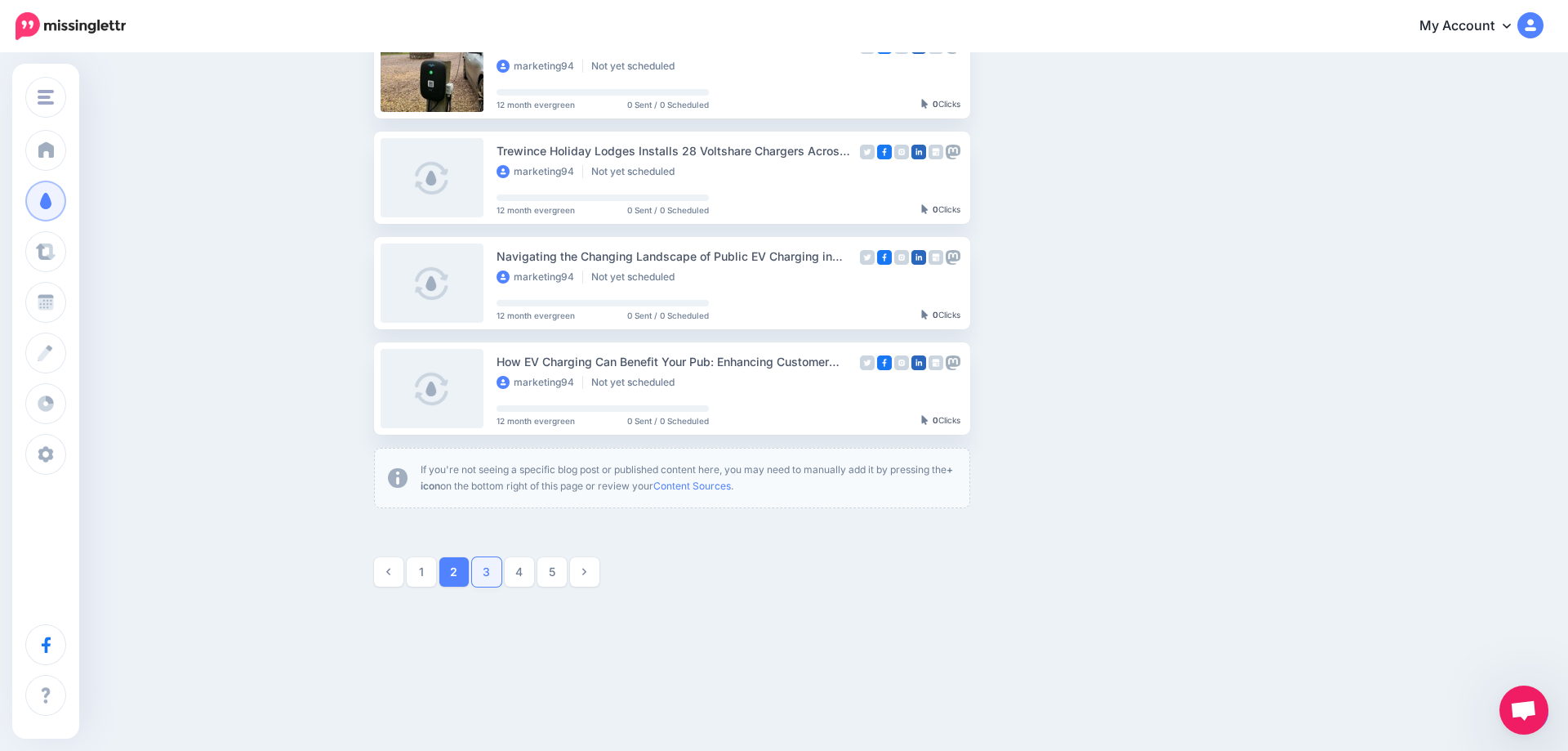
click at [482, 573] on link "3" at bounding box center [487, 572] width 29 height 29
click at [453, 571] on link "2" at bounding box center [454, 572] width 29 height 29
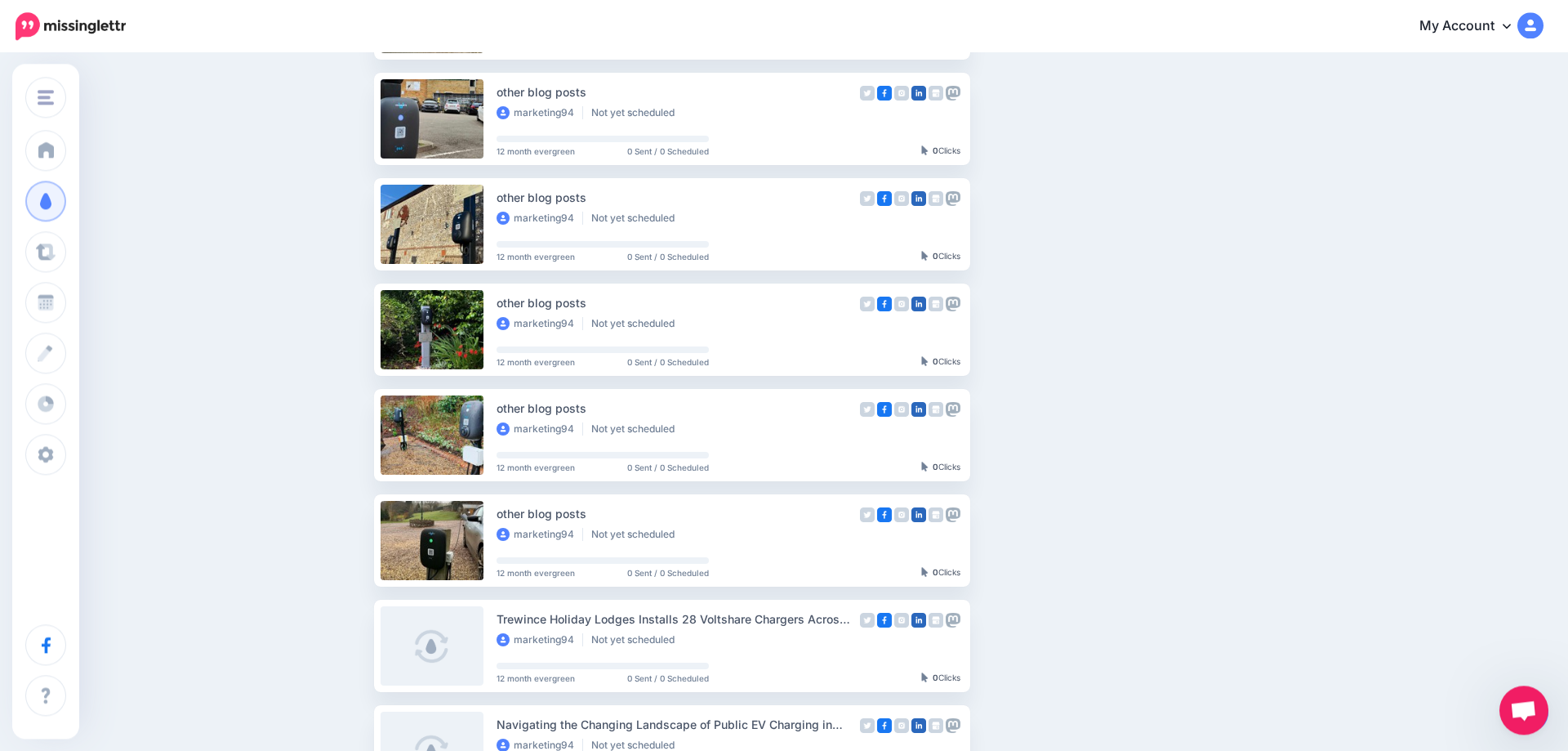
scroll to position [352, 0]
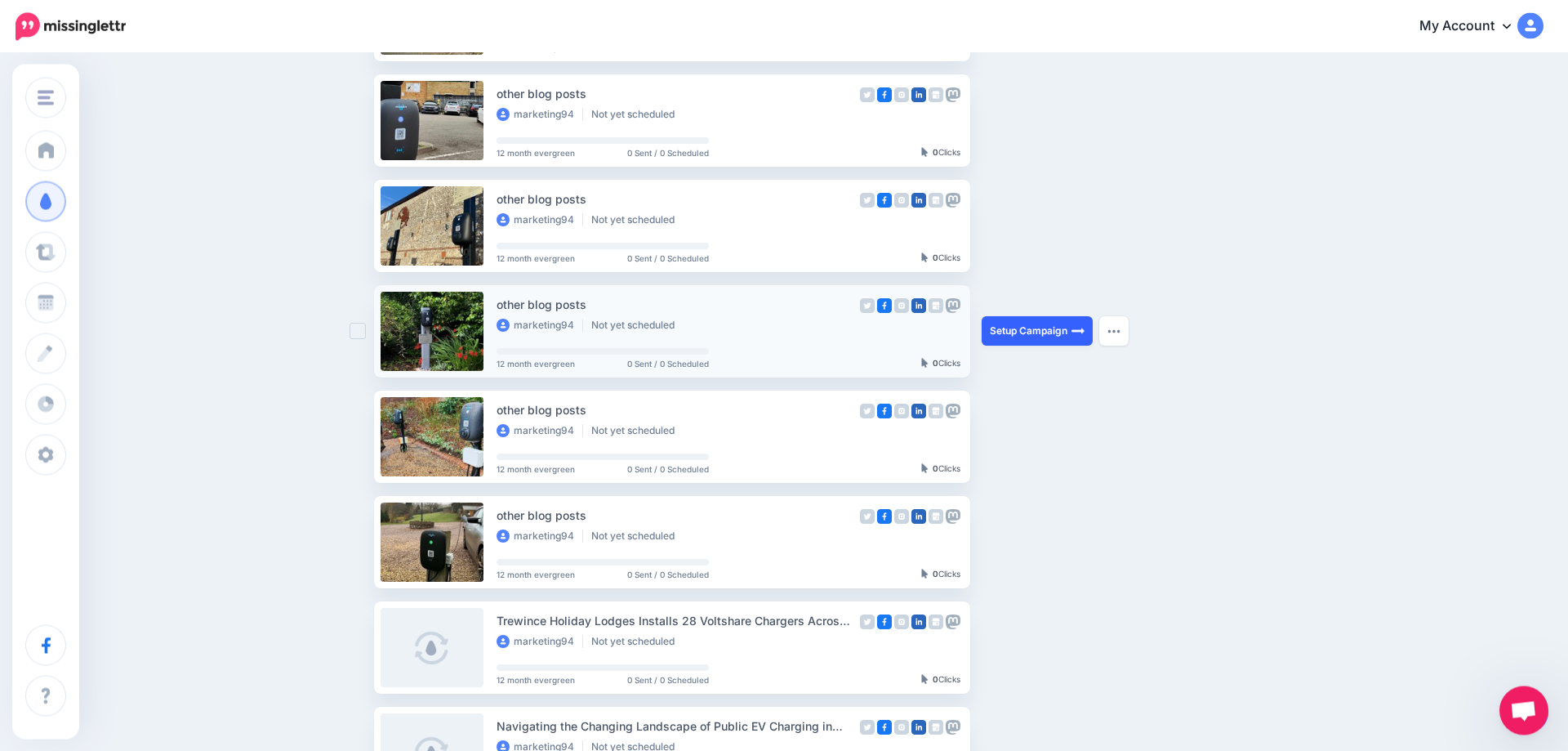
click at [1021, 329] on link "Setup Campaign" at bounding box center [1036, 331] width 111 height 29
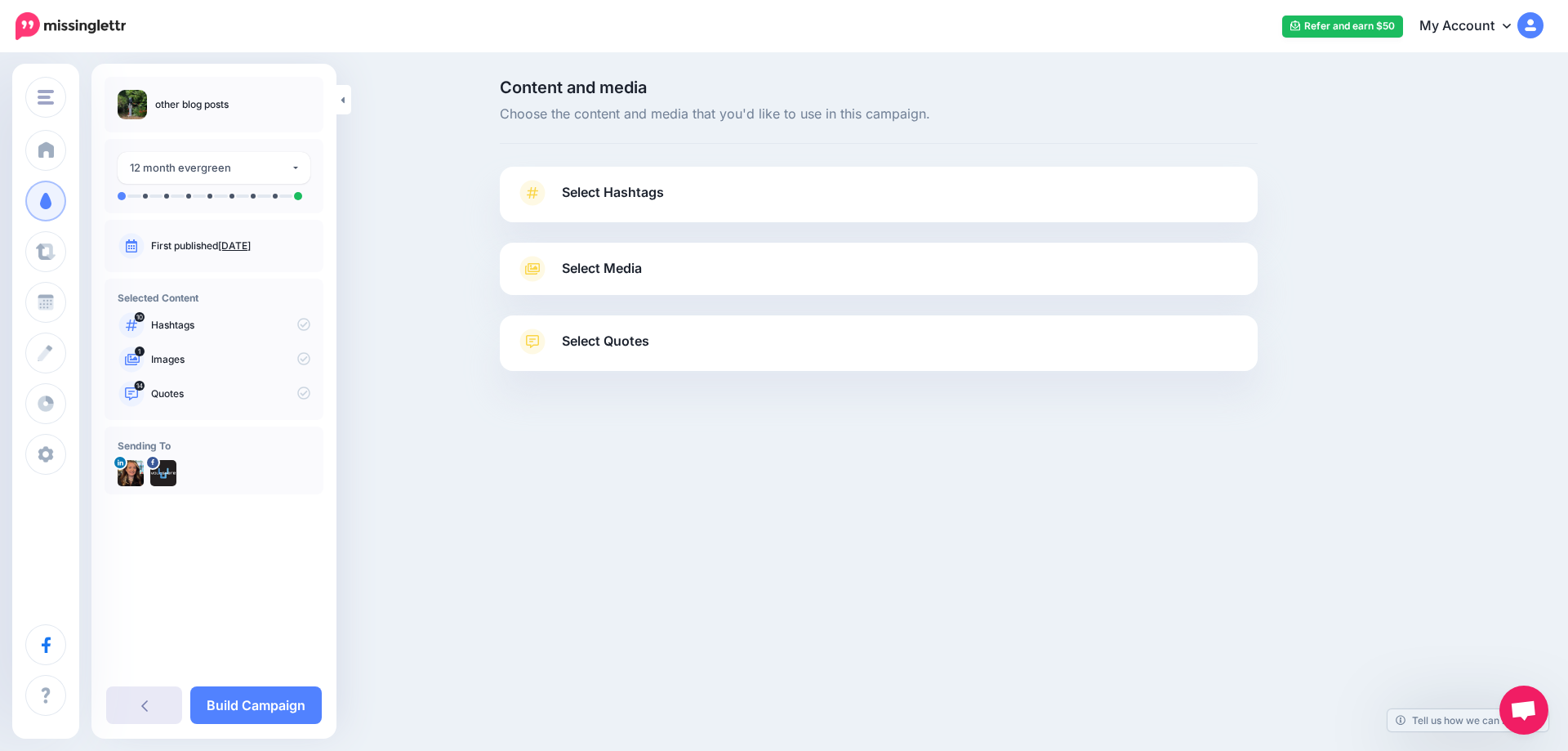
click at [161, 702] on link at bounding box center [143, 705] width 76 height 37
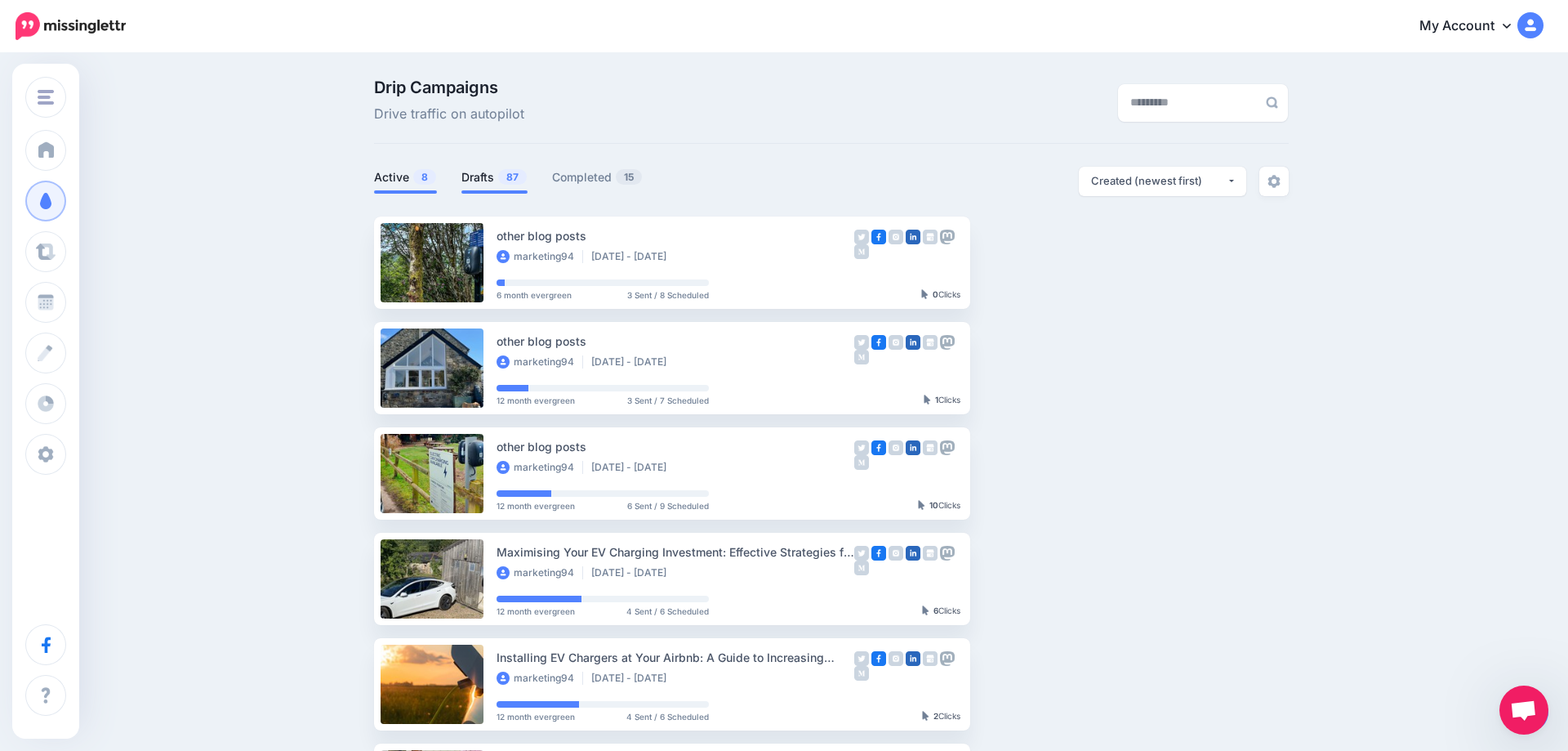
click at [508, 174] on span "87" at bounding box center [512, 177] width 28 height 16
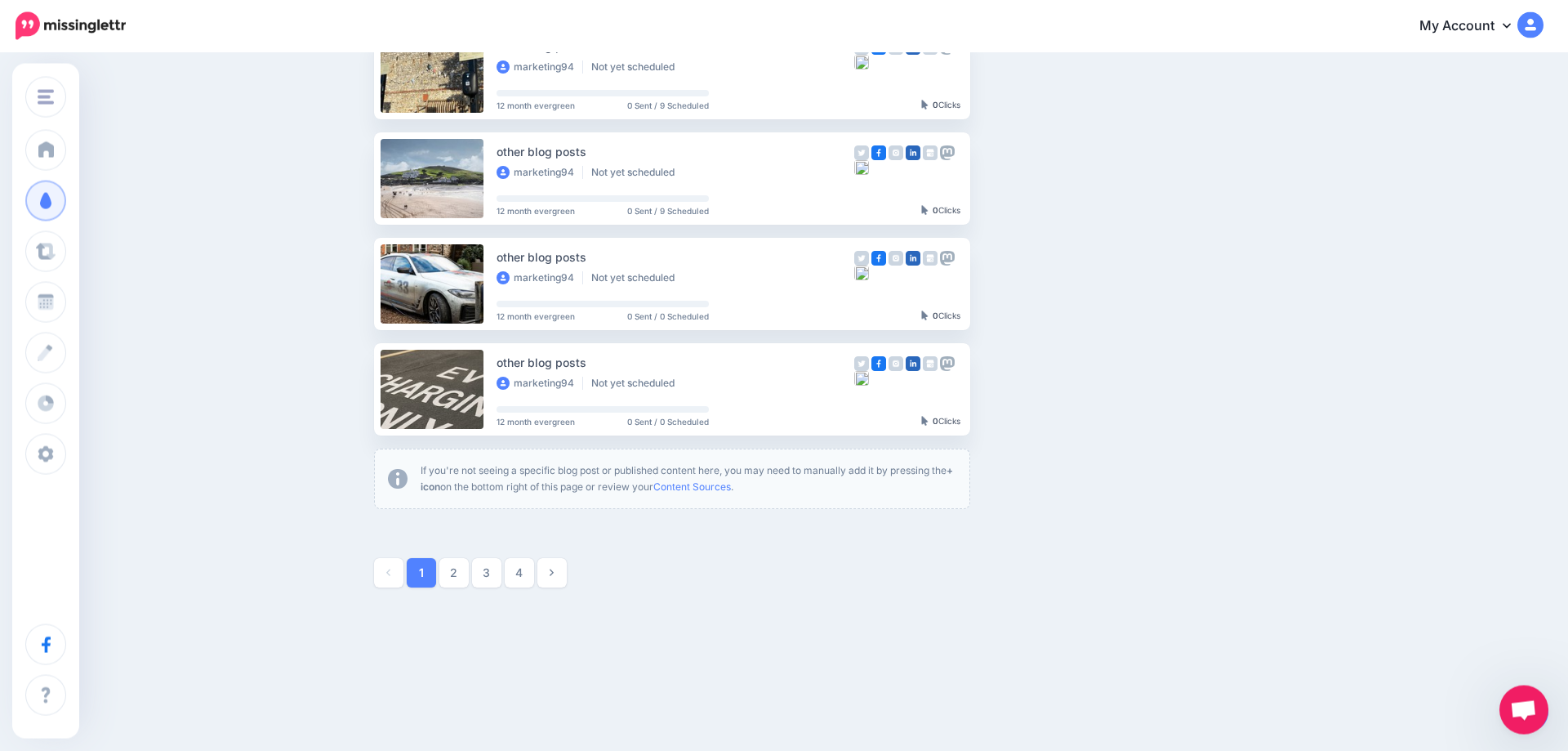
scroll to position [823, 0]
click at [1526, 709] on span "Open chat" at bounding box center [1523, 711] width 26 height 23
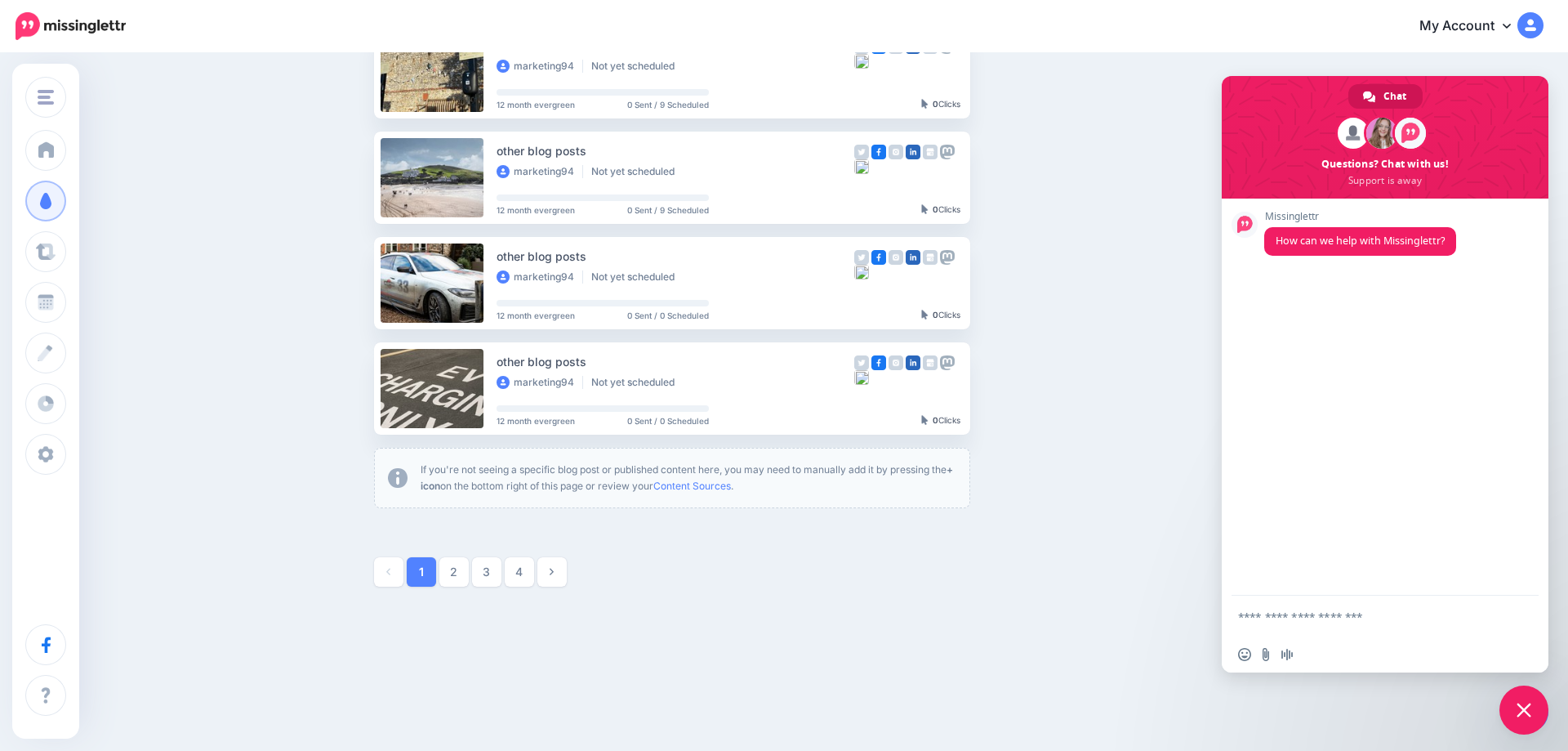
click at [1112, 537] on div at bounding box center [831, 533] width 915 height 49
click at [1520, 708] on span "Close chat" at bounding box center [1523, 710] width 15 height 15
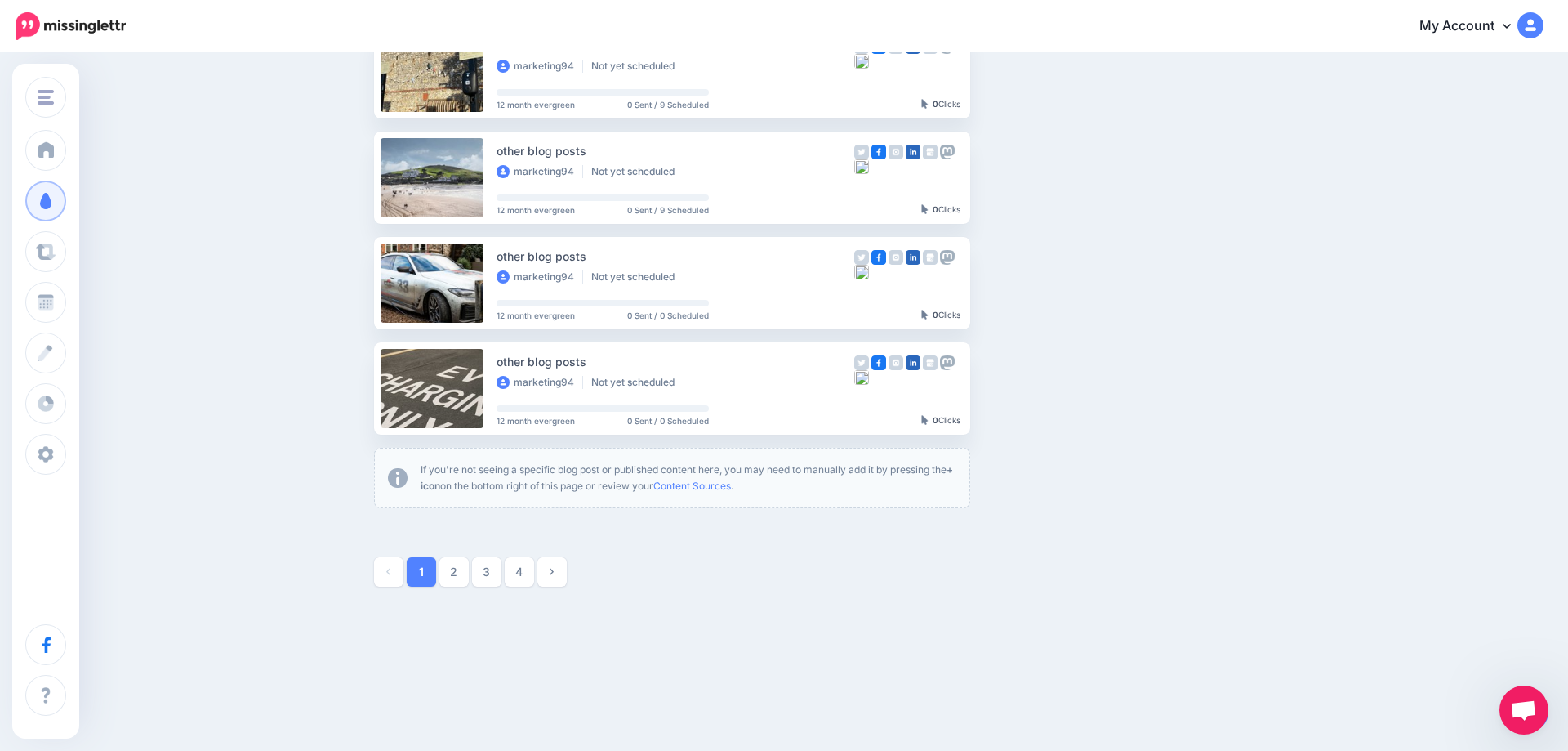
click at [400, 476] on img at bounding box center [397, 478] width 20 height 20
click at [1525, 708] on span "Open chat" at bounding box center [1523, 711] width 26 height 23
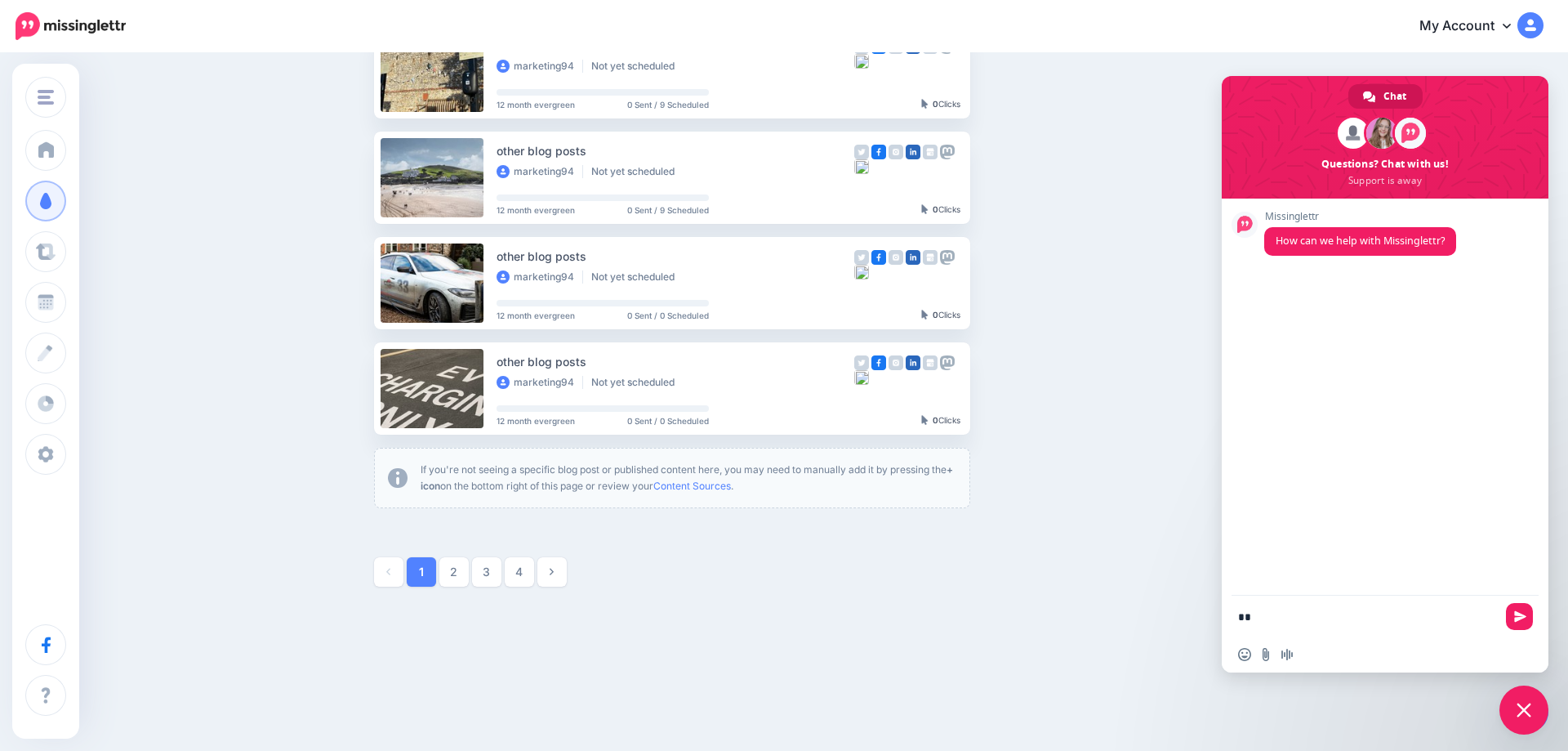
type textarea "*"
type textarea "**********"
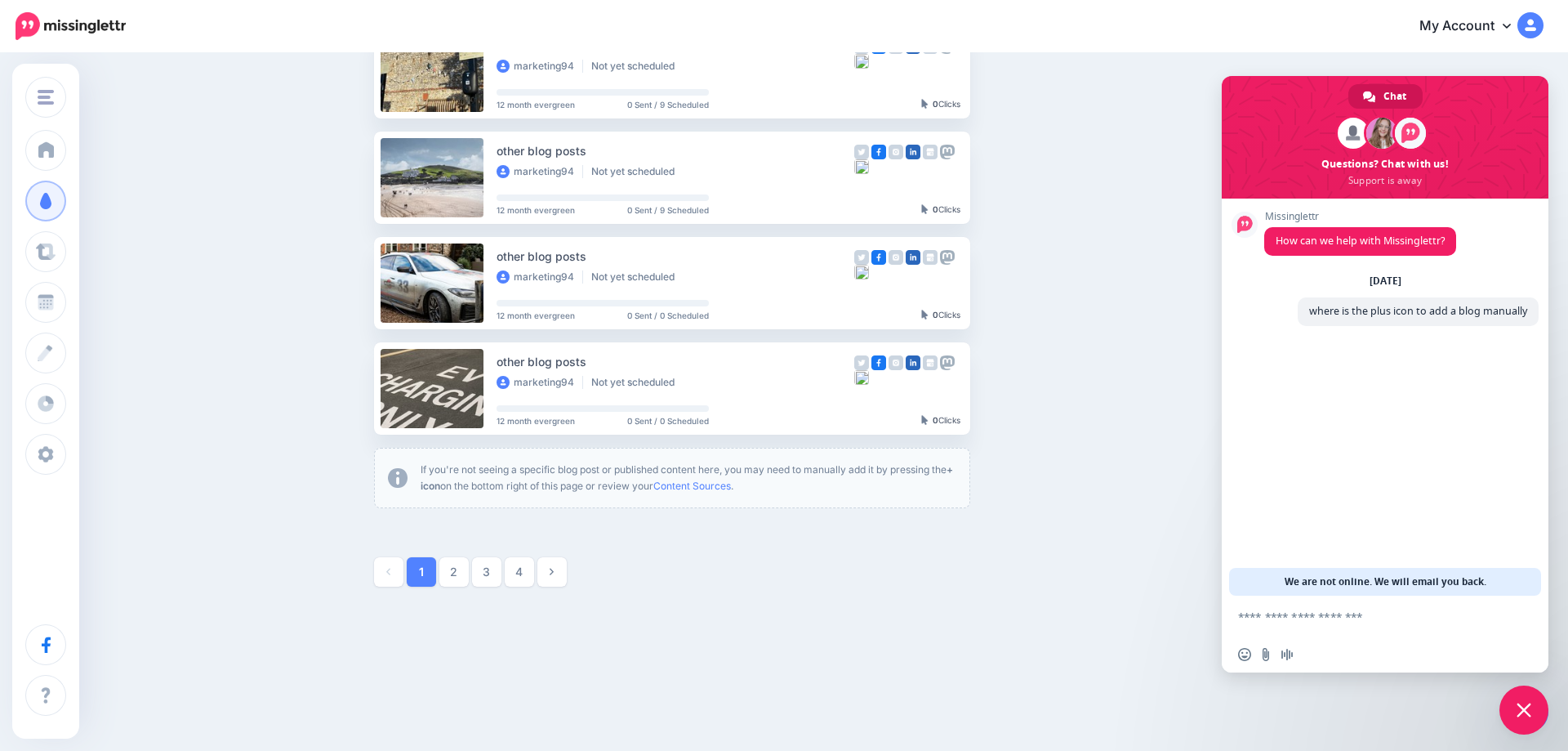
click at [1523, 688] on span "Close chat" at bounding box center [1524, 710] width 49 height 49
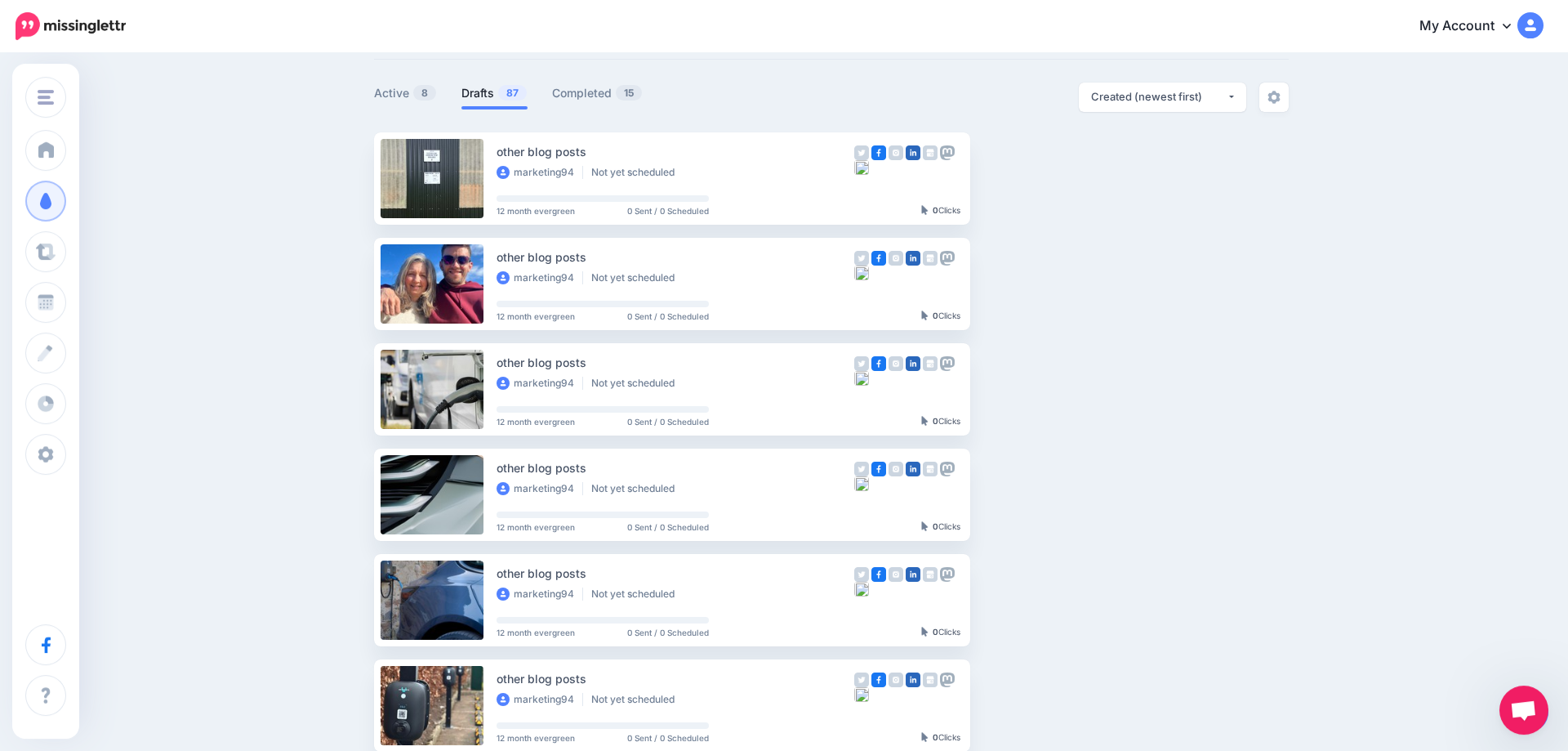
scroll to position [0, 0]
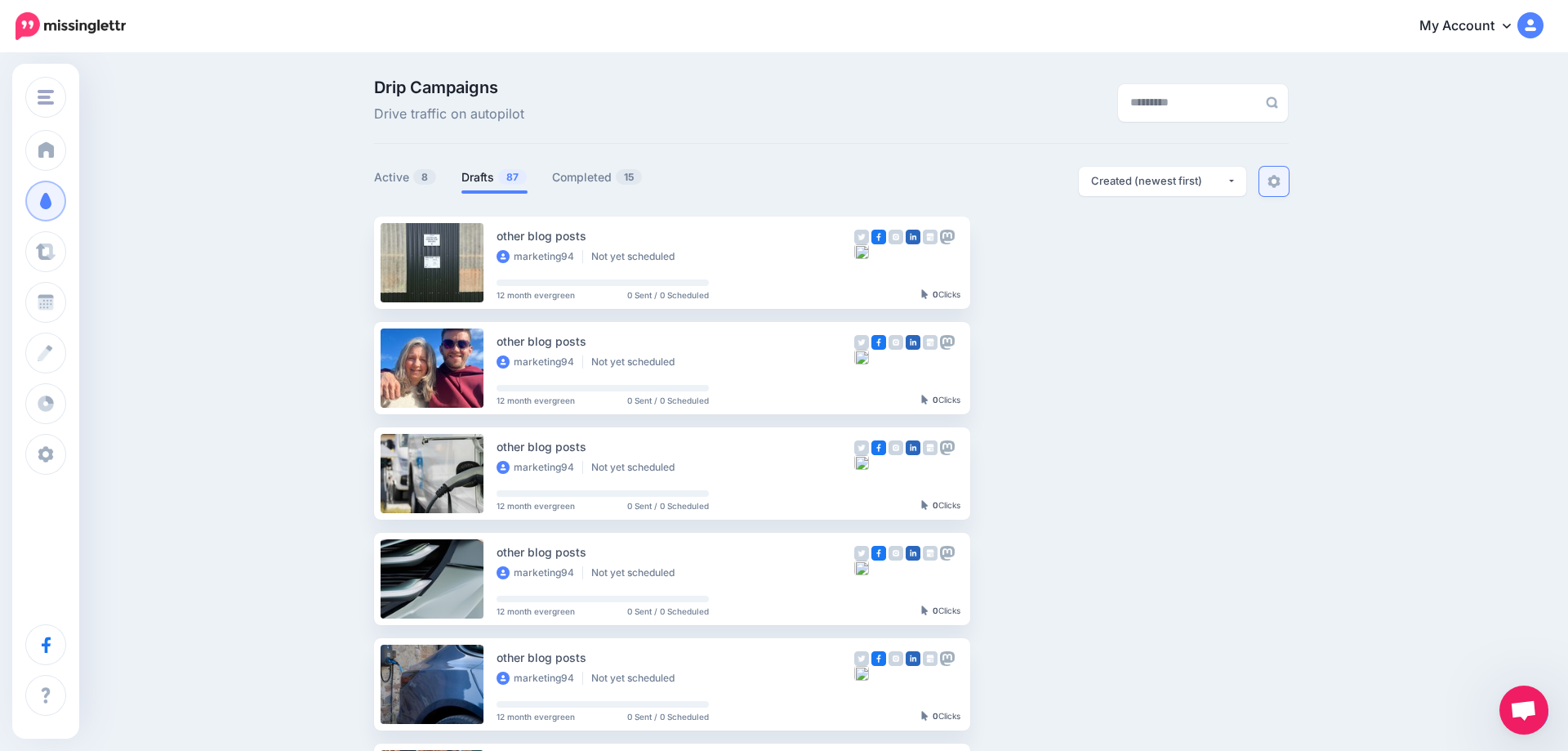
click at [1279, 178] on img at bounding box center [1273, 181] width 13 height 13
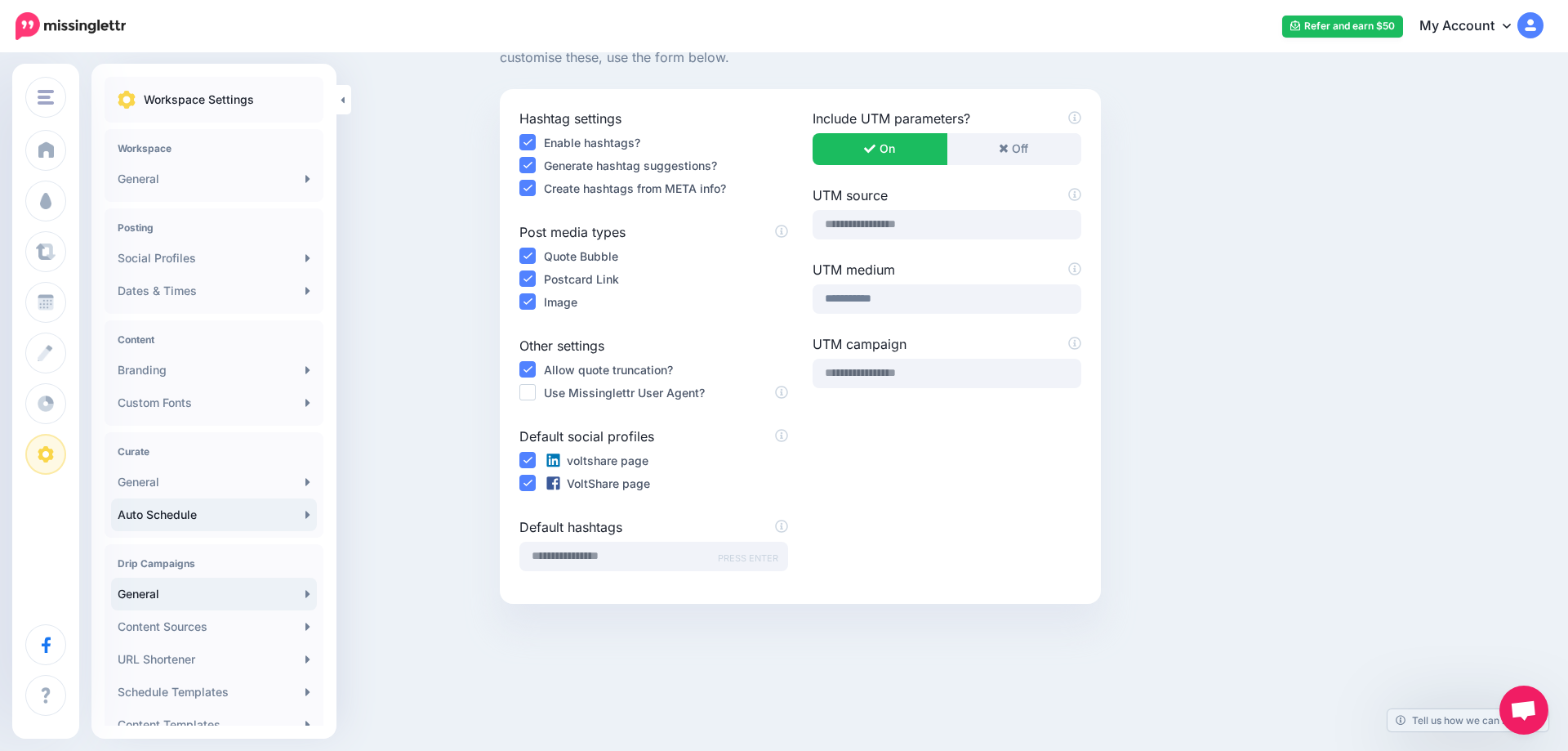
scroll to position [147, 0]
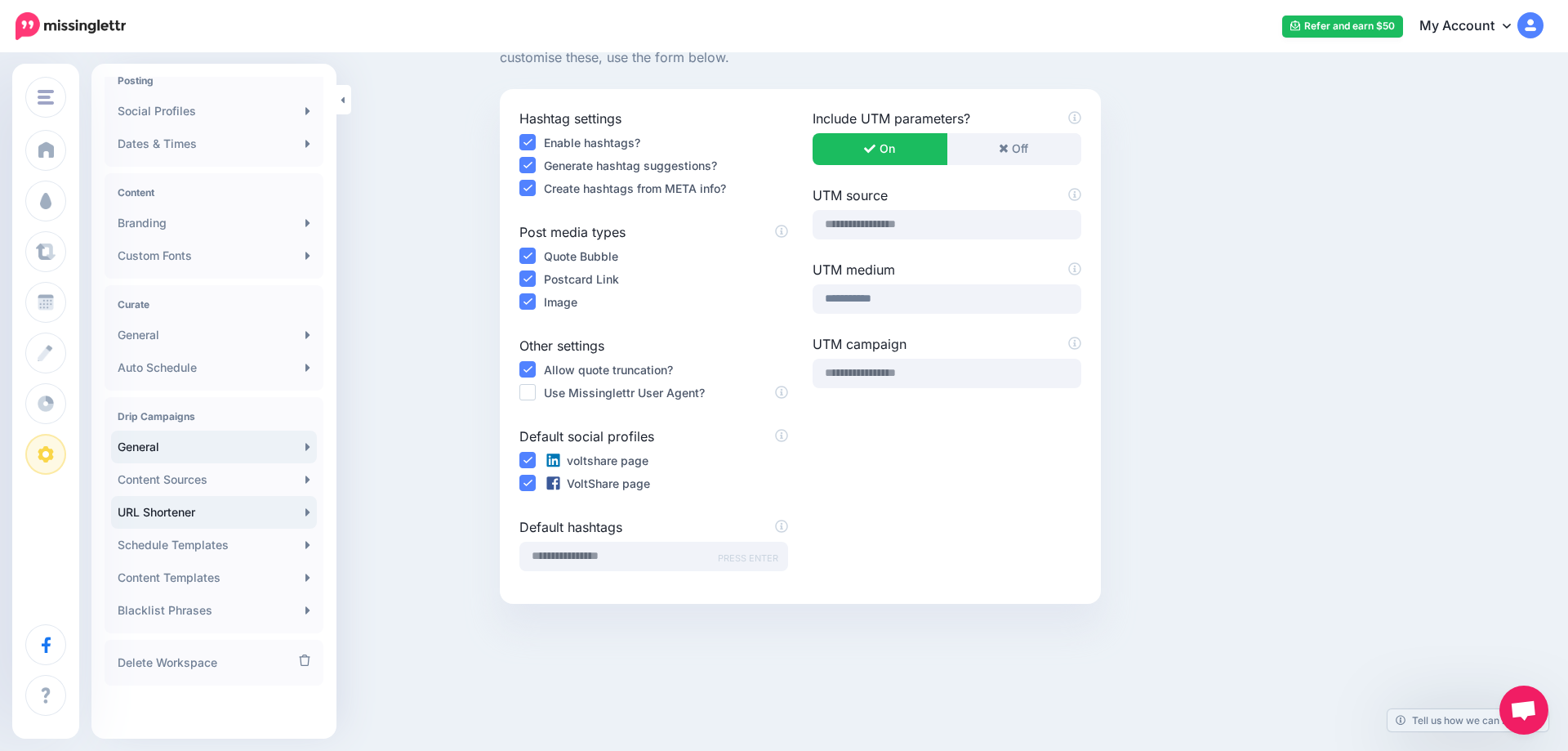
click at [224, 514] on link "URL Shortener" at bounding box center [214, 511] width 206 height 32
